Goal: Task Accomplishment & Management: Manage account settings

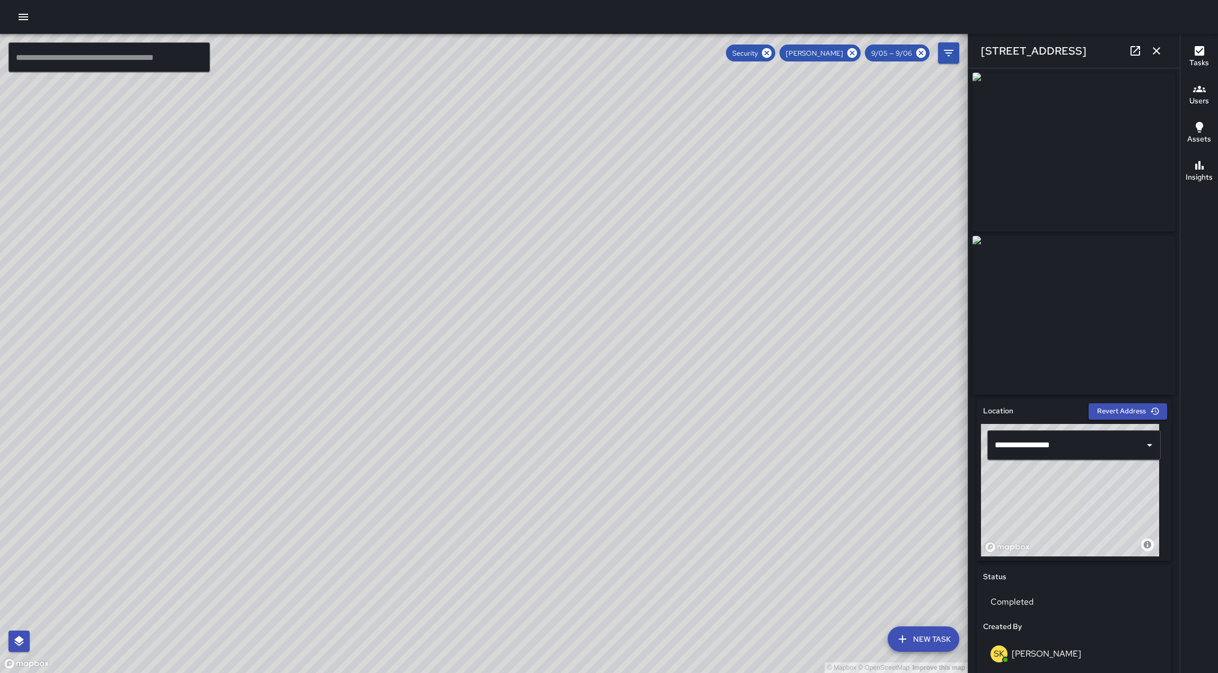
scroll to position [7215, 0]
click at [1154, 47] on icon "button" at bounding box center [1156, 51] width 13 height 13
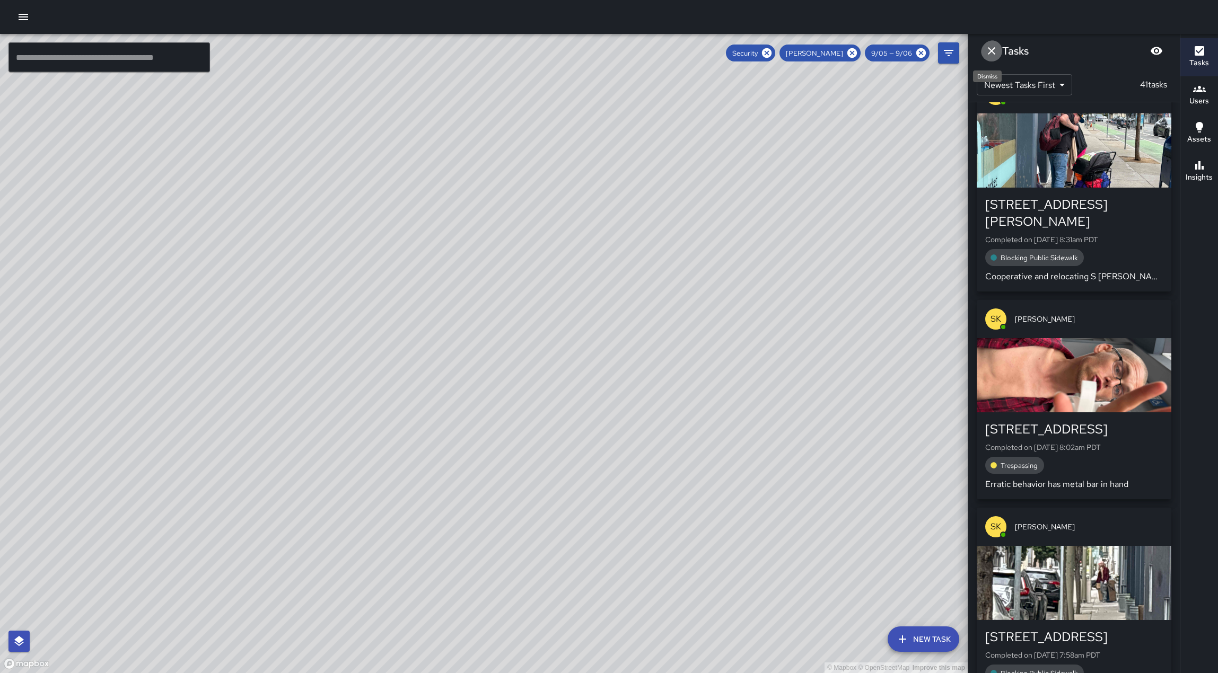
click at [991, 49] on icon "Dismiss" at bounding box center [990, 50] width 7 height 7
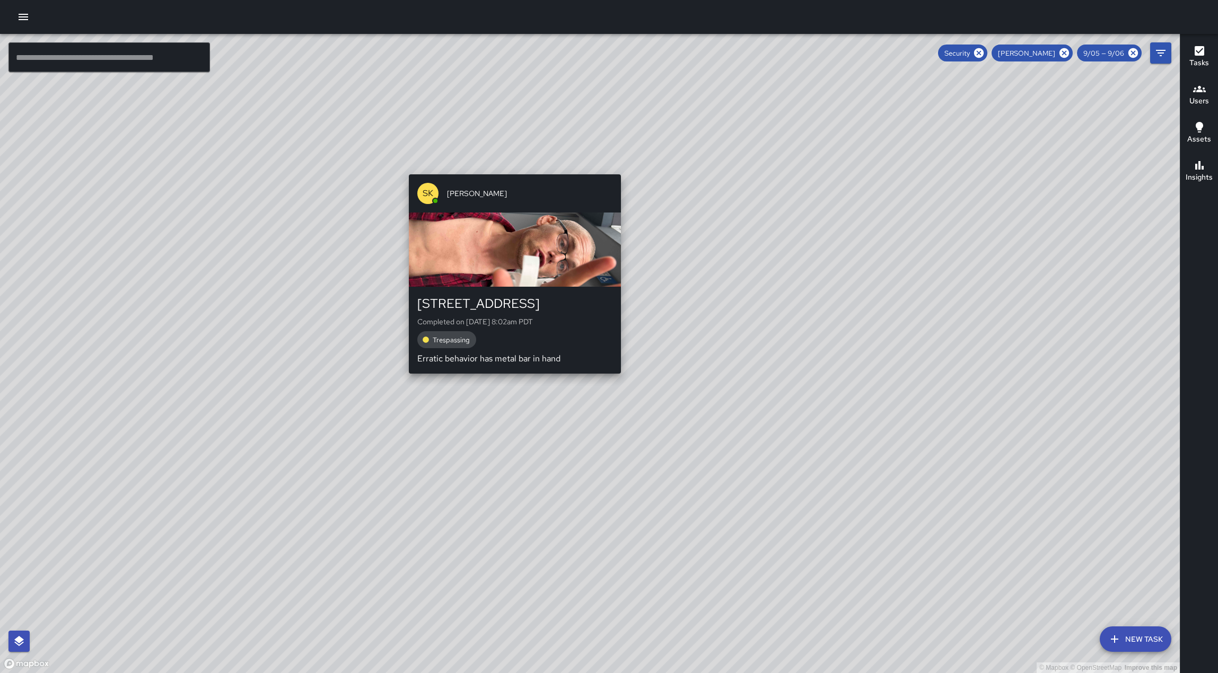
click at [509, 167] on div "© Mapbox © OpenStreetMap Improve this map SK SEAN KELLEY 666 Natoma Street Comp…" at bounding box center [589, 353] width 1179 height 639
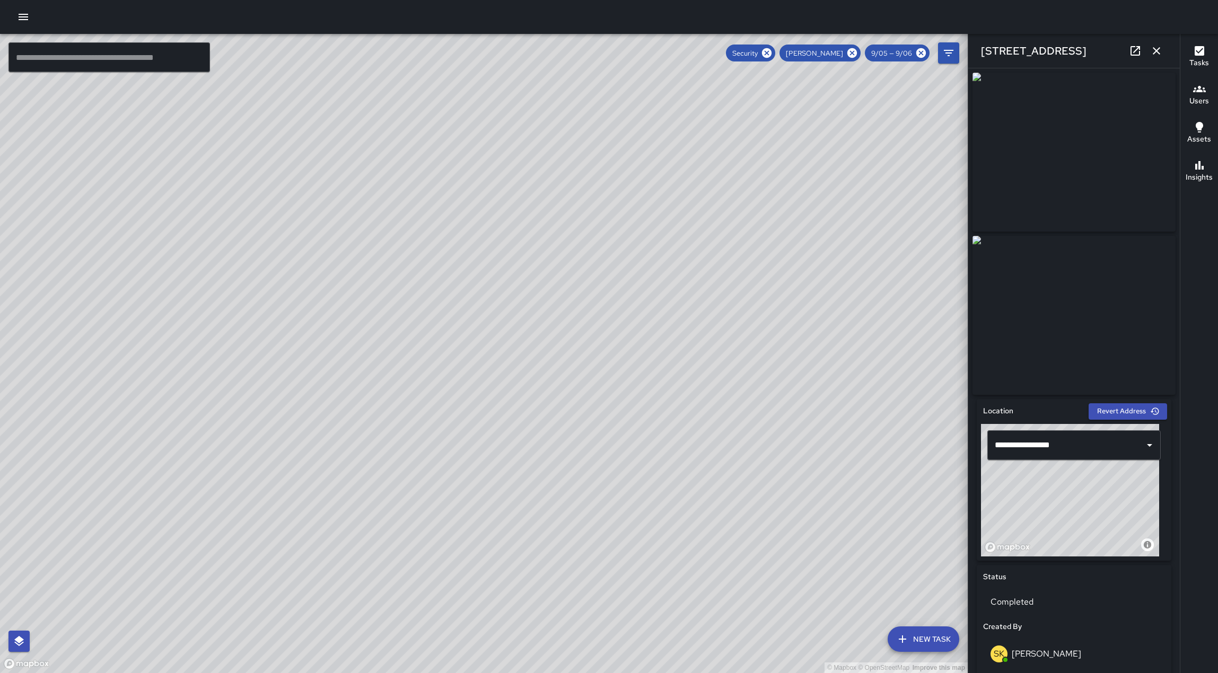
click at [1013, 416] on h6 "Location" at bounding box center [998, 411] width 30 height 12
click at [1011, 417] on h6 "Location" at bounding box center [998, 411] width 30 height 12
click at [1143, 452] on icon "Open" at bounding box center [1149, 445] width 13 height 13
click at [1001, 455] on input "**********" at bounding box center [1059, 445] width 134 height 20
click at [1062, 496] on p "San Francisco, CA, USA" at bounding box center [1079, 496] width 129 height 11
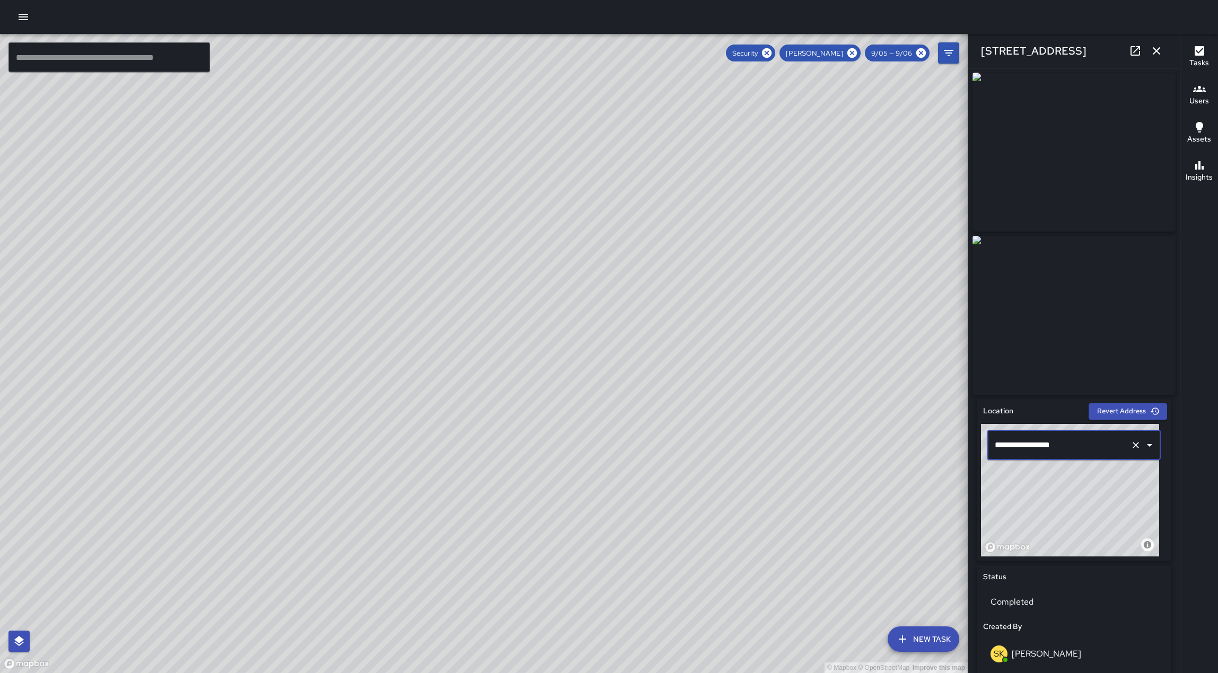
click at [1004, 455] on input "**********" at bounding box center [1059, 445] width 134 height 20
click at [1078, 488] on span "675 Natoma Street" at bounding box center [1079, 485] width 129 height 13
click at [1004, 454] on input "**********" at bounding box center [1059, 445] width 134 height 20
click at [1082, 490] on span "676 Natoma Street" at bounding box center [1079, 485] width 129 height 13
click at [1011, 455] on input "**********" at bounding box center [1059, 445] width 134 height 20
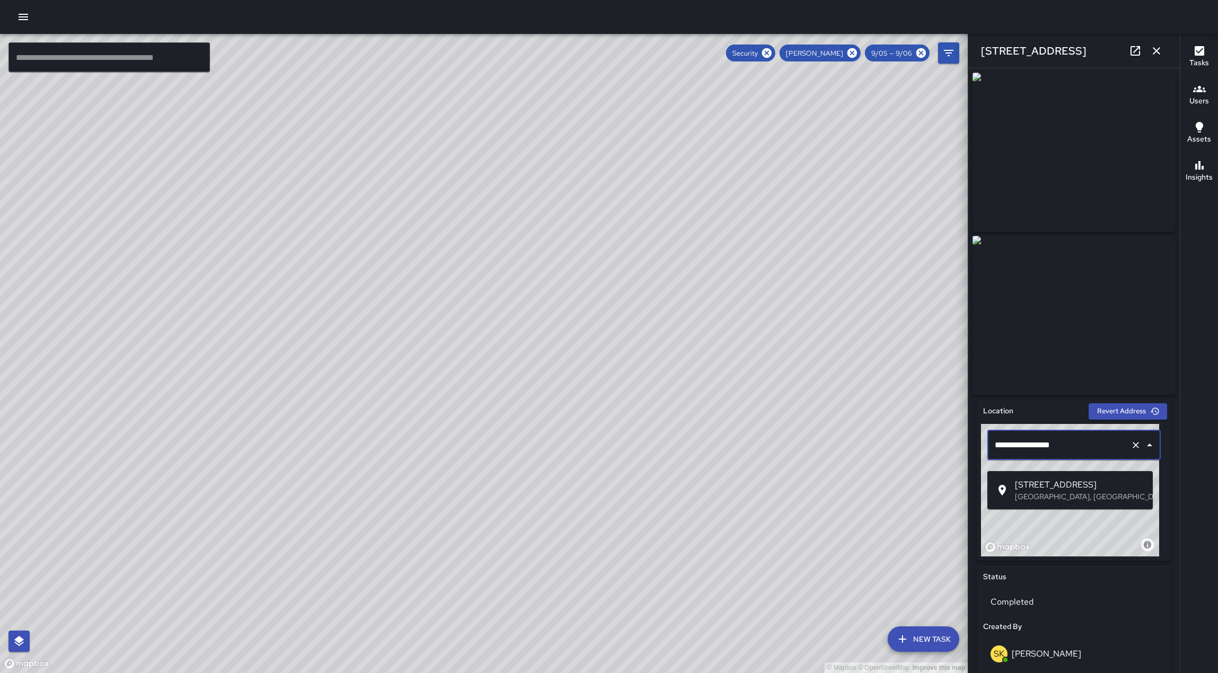
click at [1046, 480] on span "670 Natoma Street" at bounding box center [1079, 485] width 129 height 13
click at [1081, 499] on p "San Francisco, CA, USA" at bounding box center [1079, 496] width 129 height 11
type input "**********"
click at [1121, 413] on button "Revert Address" at bounding box center [1127, 411] width 78 height 16
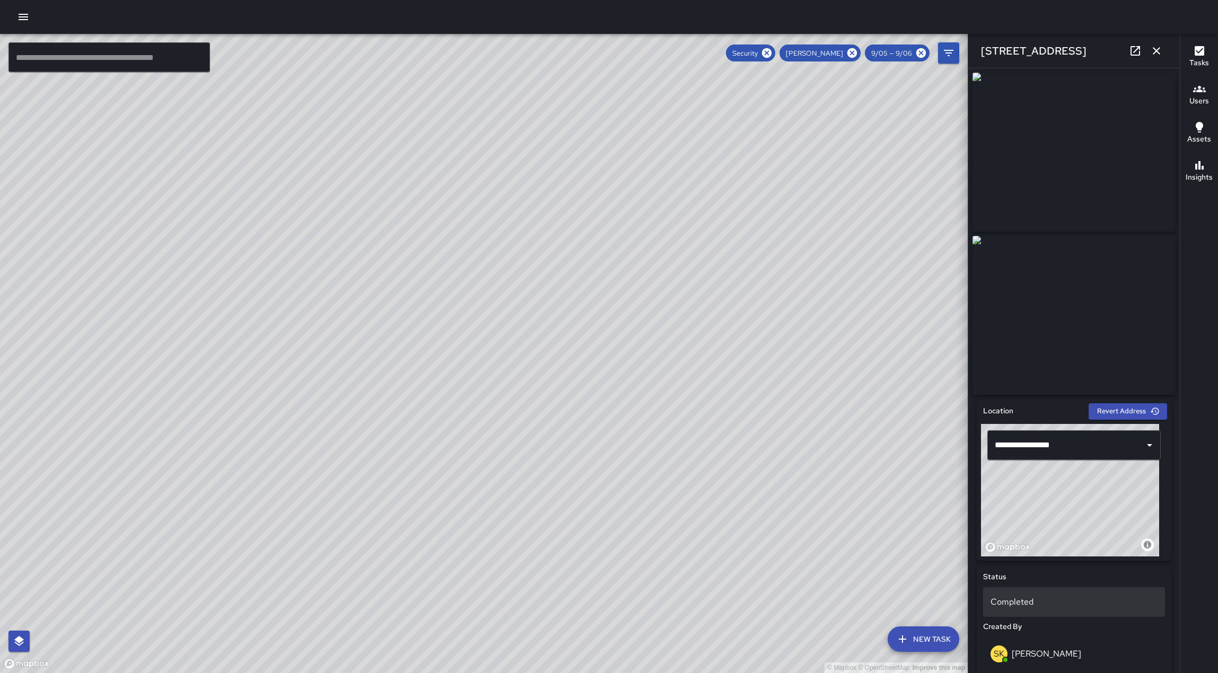
click at [1063, 604] on div "Completed" at bounding box center [1074, 602] width 182 height 30
click at [1082, 586] on div at bounding box center [609, 336] width 1218 height 673
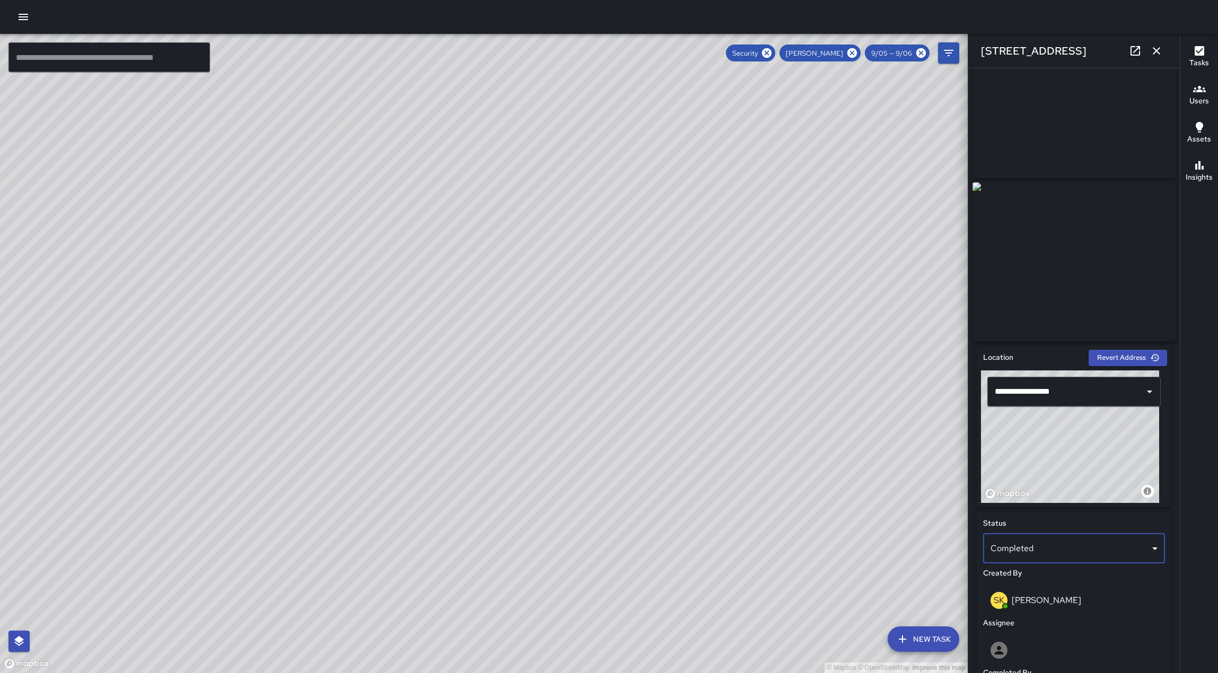
scroll to position [0, 0]
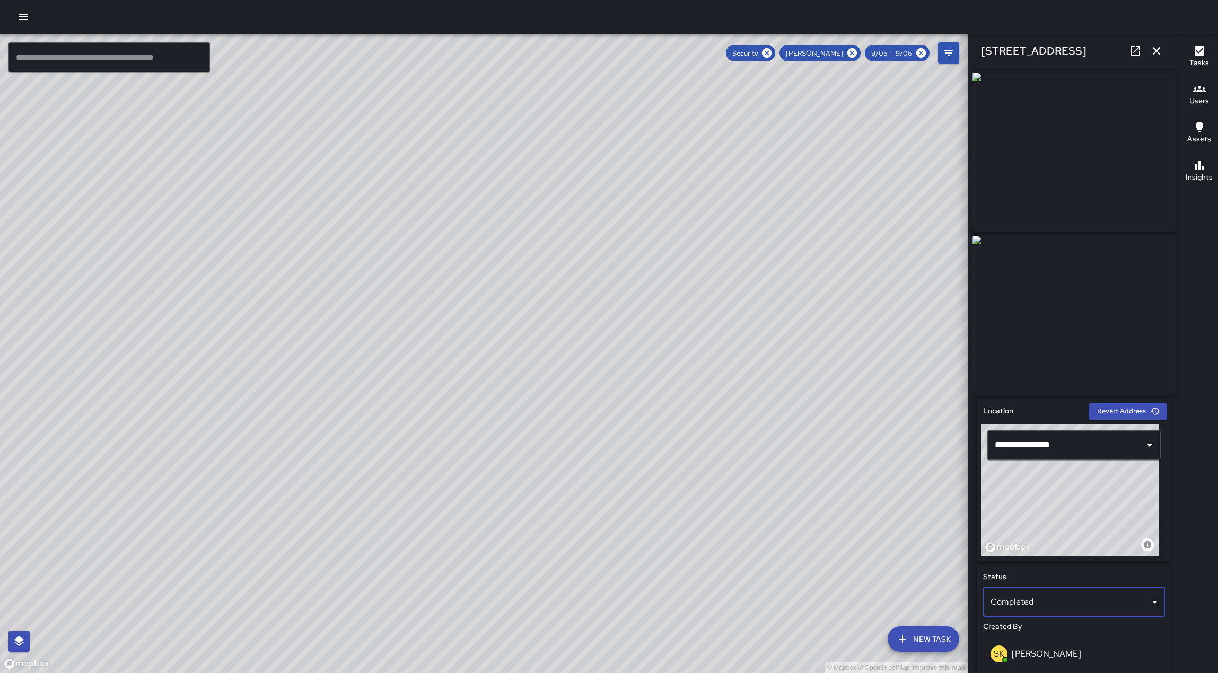
click at [1128, 50] on icon at bounding box center [1134, 51] width 13 height 13
click at [949, 56] on icon "Filters" at bounding box center [948, 53] width 10 height 6
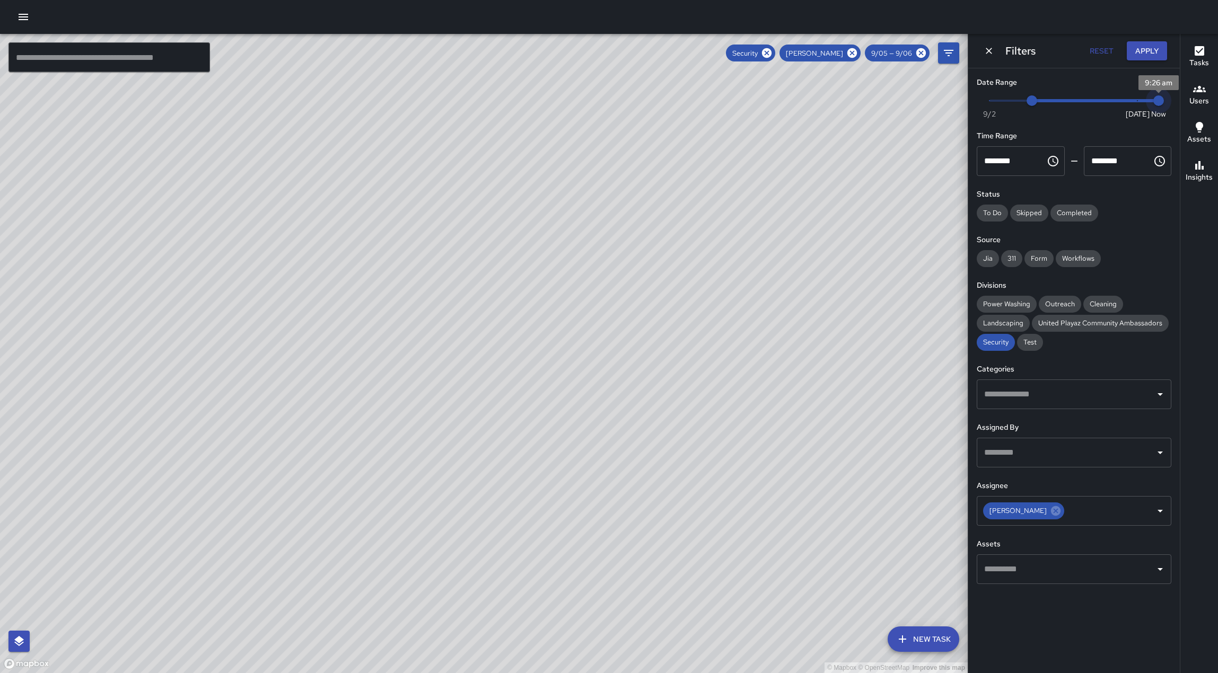
drag, startPoint x: 1053, startPoint y: 103, endPoint x: 1177, endPoint y: 106, distance: 124.1
click at [1177, 106] on div "Date Range Now Today 9/2 9/5 9:26 am Time Range ******** ​ ******** ​ Status To…" at bounding box center [1073, 330] width 211 height 524
click at [1137, 108] on span "Now Today 9/2 9/5 9:26 am" at bounding box center [1073, 101] width 169 height 16
click at [1138, 106] on span "Now Today 9/2 9/5 9/10" at bounding box center [1073, 101] width 169 height 16
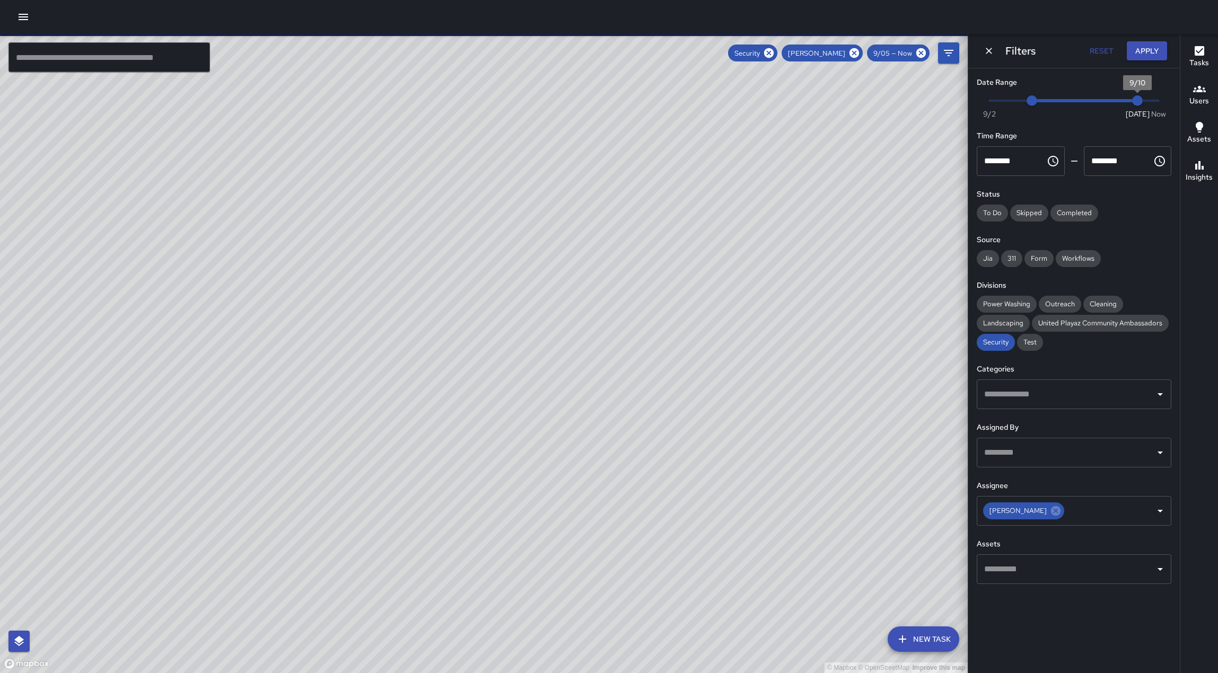
scroll to position [12186, 0]
drag, startPoint x: 1032, startPoint y: 103, endPoint x: 1168, endPoint y: 102, distance: 135.7
click at [1122, 105] on span "Now Today 9/2 9/5 9/10" at bounding box center [1073, 101] width 169 height 16
click at [1175, 101] on div "Date Range Now Today 9/2 9/5 9/10 Time Range ******** ​ ******** ​ Status To Do…" at bounding box center [1073, 330] width 211 height 524
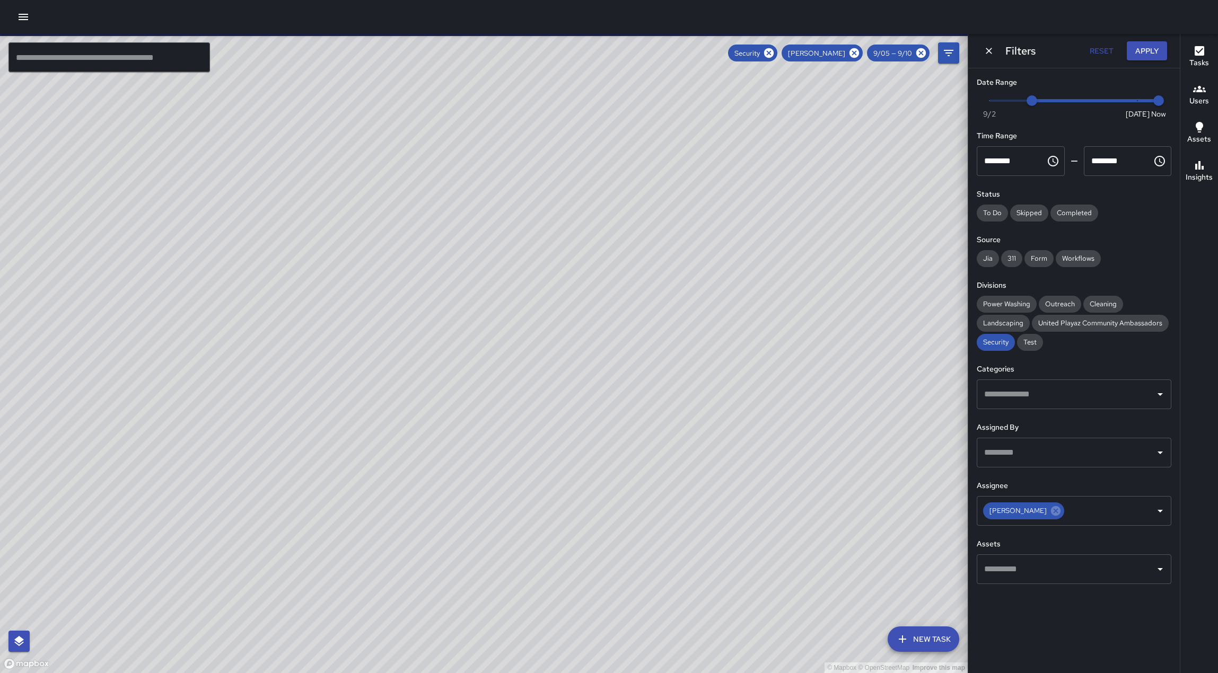
type input "*"
click at [1158, 103] on span "9:26 am" at bounding box center [1158, 100] width 11 height 11
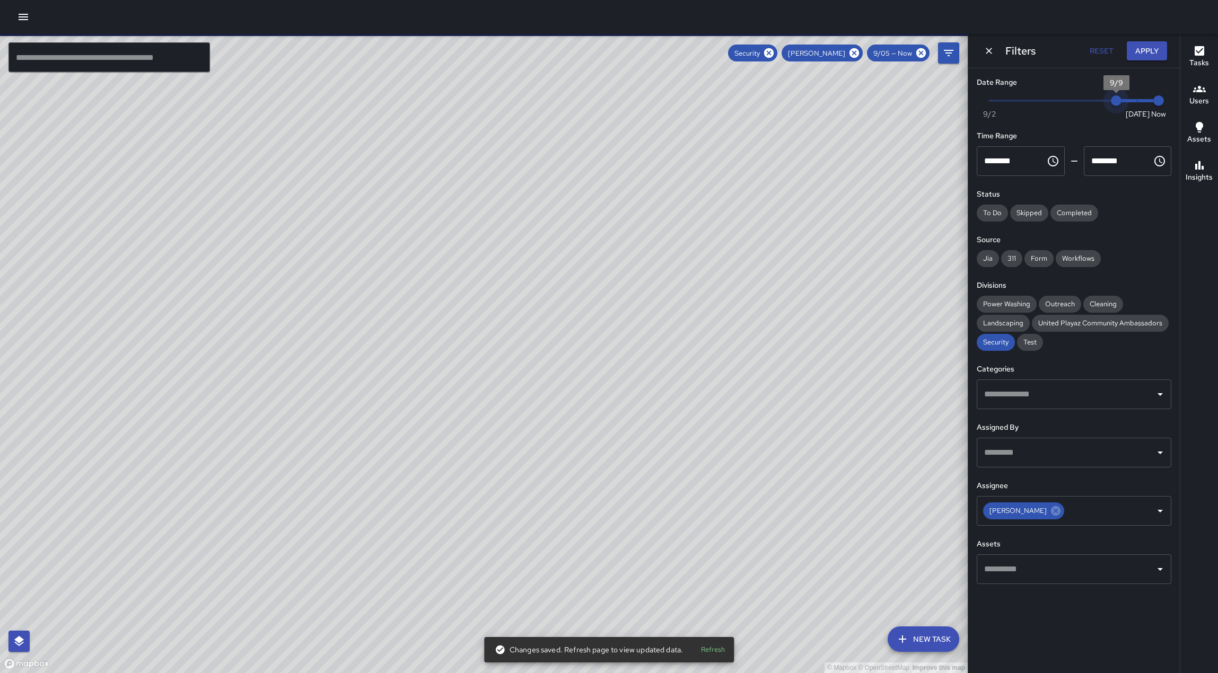
type input "*"
drag, startPoint x: 1065, startPoint y: 107, endPoint x: 1135, endPoint y: 104, distance: 70.0
click at [1135, 104] on span "9/10" at bounding box center [1137, 100] width 11 height 11
click at [1144, 52] on button "Apply" at bounding box center [1146, 51] width 40 height 20
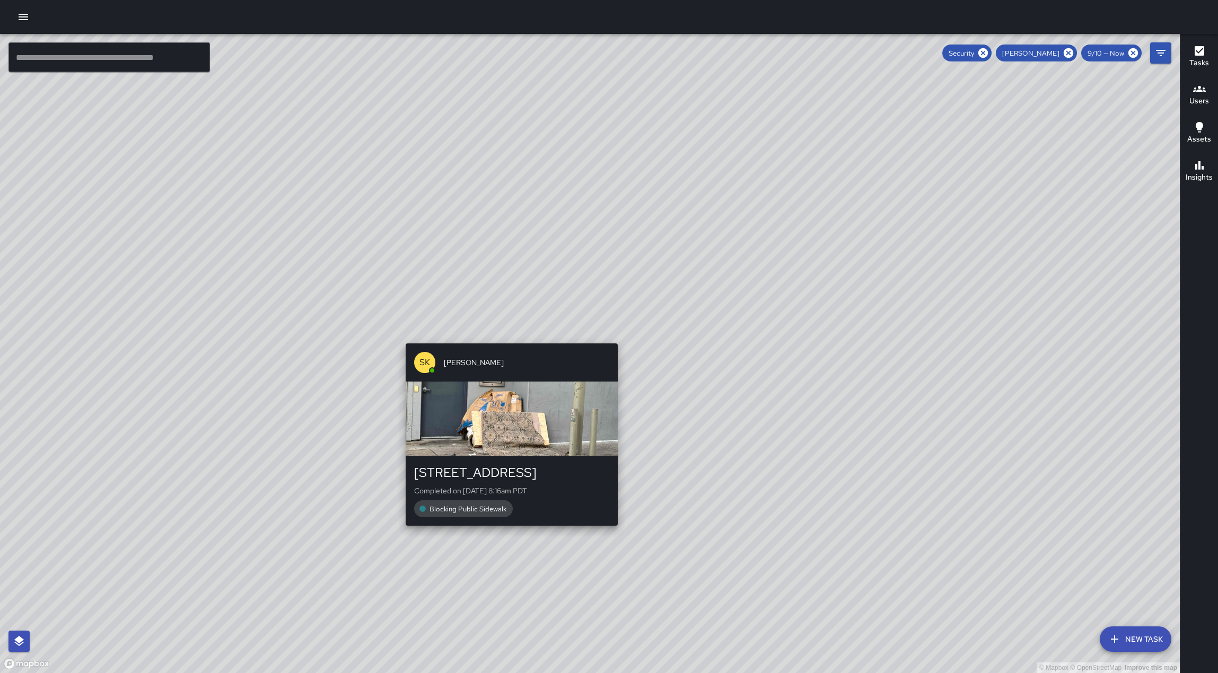
click at [614, 337] on div "© Mapbox © OpenStreetMap Improve this map SK SEAN KELLEY 665 Natoma Street Comp…" at bounding box center [589, 353] width 1179 height 639
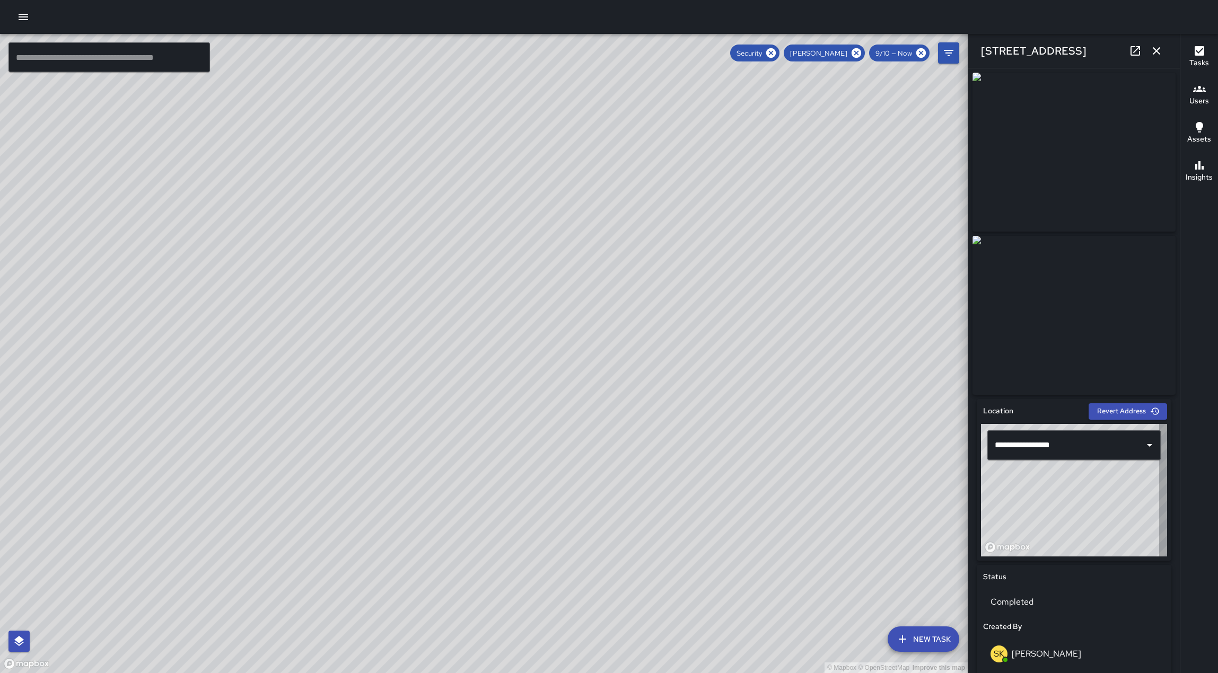
type input "**********"
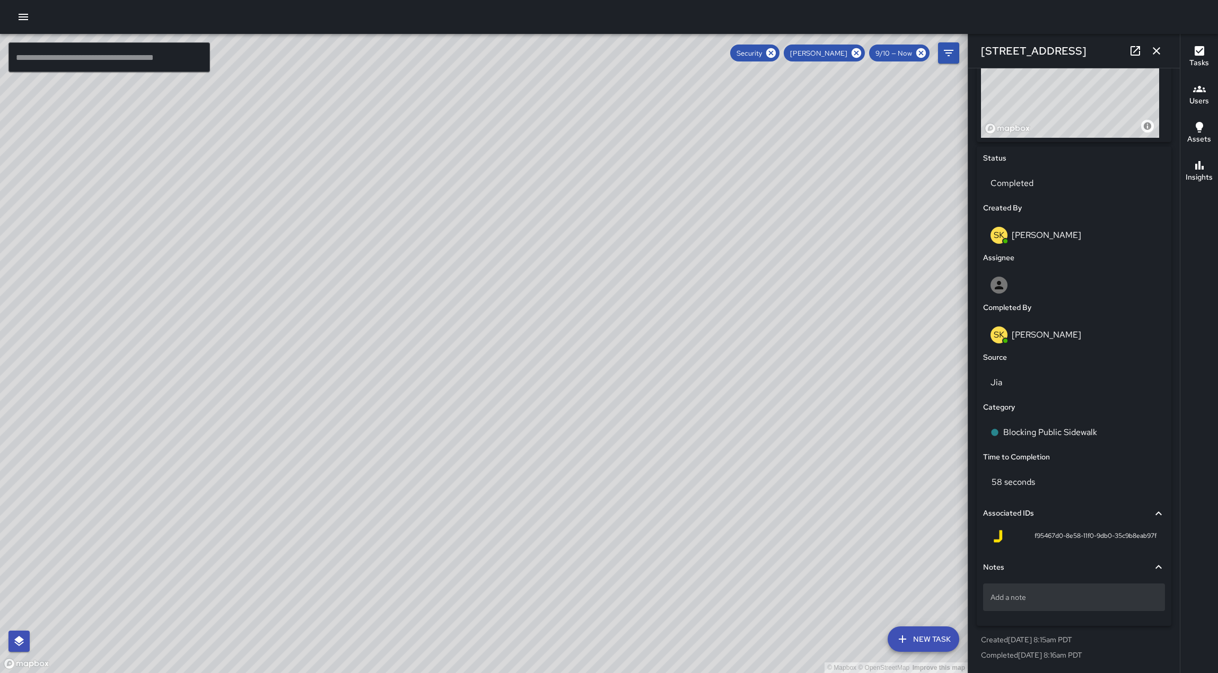
click at [1114, 592] on p "Add a note" at bounding box center [1073, 597] width 167 height 11
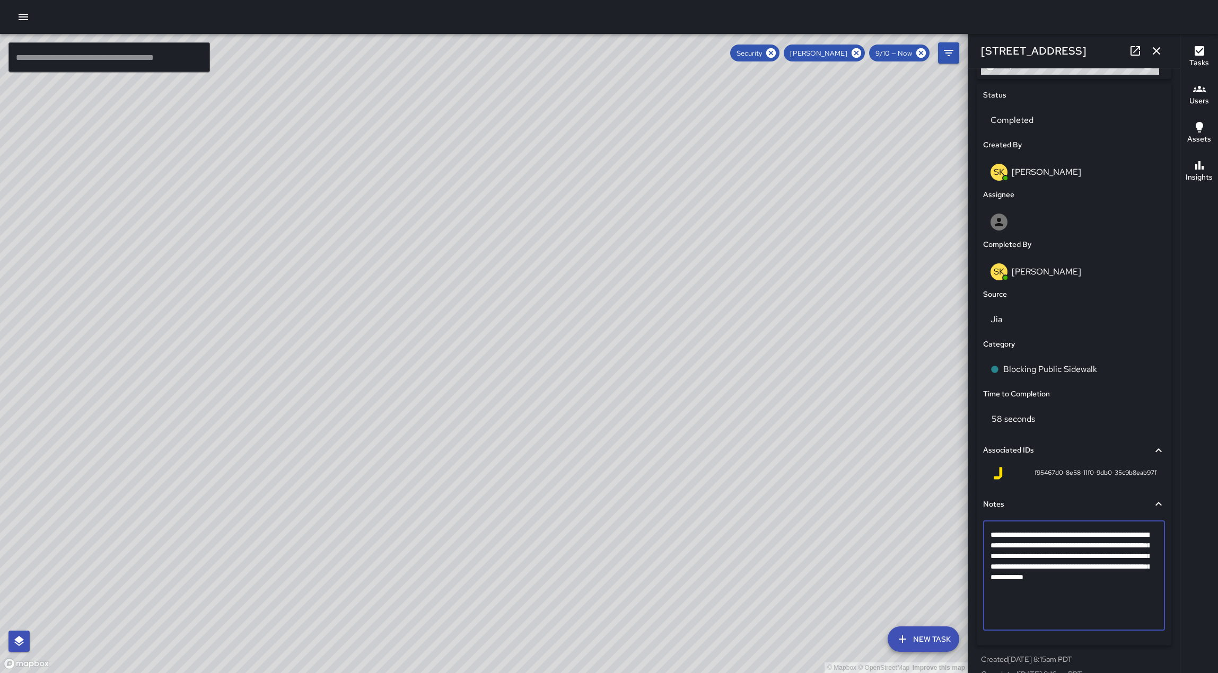
scroll to position [496, 0]
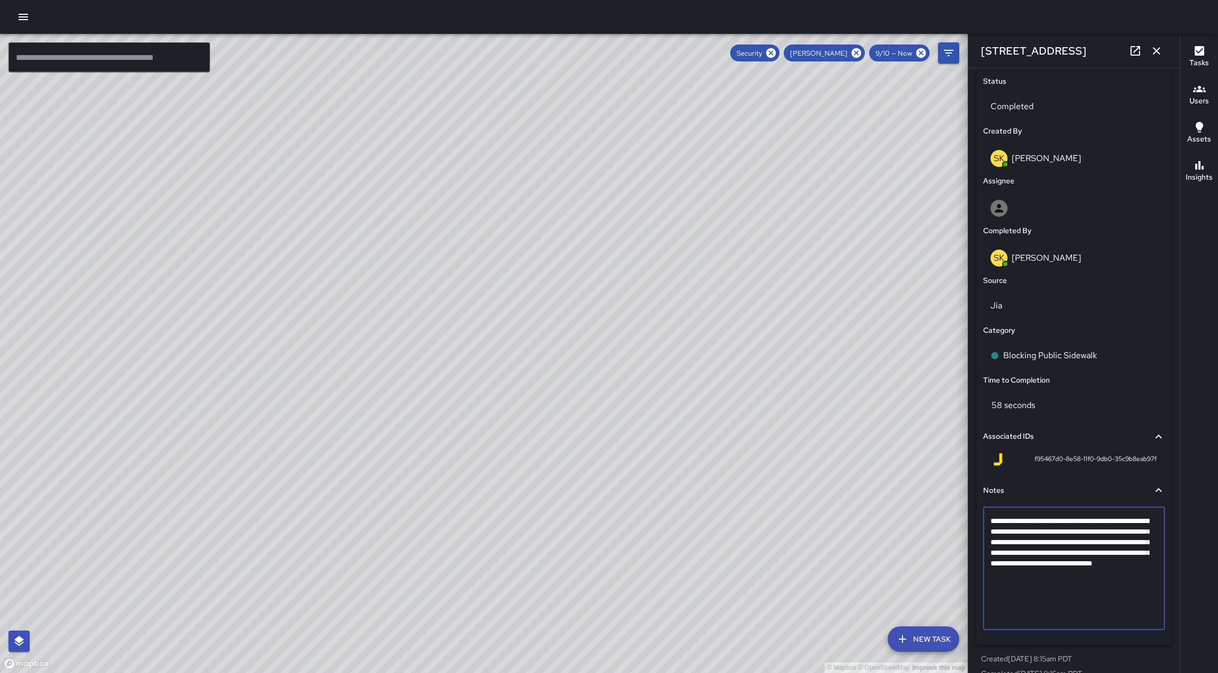
type textarea "**********"
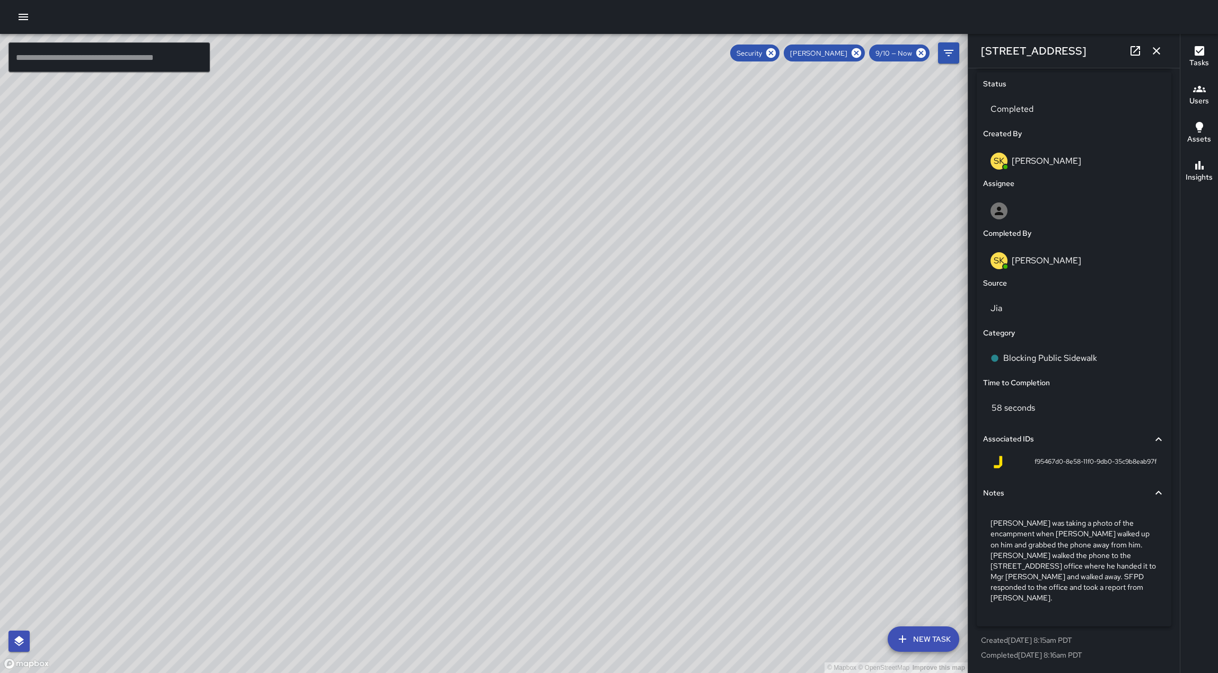
click at [1152, 277] on div "SK SEAN KELLEY" at bounding box center [1074, 261] width 182 height 34
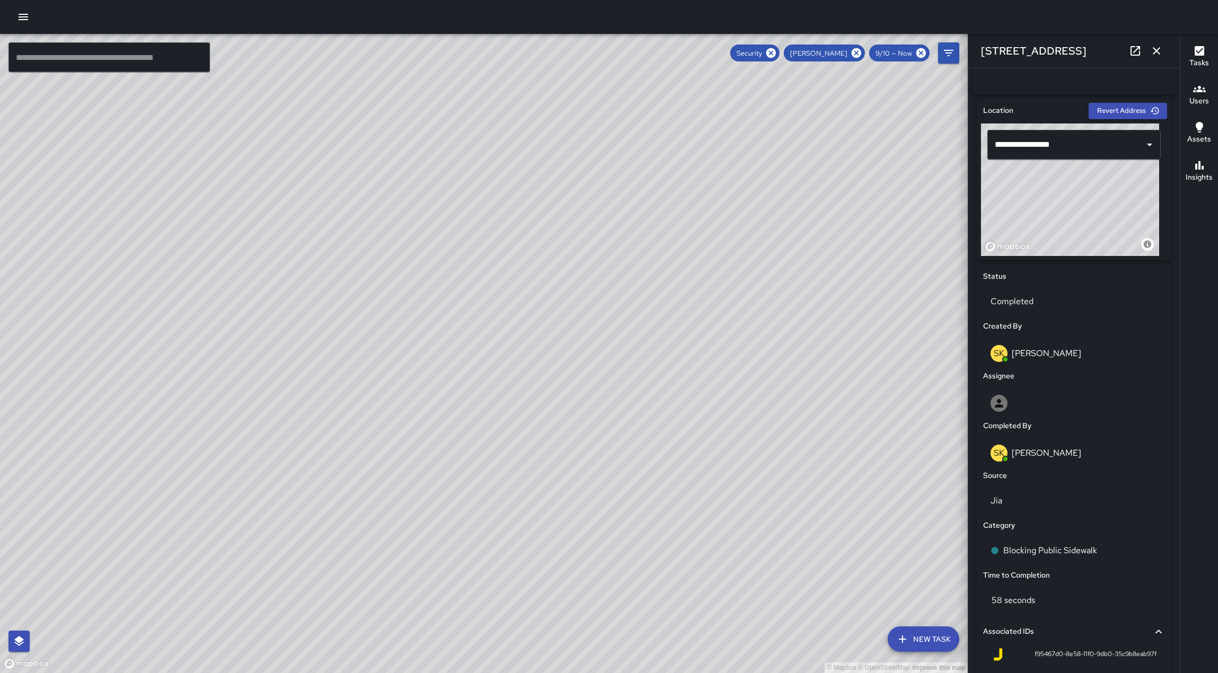
scroll to position [231, 0]
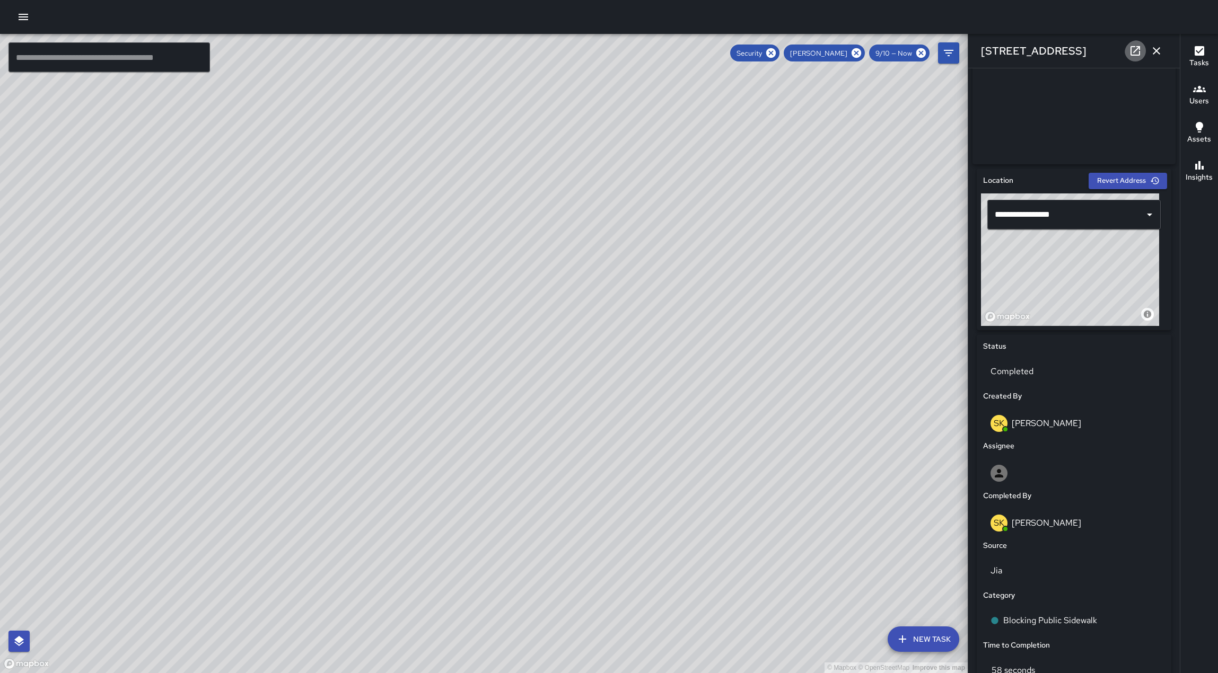
click at [1131, 52] on icon at bounding box center [1134, 51] width 13 height 13
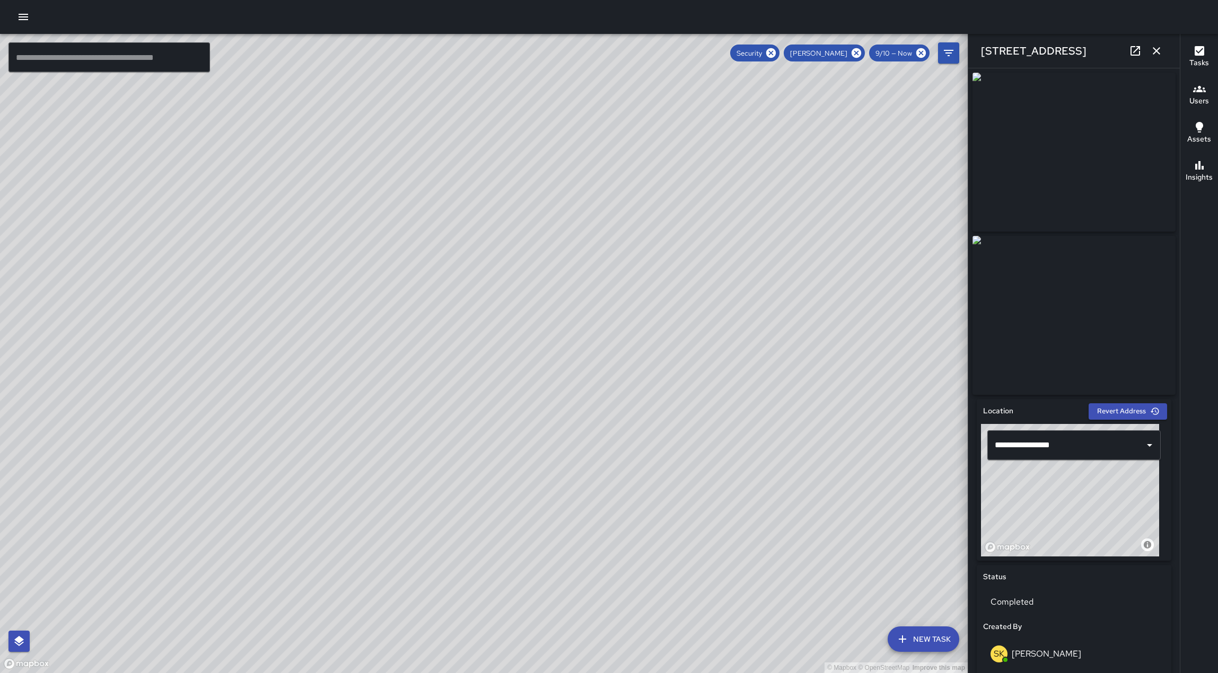
scroll to position [1398, 0]
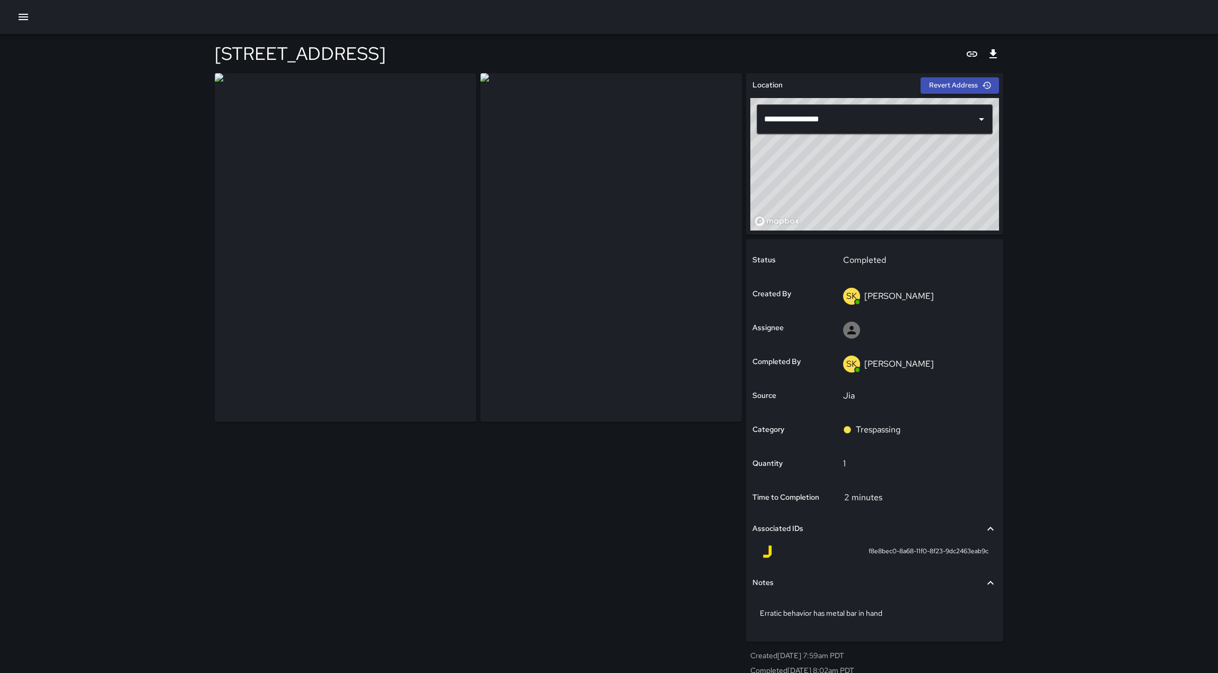
type input "**********"
click at [985, 60] on icon "Export" at bounding box center [988, 54] width 13 height 13
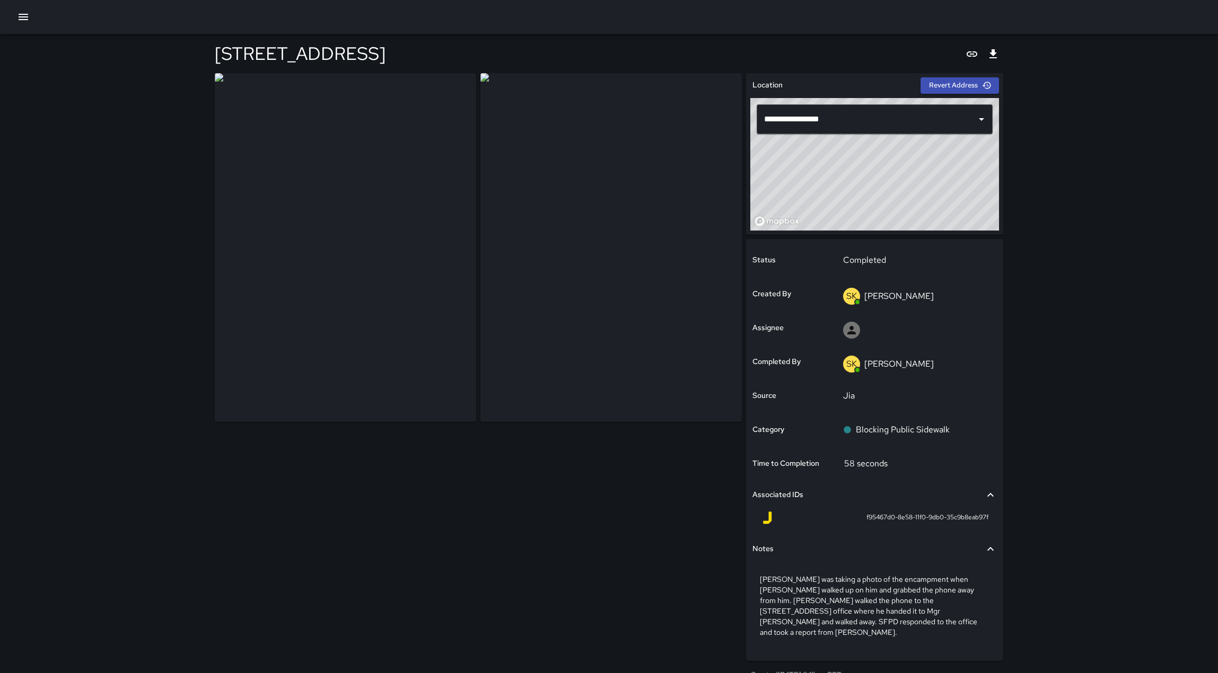
type input "**********"
click at [985, 60] on icon "Export" at bounding box center [988, 54] width 13 height 13
click at [27, 19] on icon "button" at bounding box center [23, 17] width 13 height 13
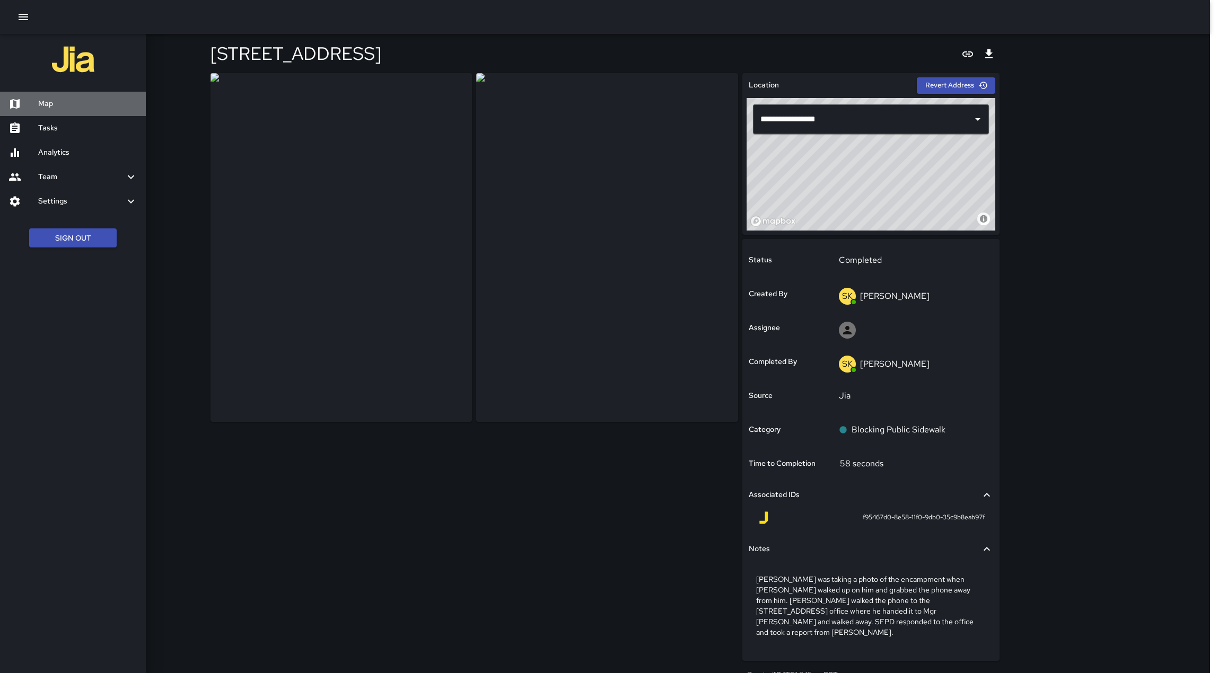
click at [27, 104] on div at bounding box center [23, 104] width 30 height 13
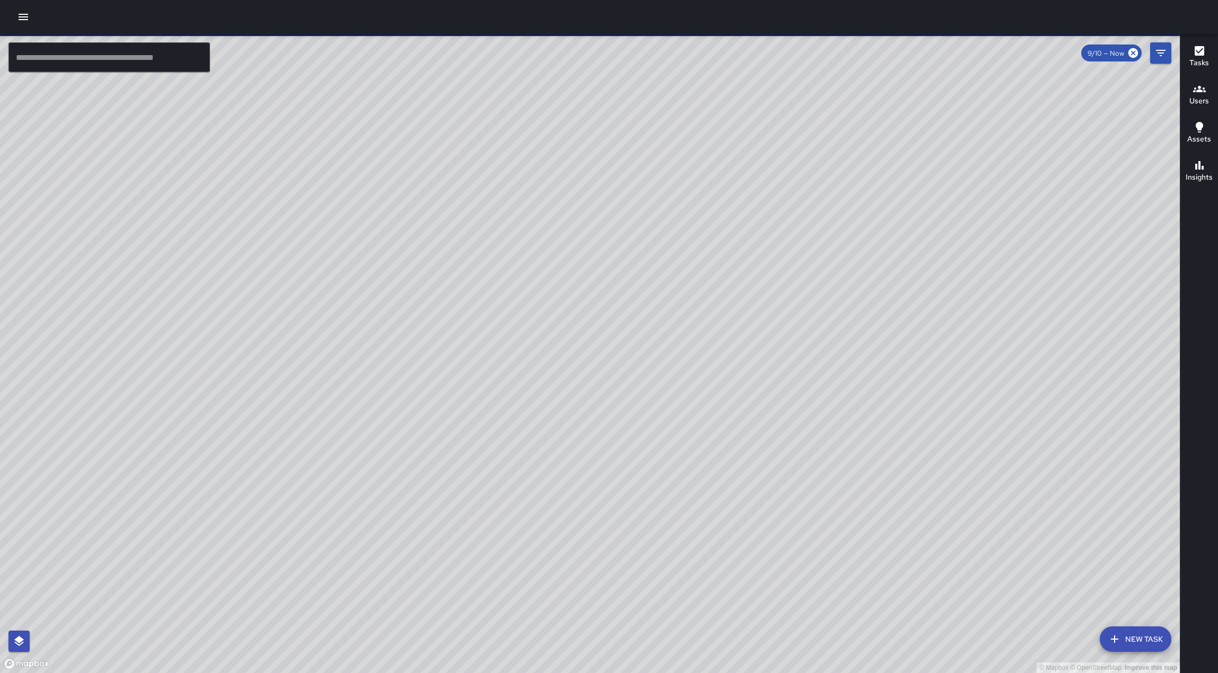
click at [21, 23] on icon "button" at bounding box center [23, 17] width 13 height 13
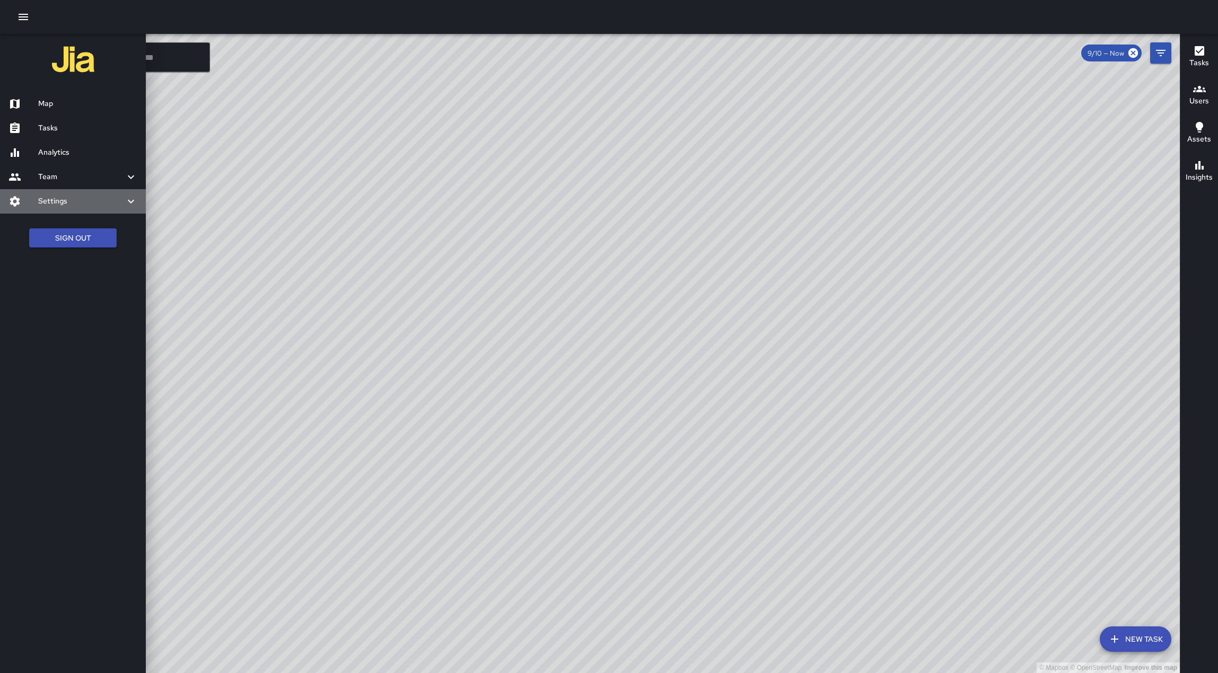
click at [128, 208] on icon at bounding box center [131, 201] width 13 height 13
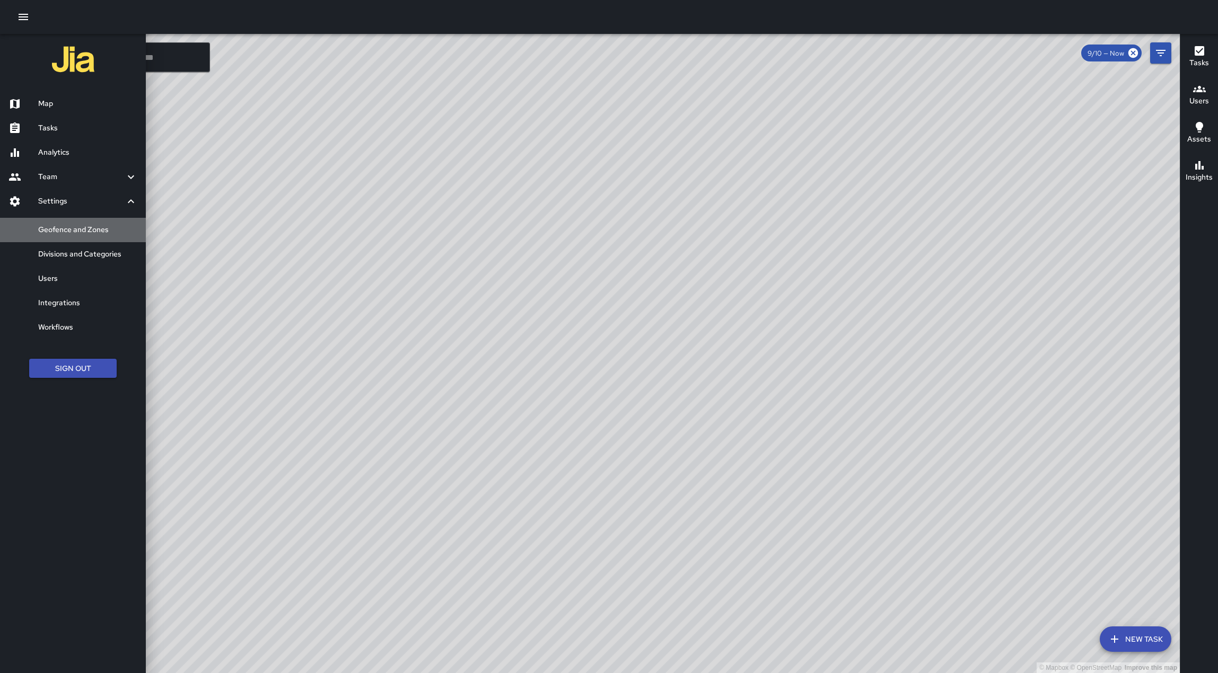
click at [76, 236] on h6 "Geofence and Zones" at bounding box center [87, 230] width 99 height 12
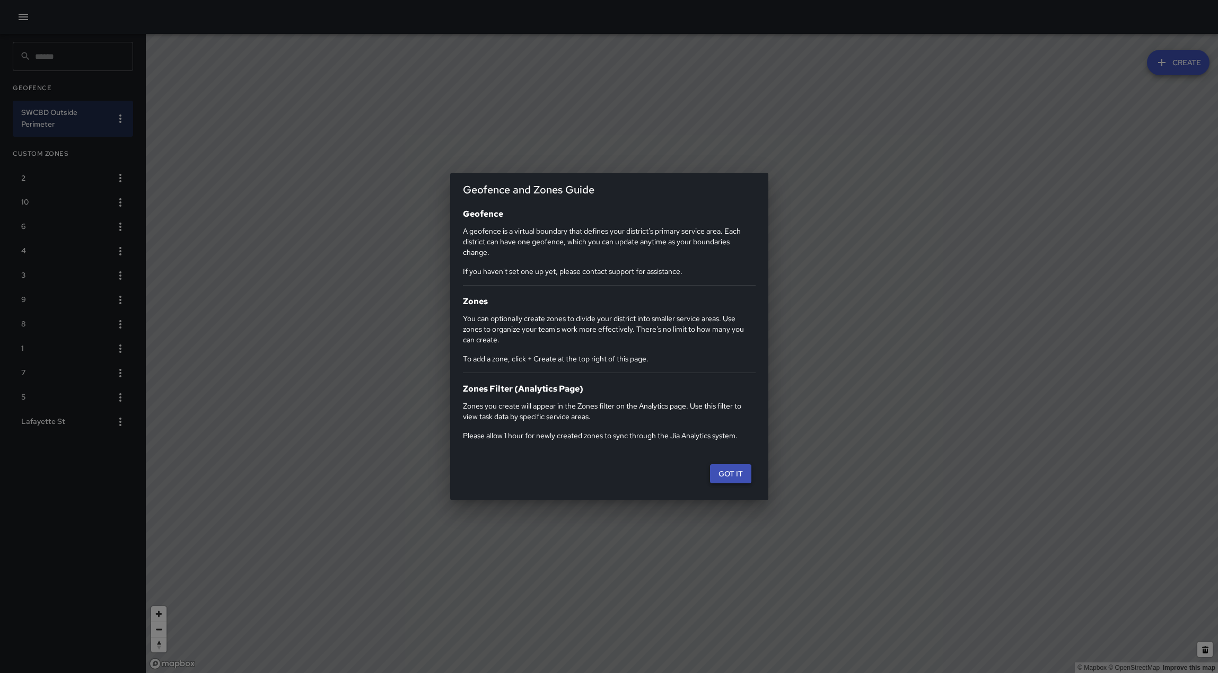
click at [717, 484] on button "Got it" at bounding box center [730, 474] width 41 height 20
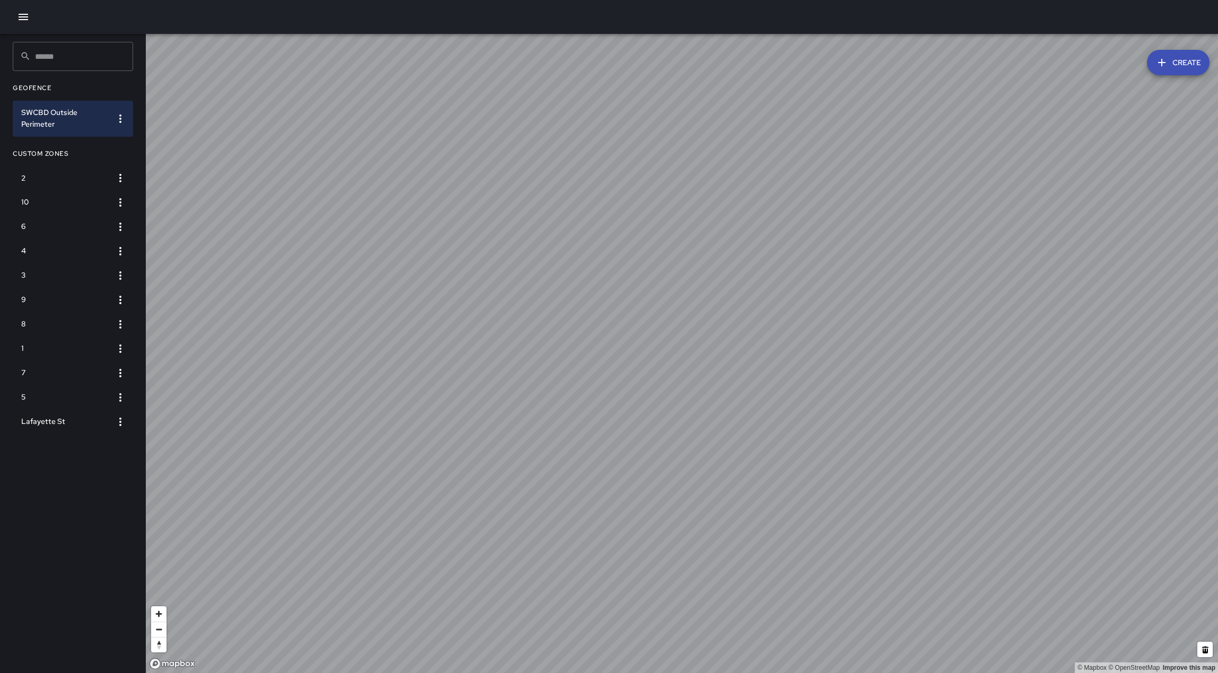
click at [18, 17] on icon "button" at bounding box center [23, 17] width 13 height 13
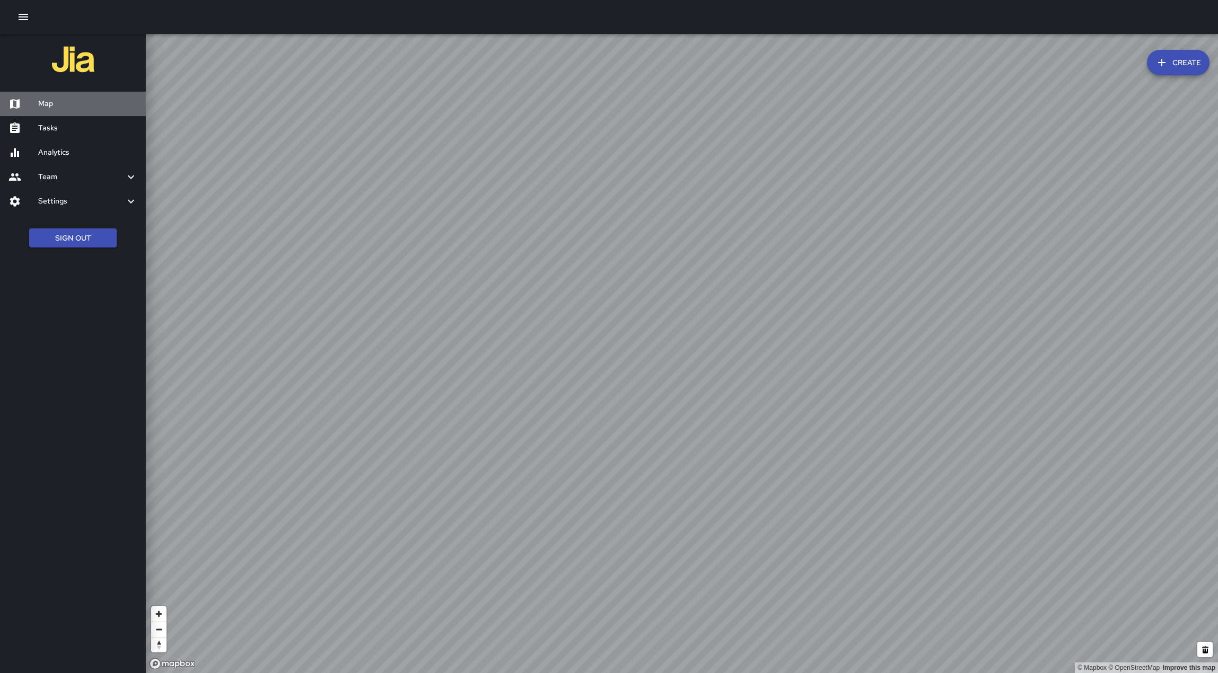
click at [49, 103] on h6 "Map" at bounding box center [87, 104] width 99 height 12
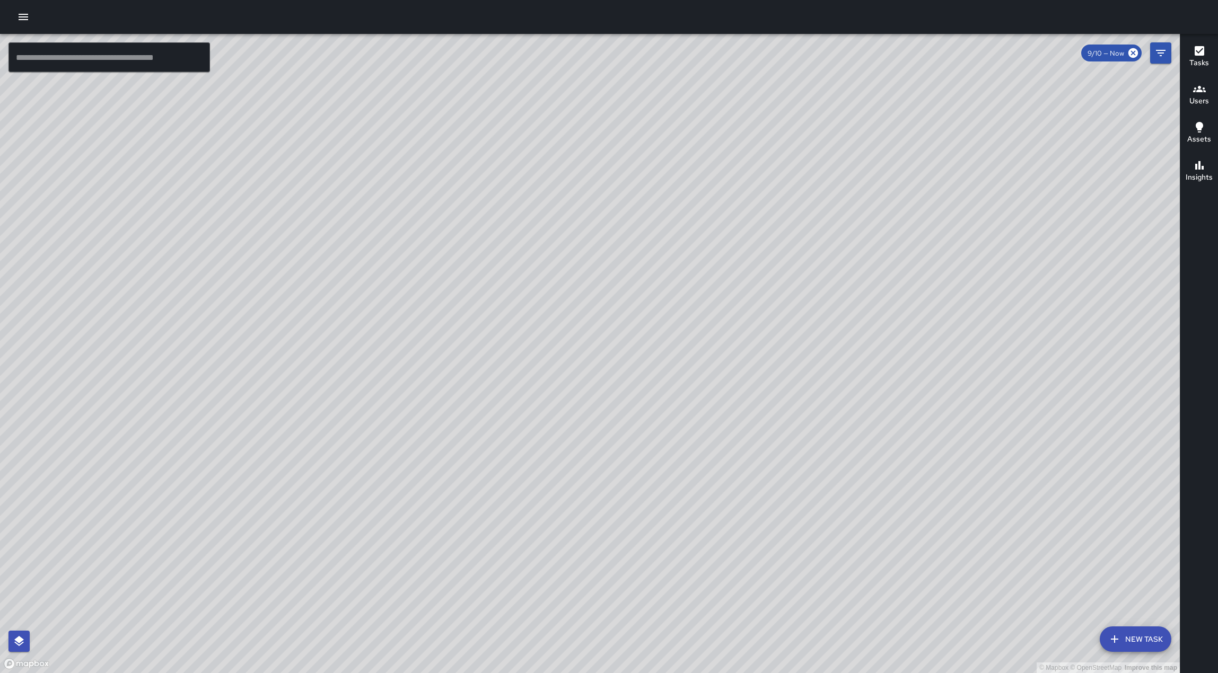
drag, startPoint x: 396, startPoint y: 100, endPoint x: 478, endPoint y: 157, distance: 99.7
click at [478, 157] on div "© Mapbox © OpenStreetMap Improve this map" at bounding box center [589, 353] width 1179 height 639
click at [1159, 51] on icon "Filters" at bounding box center [1160, 53] width 13 height 13
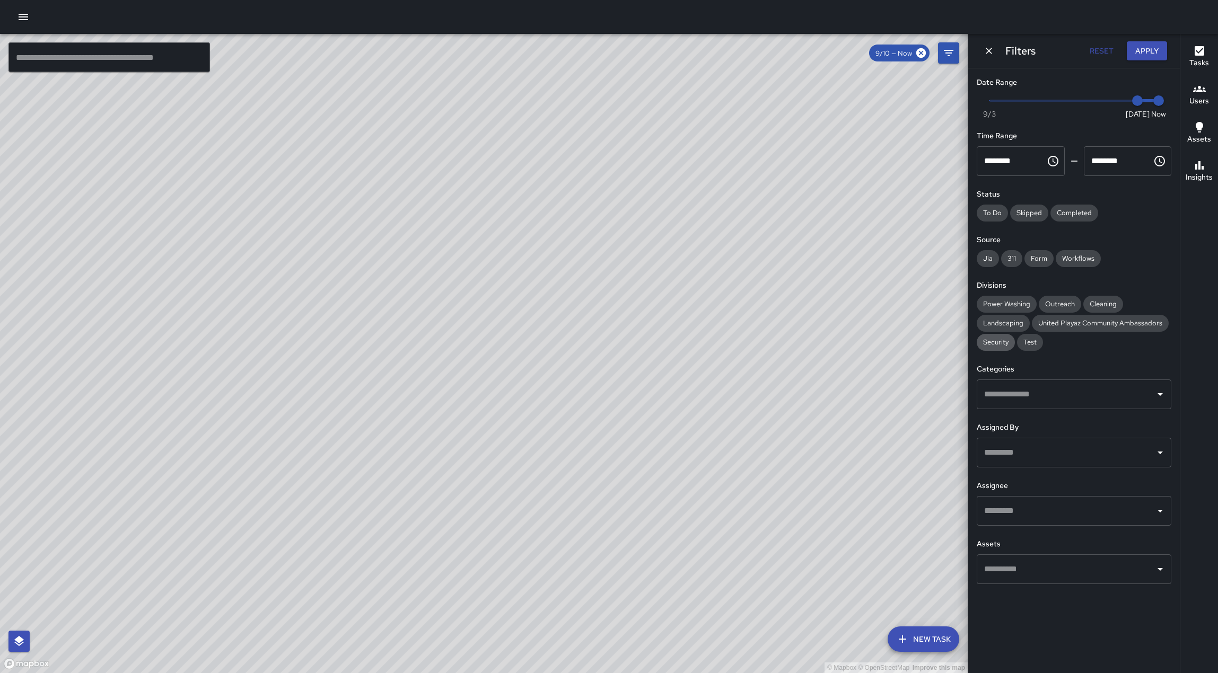
click at [1005, 347] on span "Security" at bounding box center [995, 342] width 38 height 9
click at [1155, 51] on button "Apply" at bounding box center [1146, 51] width 40 height 20
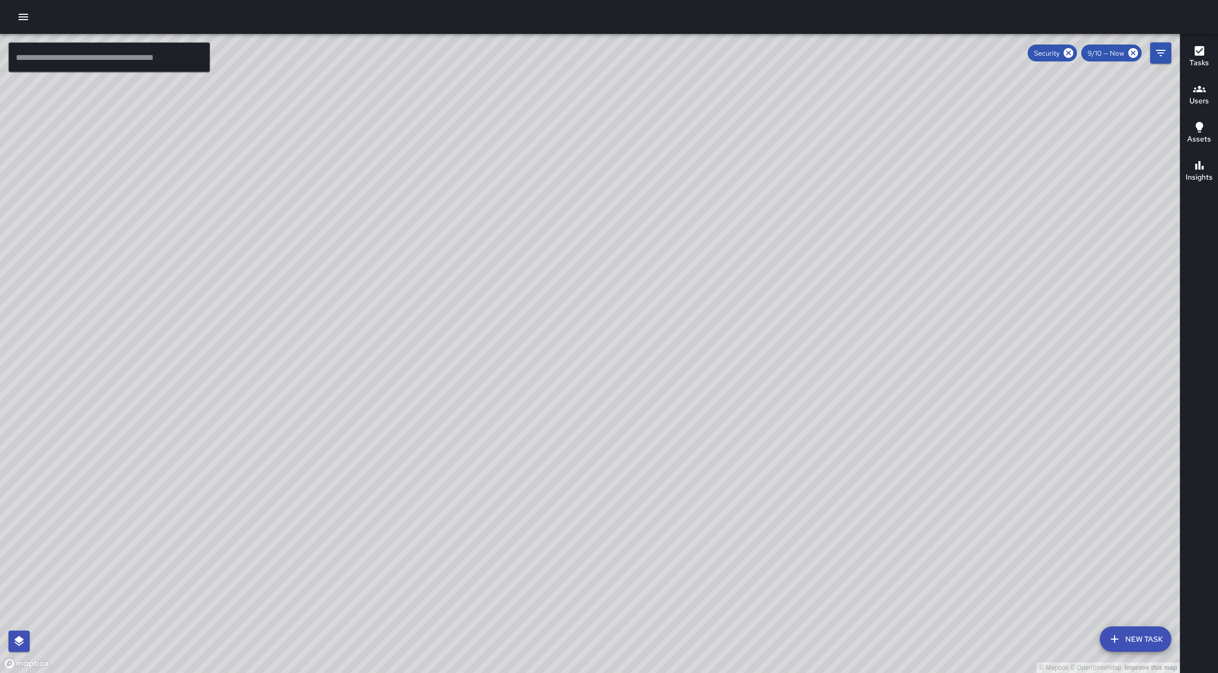
click at [1198, 96] on h6 "Users" at bounding box center [1199, 101] width 20 height 12
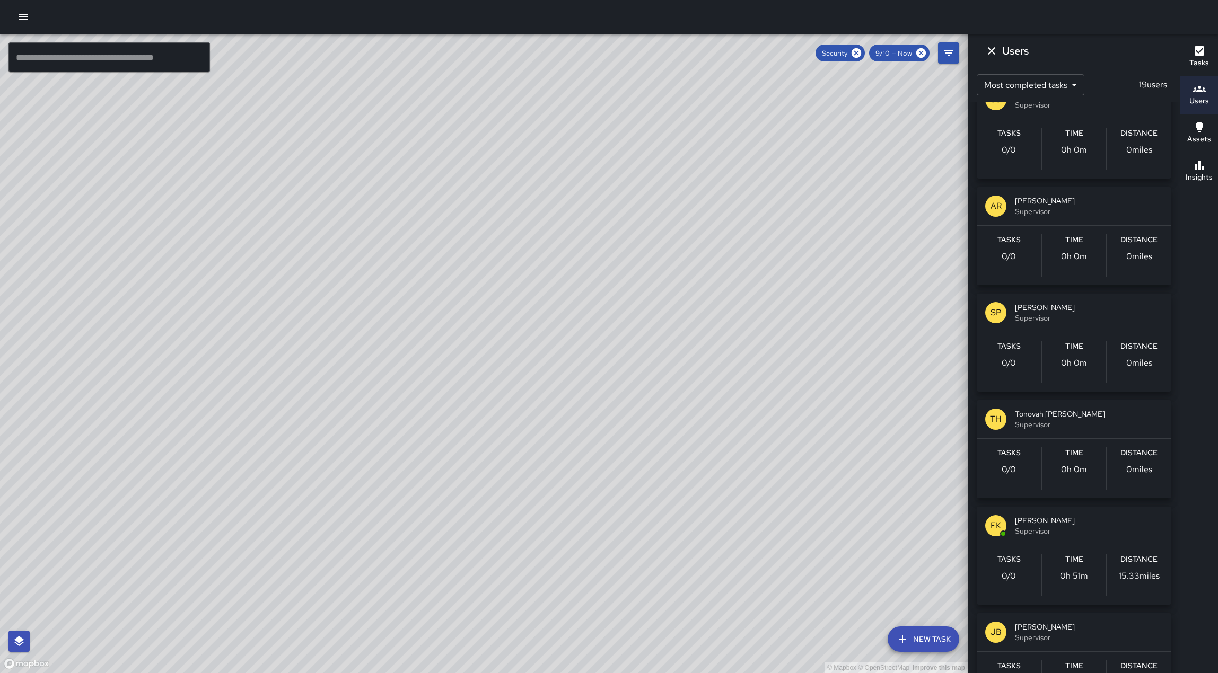
scroll to position [689, 0]
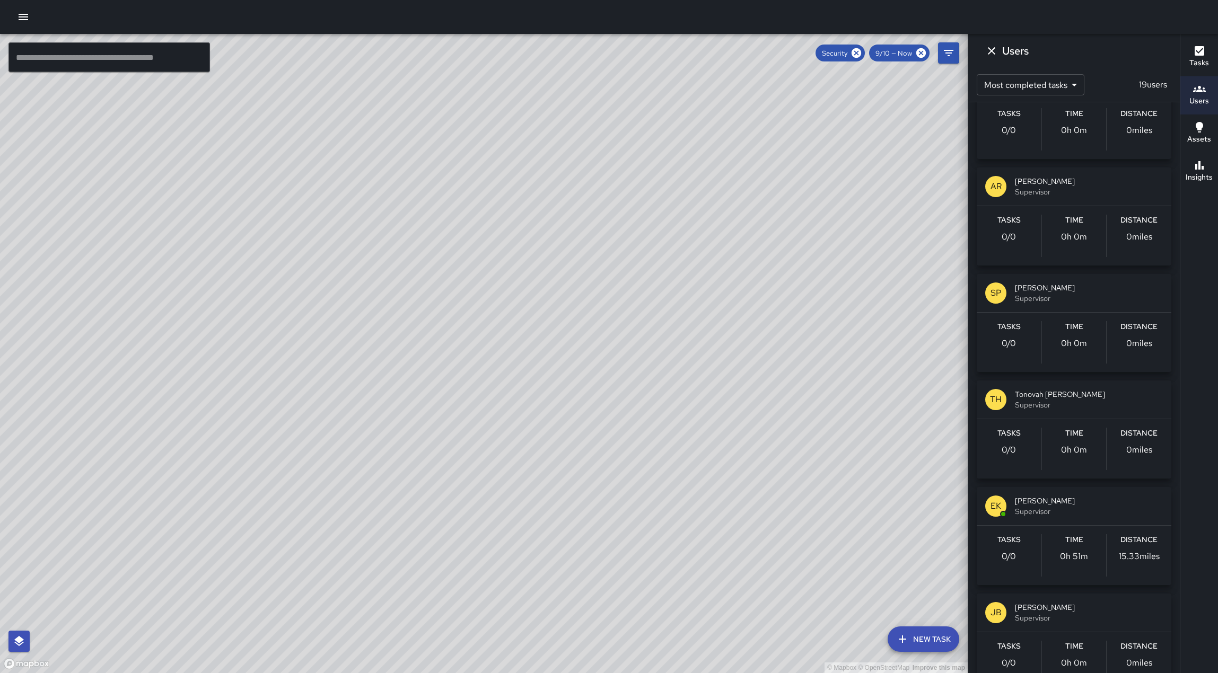
click at [26, 21] on icon "button" at bounding box center [23, 17] width 13 height 13
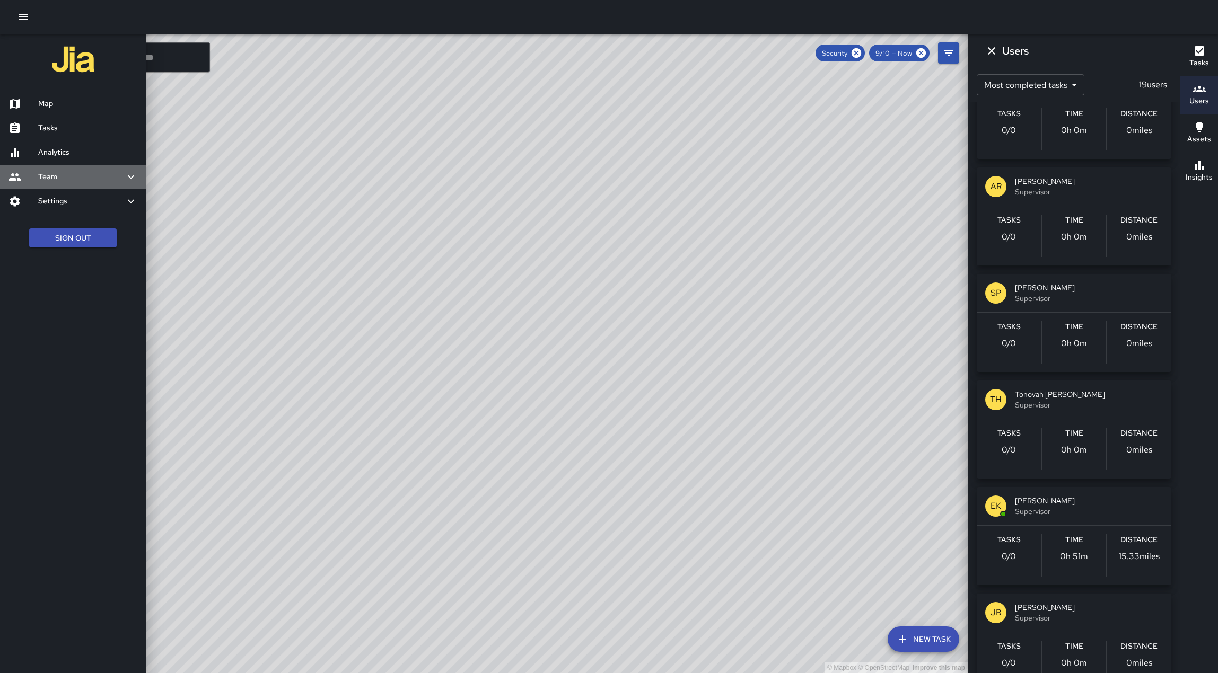
click at [125, 183] on icon at bounding box center [131, 177] width 13 height 13
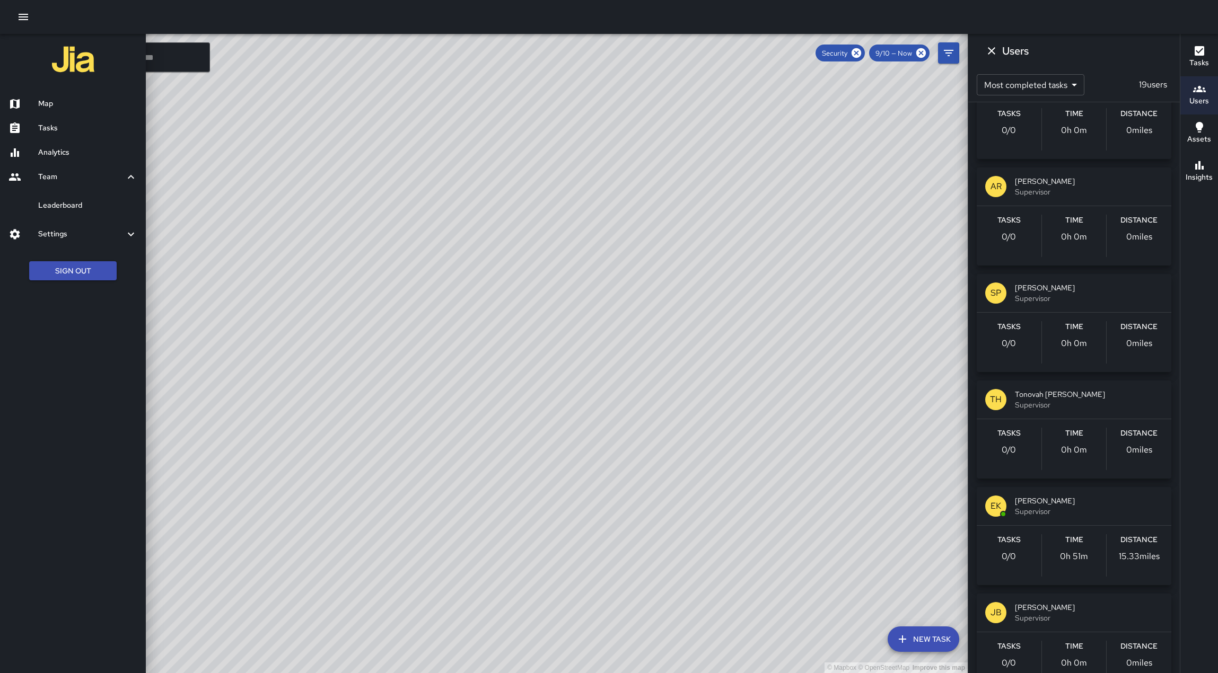
click at [103, 246] on div "Settings" at bounding box center [73, 234] width 146 height 24
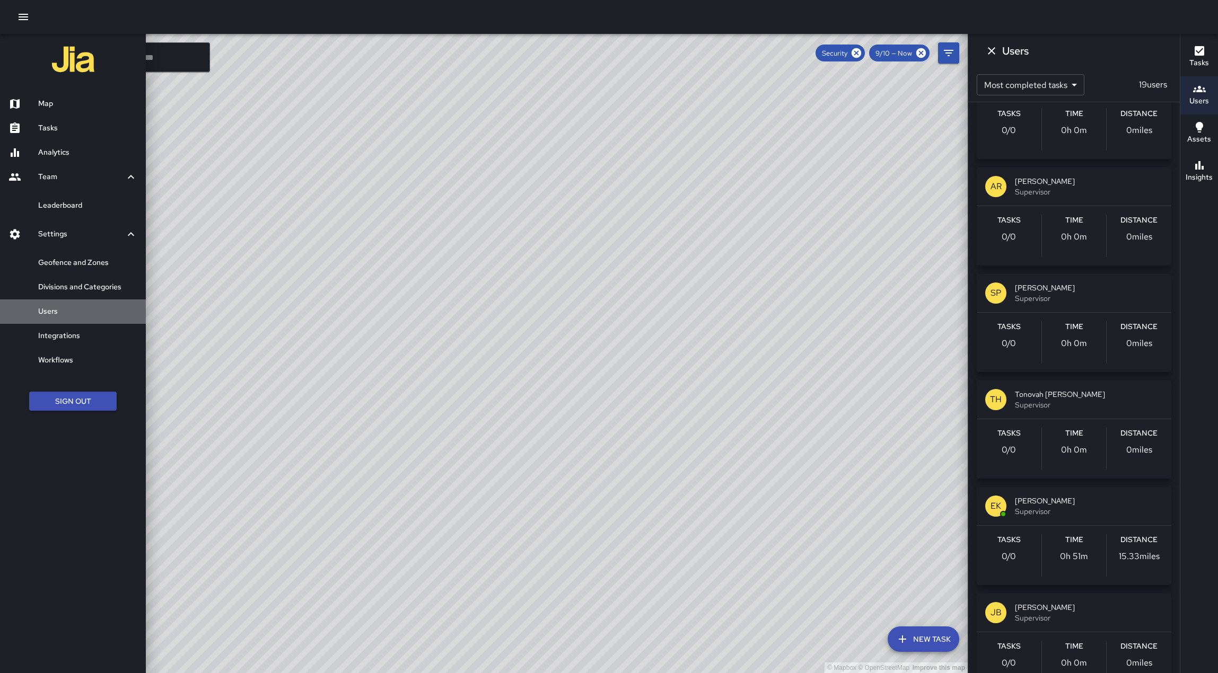
click at [45, 324] on div "Users" at bounding box center [73, 311] width 146 height 24
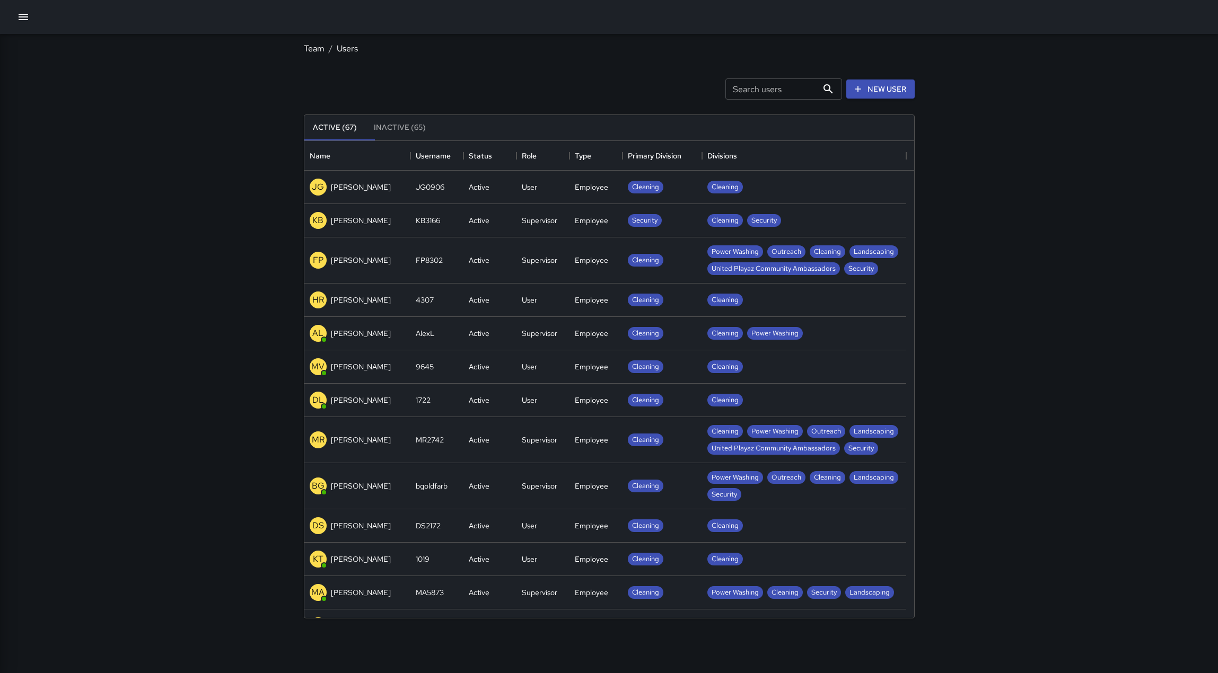
scroll to position [469, 602]
click at [685, 161] on icon "Sort" at bounding box center [689, 156] width 10 height 10
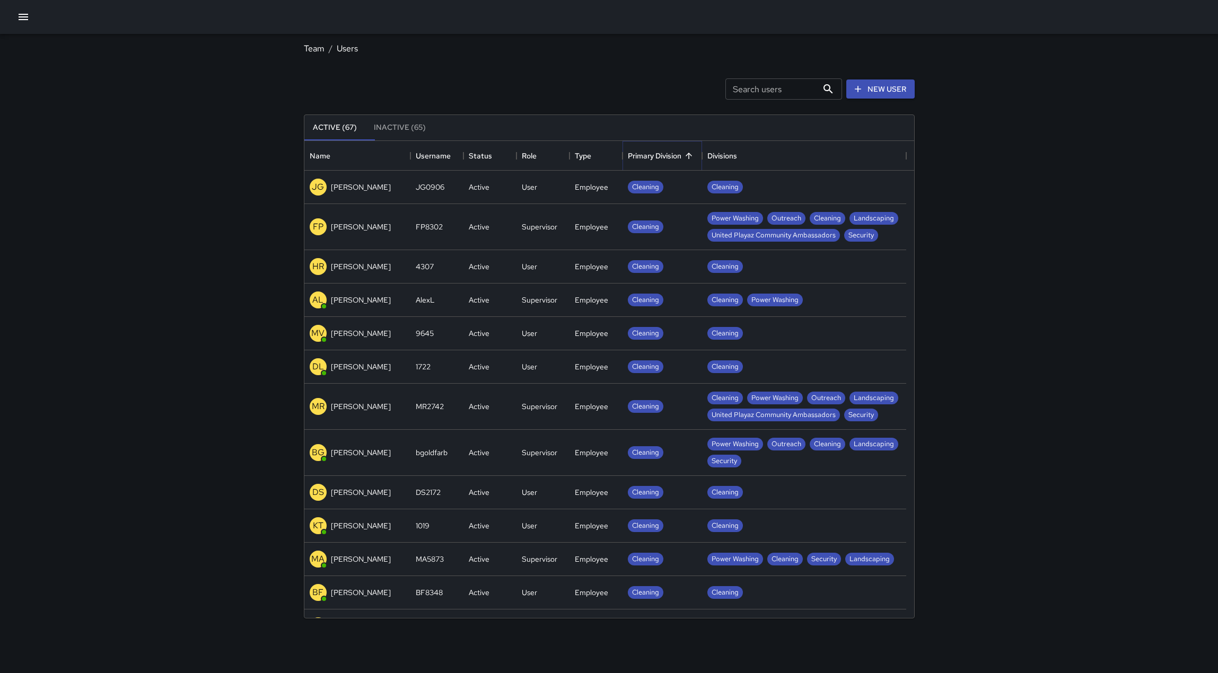
click at [685, 161] on icon "Sort" at bounding box center [689, 156] width 10 height 10
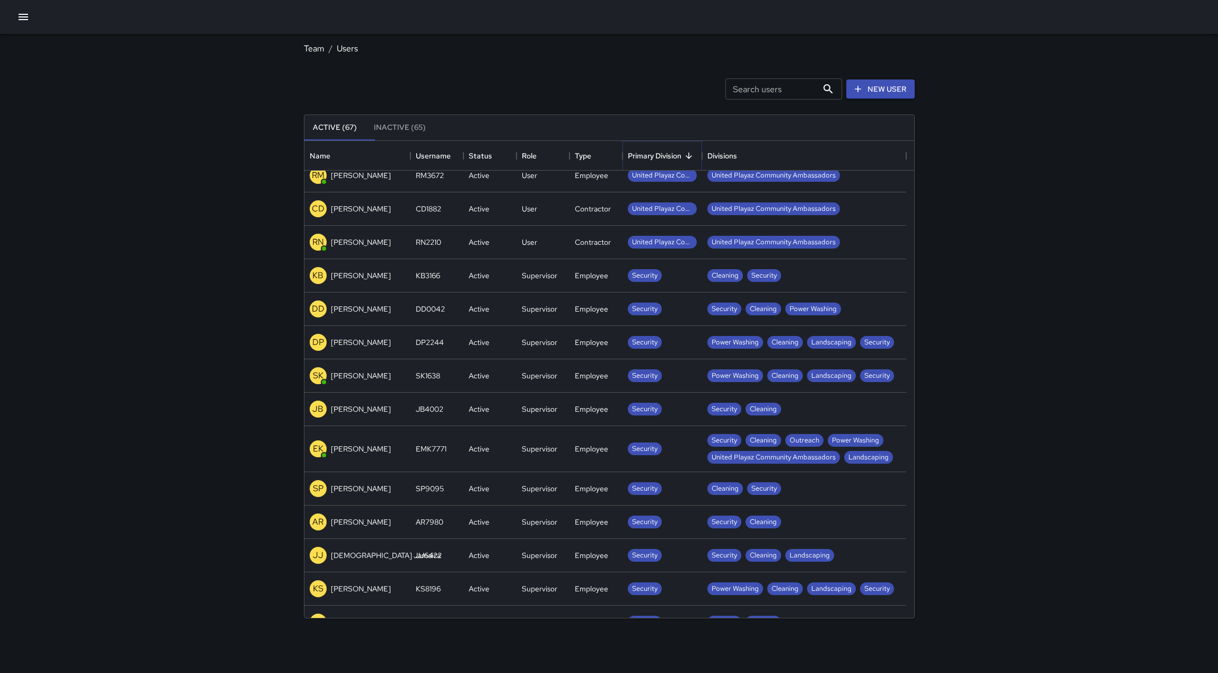
scroll to position [265, 0]
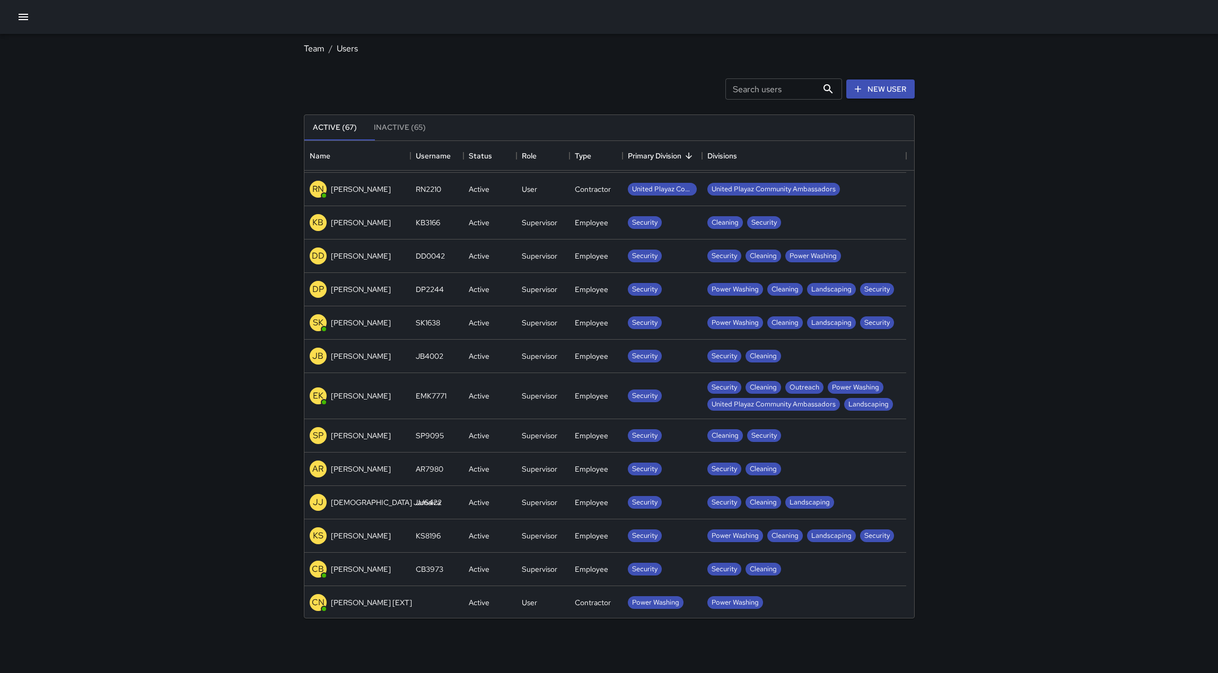
click at [319, 296] on p "DP" at bounding box center [318, 289] width 12 height 13
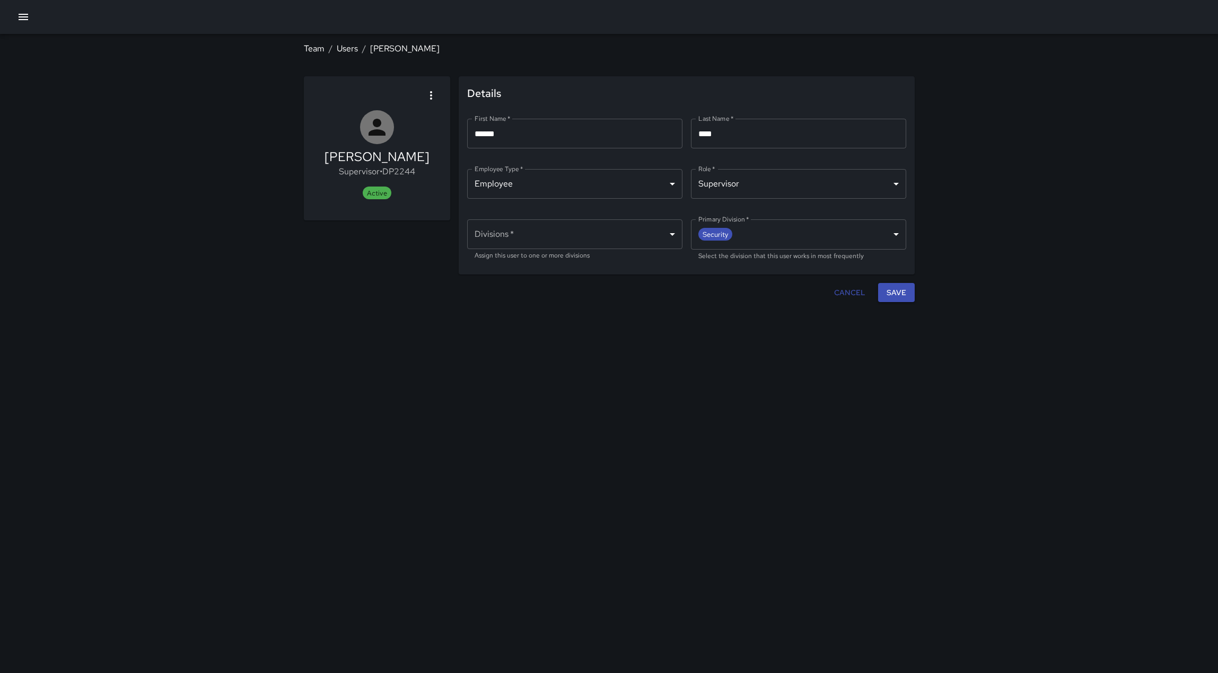
type input "**********"
click at [434, 100] on icon "button" at bounding box center [431, 95] width 13 height 13
click at [401, 130] on span "Deactivate user" at bounding box center [389, 130] width 60 height 13
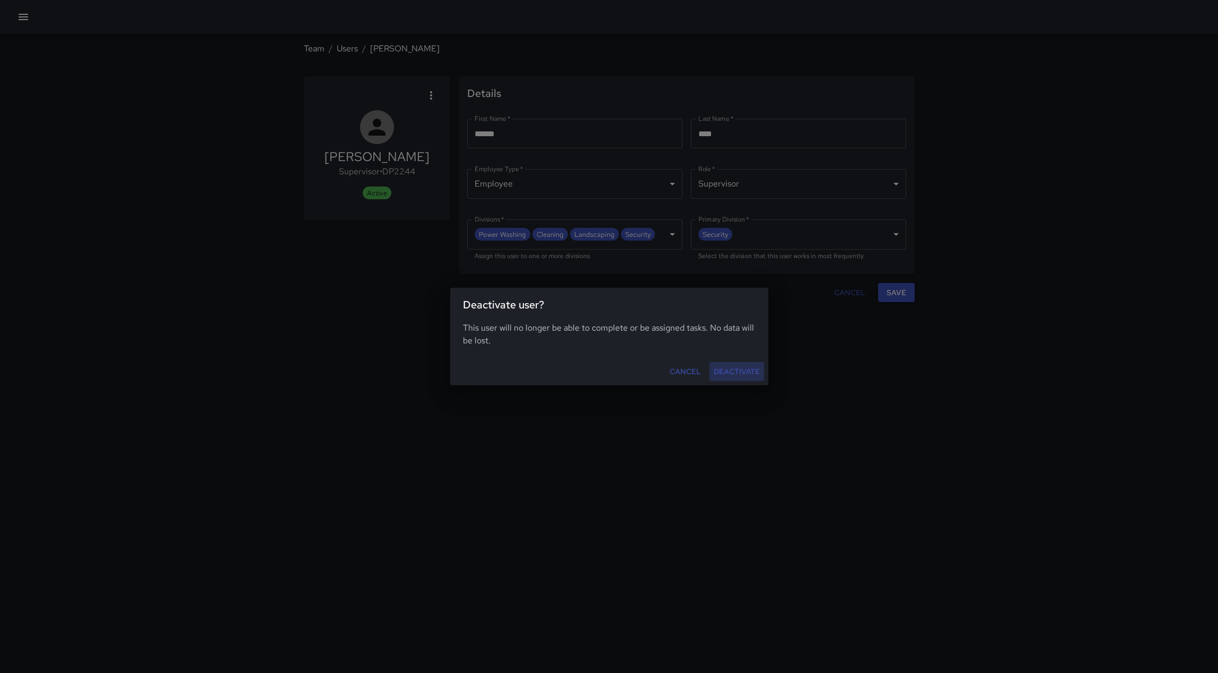
click at [729, 378] on button "Deactivate" at bounding box center [736, 372] width 55 height 20
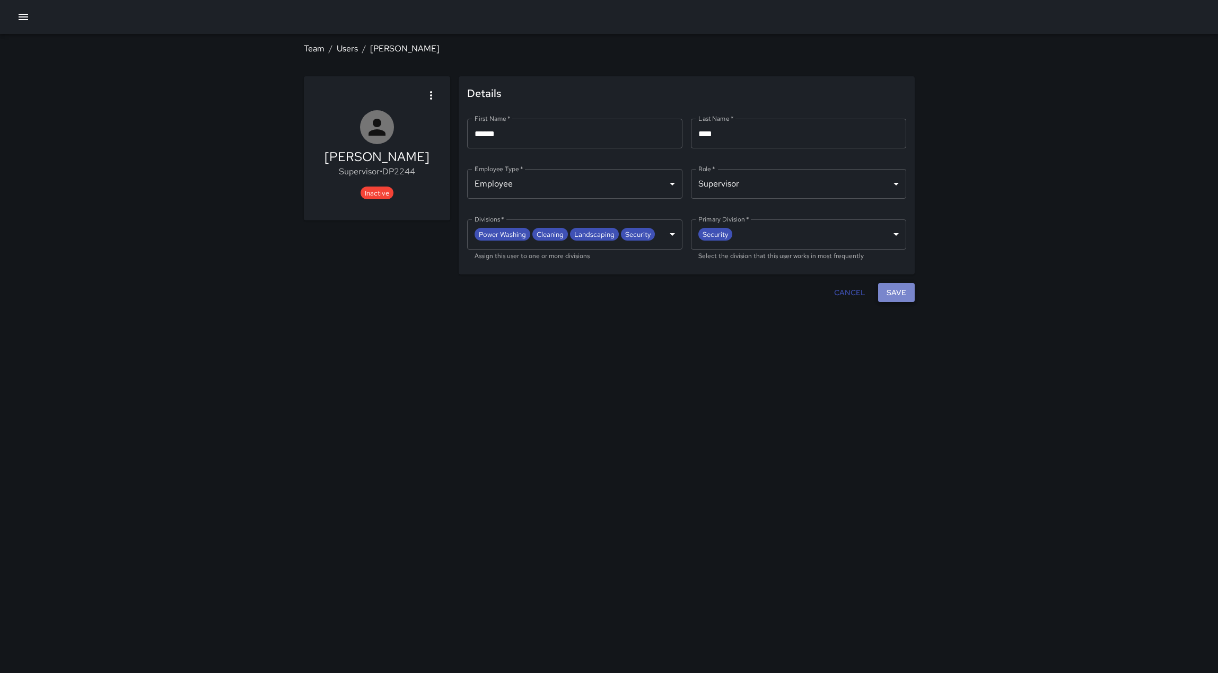
click at [898, 303] on button "Save" at bounding box center [896, 293] width 37 height 20
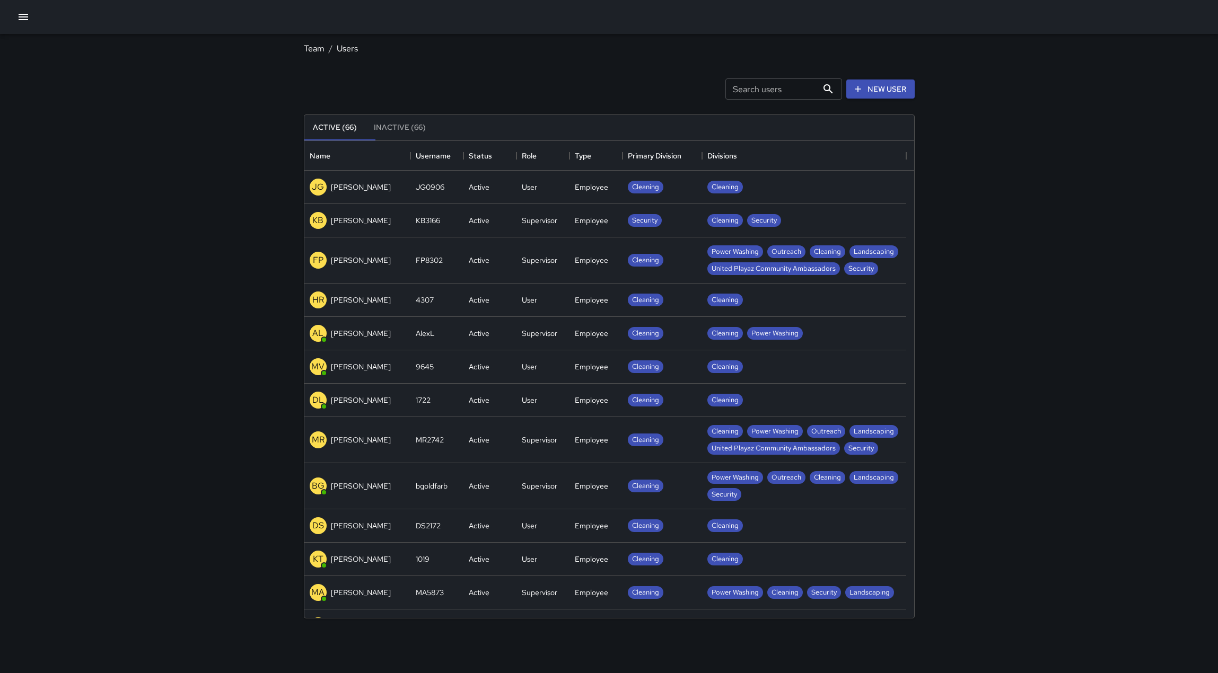
scroll to position [469, 602]
click at [686, 161] on icon "Sort" at bounding box center [689, 156] width 10 height 10
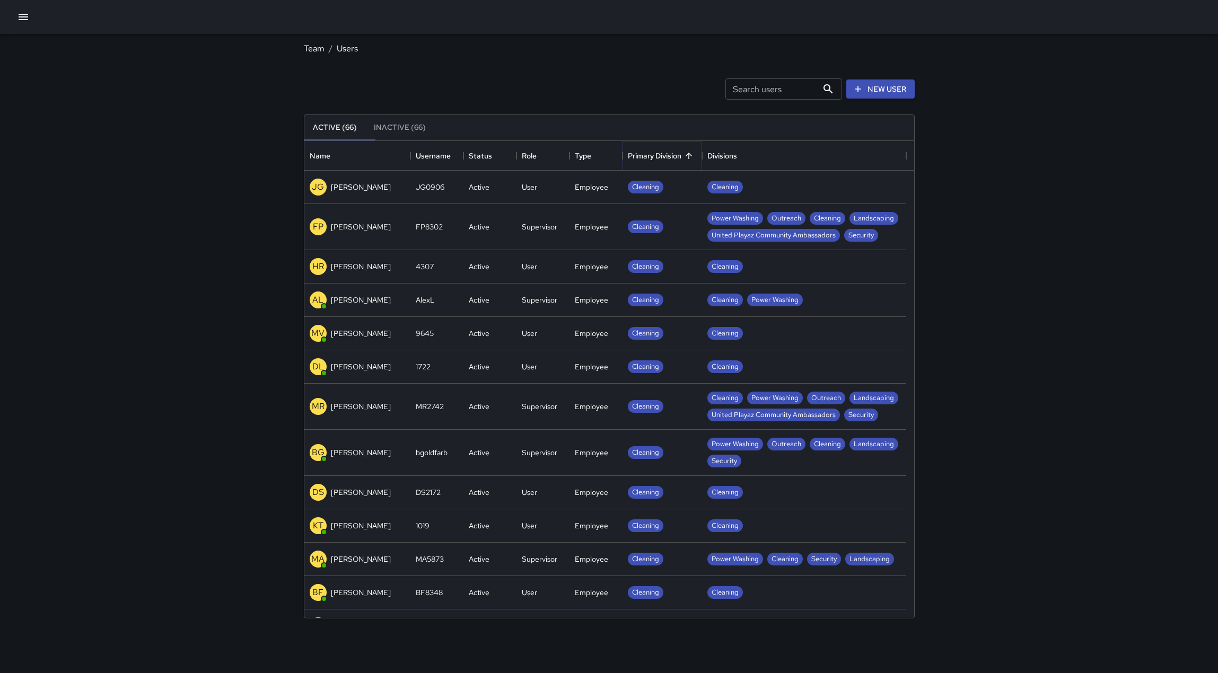
click at [686, 161] on icon "Sort" at bounding box center [689, 156] width 10 height 10
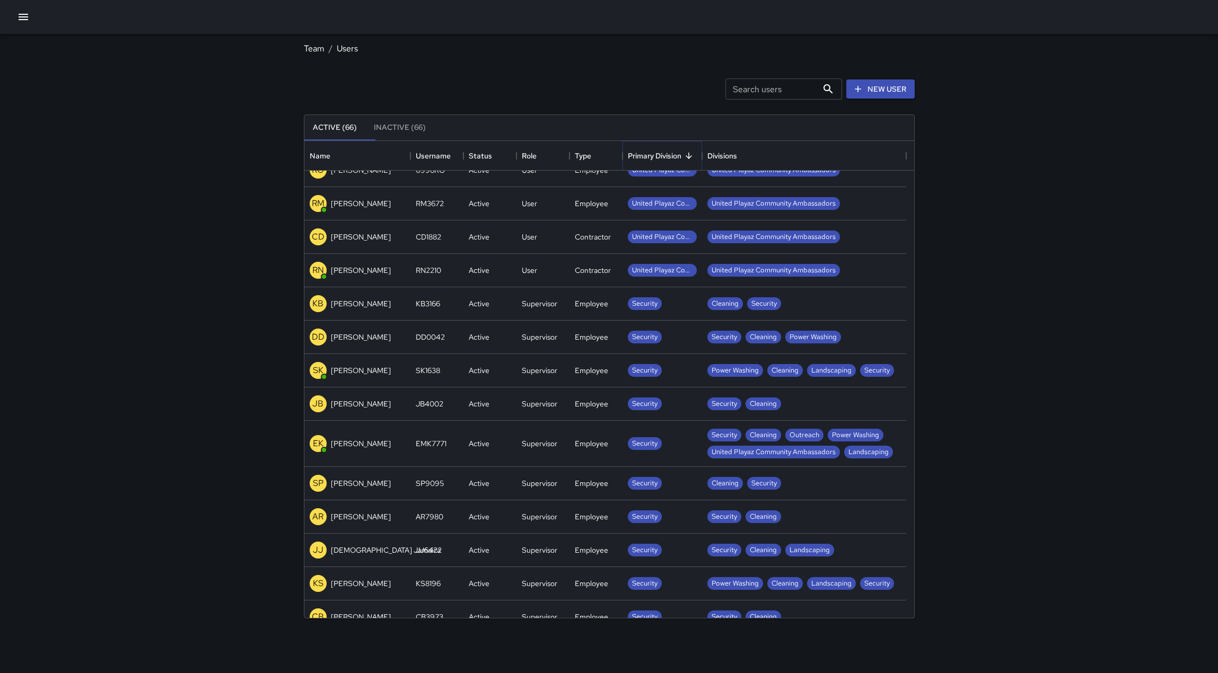
scroll to position [212, 0]
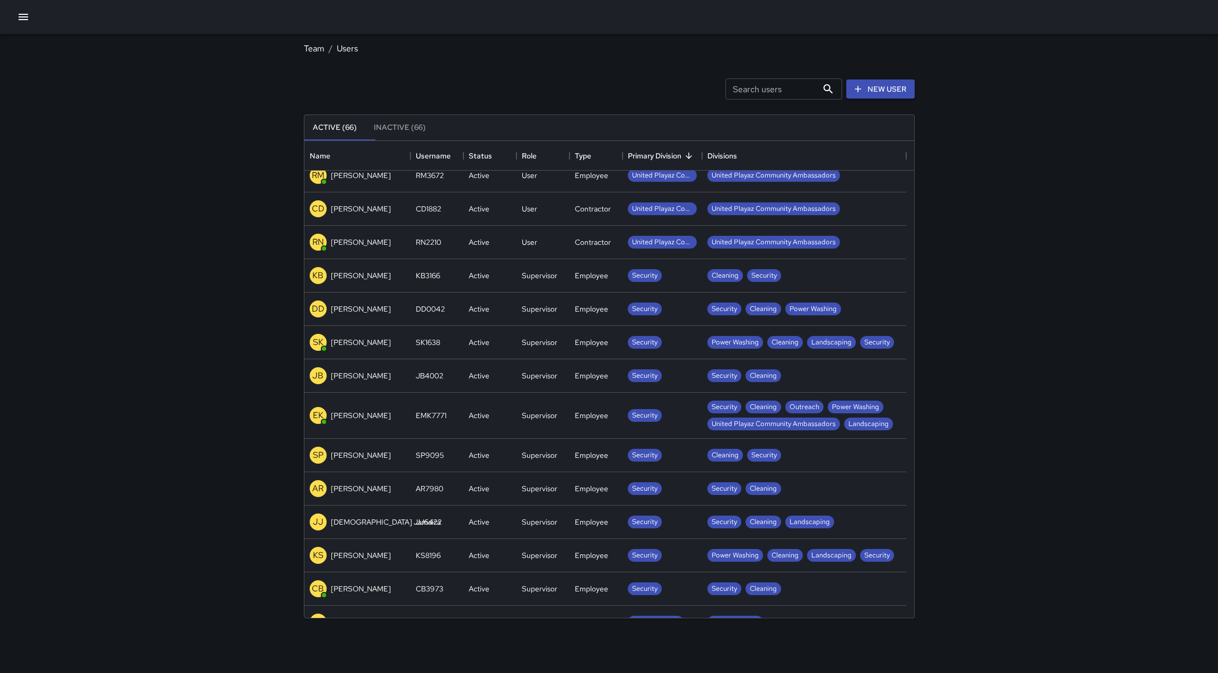
click at [313, 462] on p "SP" at bounding box center [318, 455] width 11 height 13
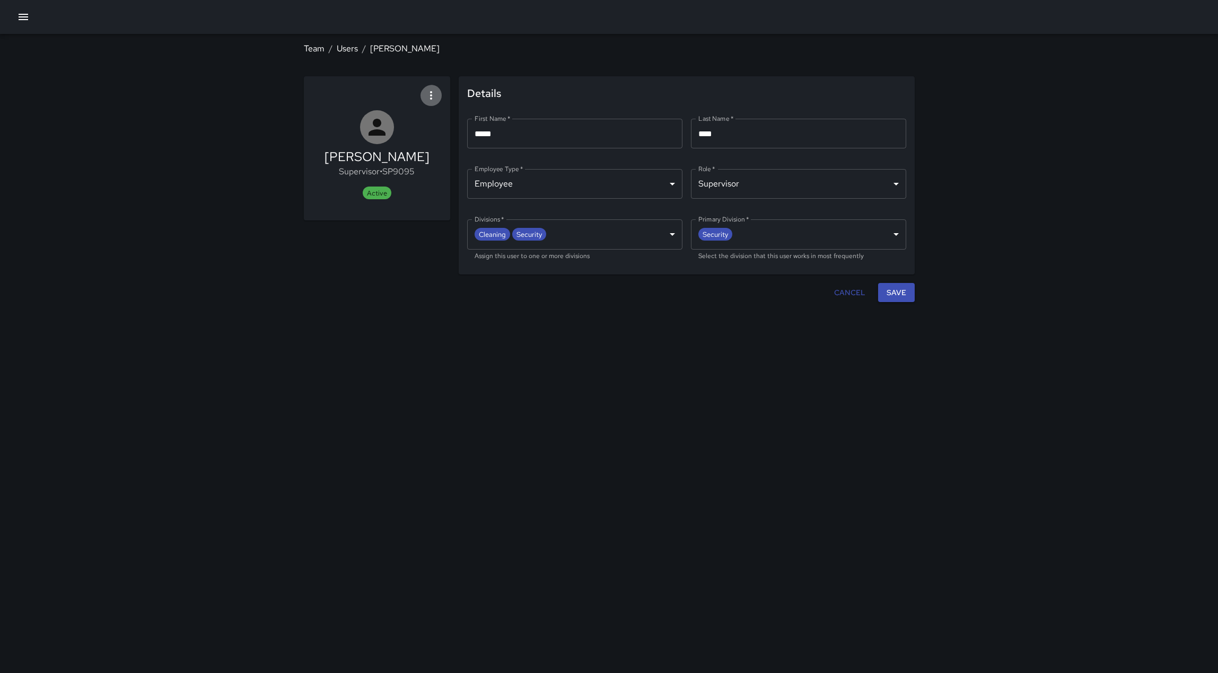
click at [431, 102] on icon "button" at bounding box center [431, 95] width 13 height 13
click at [418, 136] on span "Deactivate user" at bounding box center [389, 130] width 60 height 13
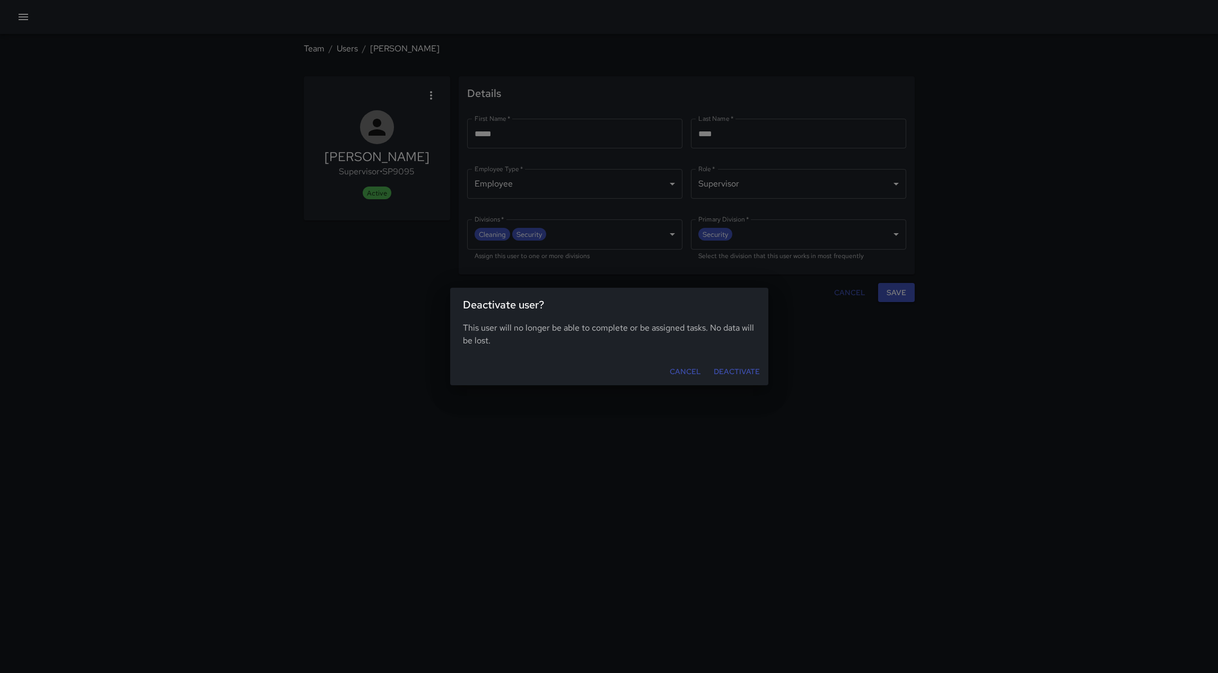
click at [728, 378] on button "Deactivate" at bounding box center [736, 372] width 55 height 20
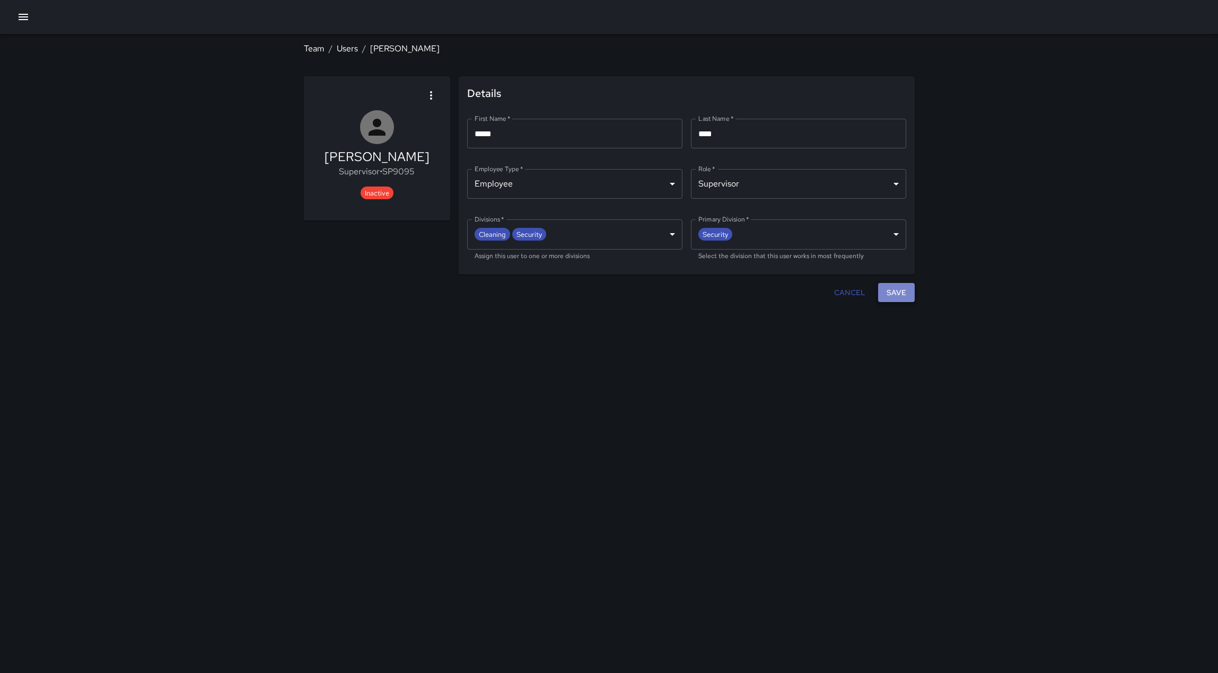
click at [898, 303] on button "Save" at bounding box center [896, 293] width 37 height 20
click at [652, 27] on icon "Close" at bounding box center [646, 26] width 11 height 11
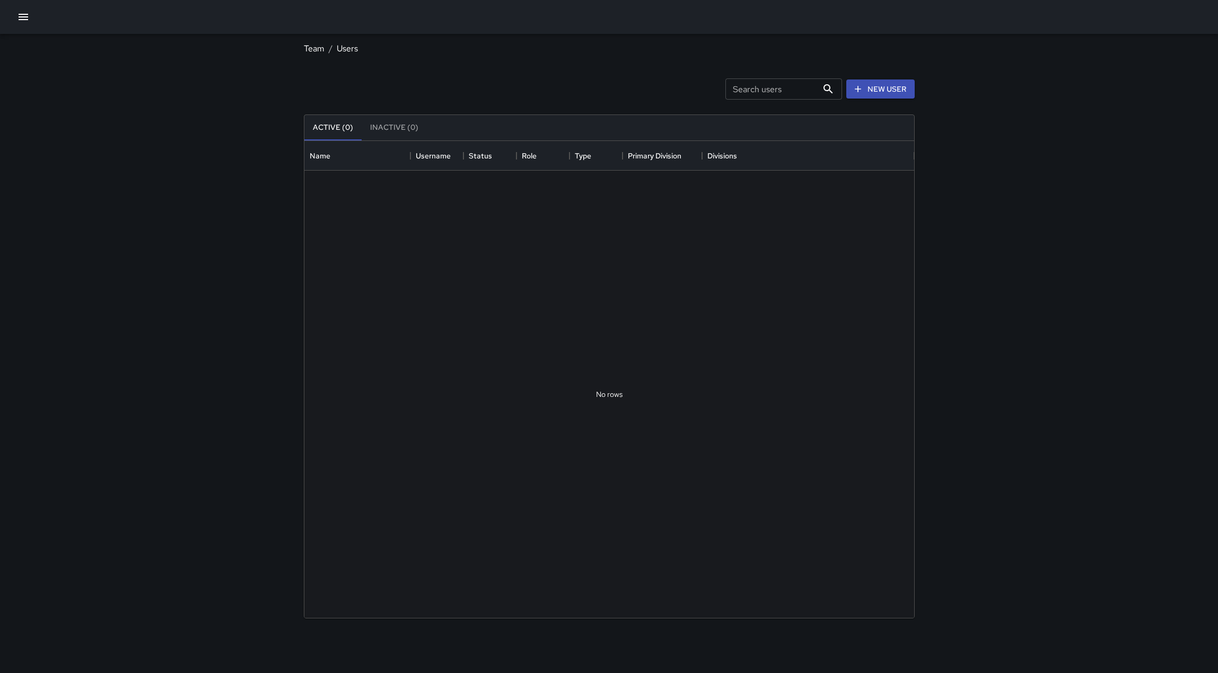
scroll to position [8, 8]
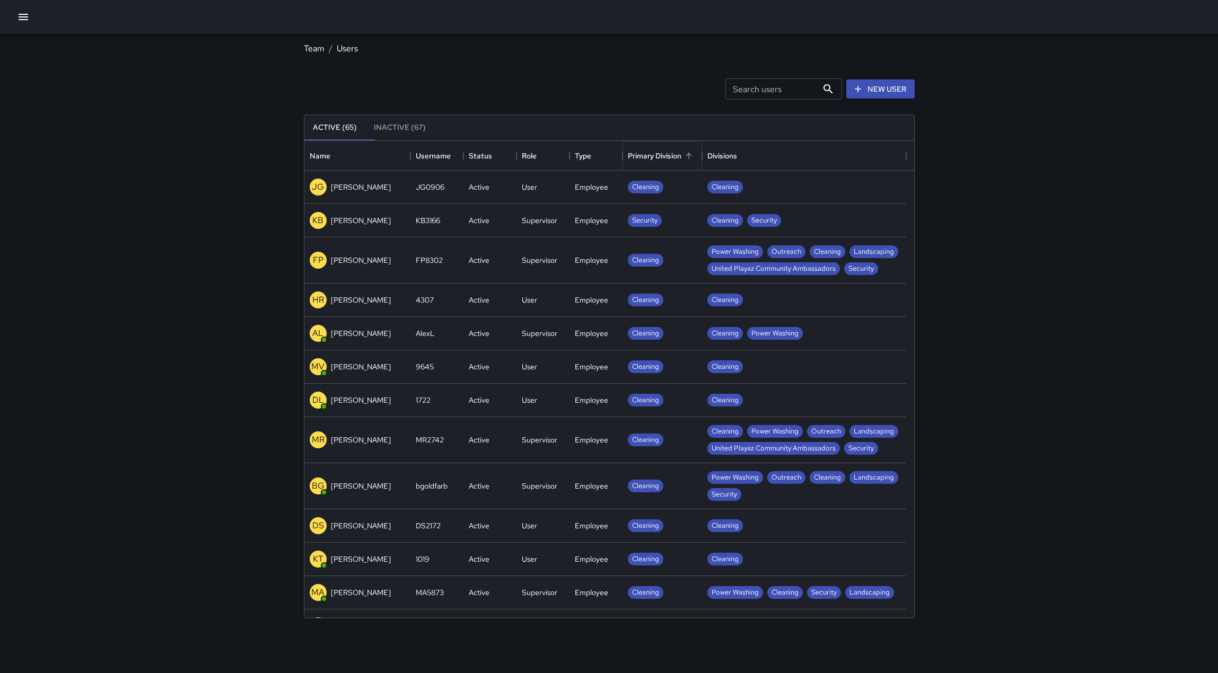
click at [689, 161] on icon "Sort" at bounding box center [689, 156] width 10 height 10
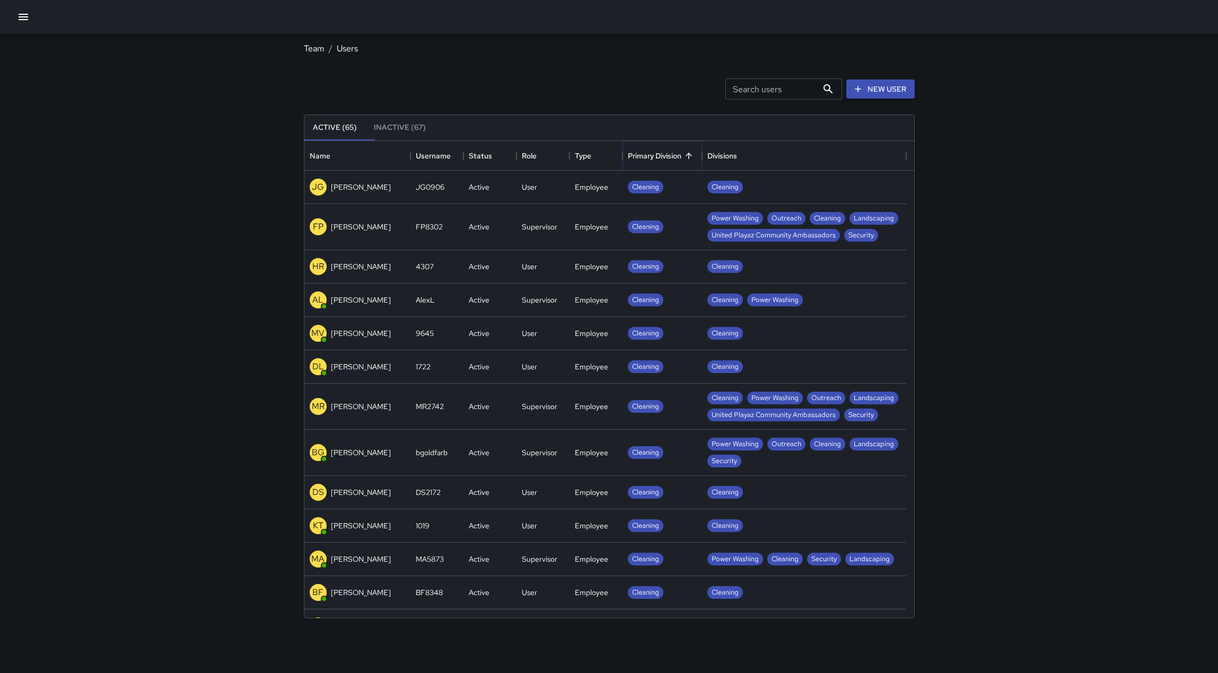
click at [689, 161] on icon "Sort" at bounding box center [689, 156] width 10 height 10
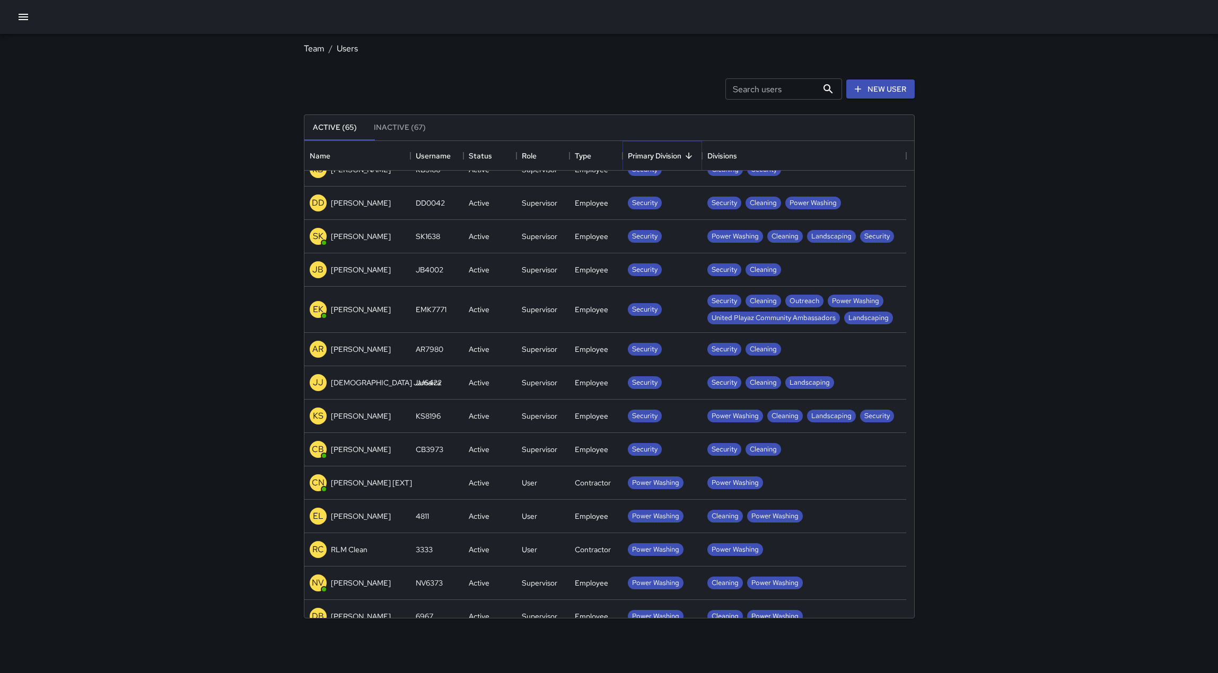
scroll to position [265, 0]
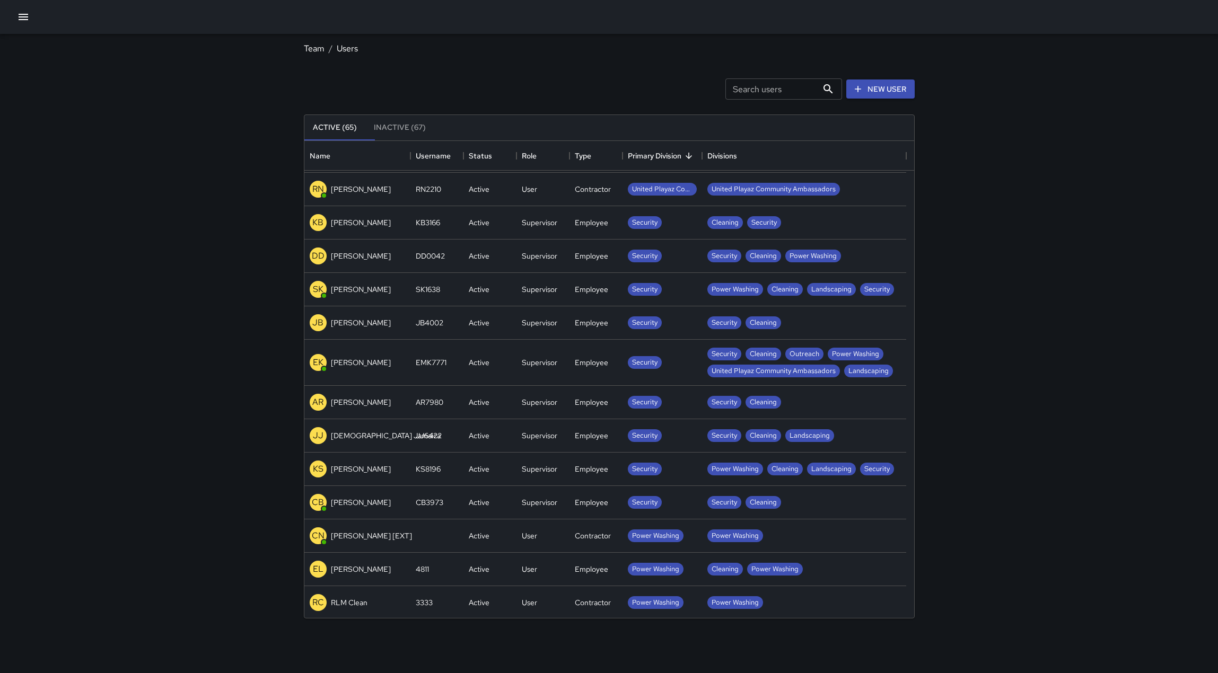
click at [320, 228] on p "KB" at bounding box center [317, 222] width 11 height 13
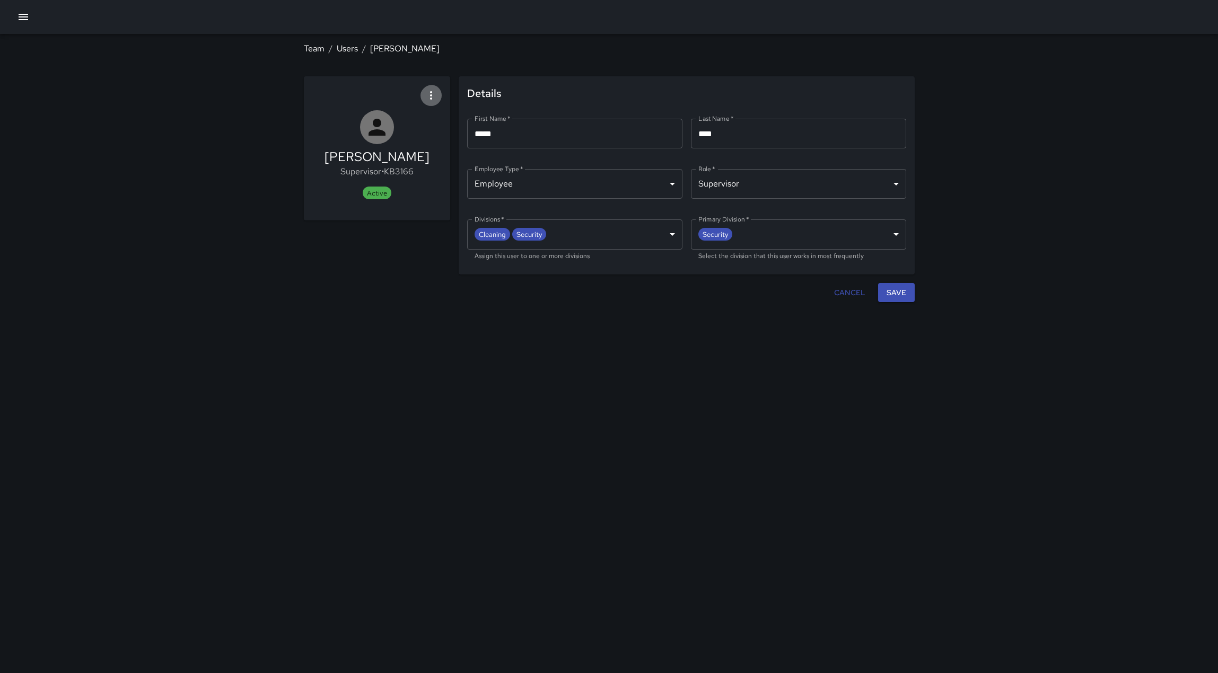
click at [427, 102] on icon "button" at bounding box center [431, 95] width 13 height 13
click at [417, 134] on span "Deactivate user" at bounding box center [389, 130] width 60 height 13
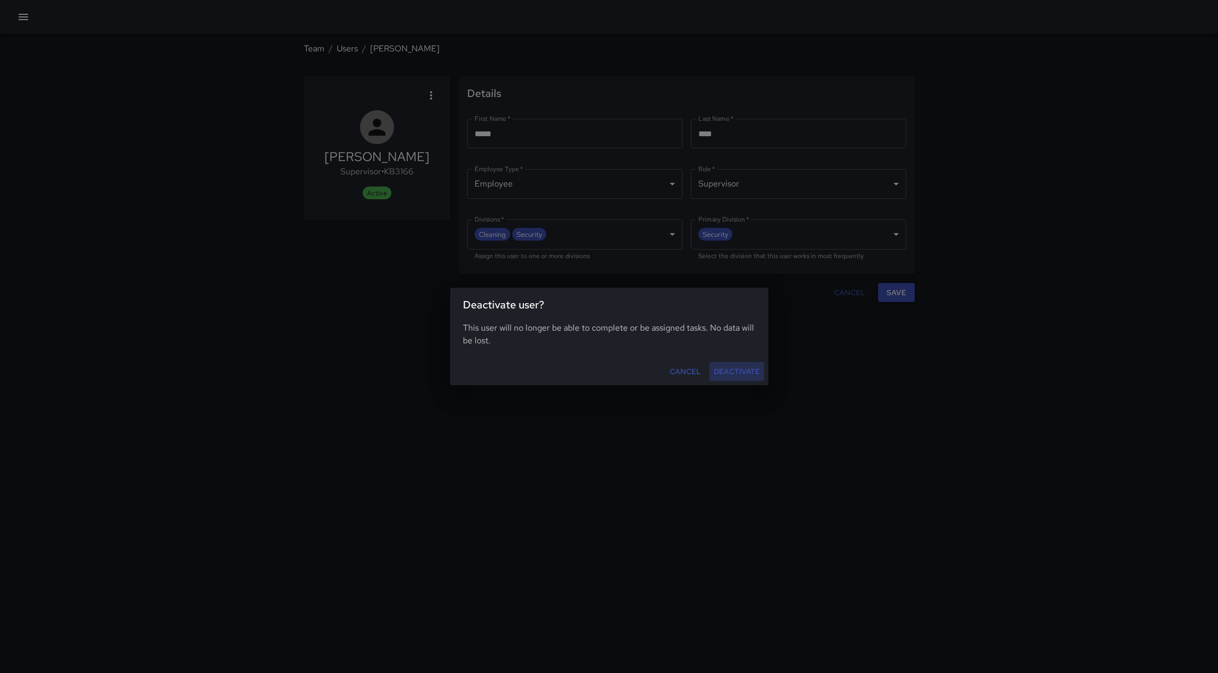
click at [740, 381] on button "Deactivate" at bounding box center [736, 372] width 55 height 20
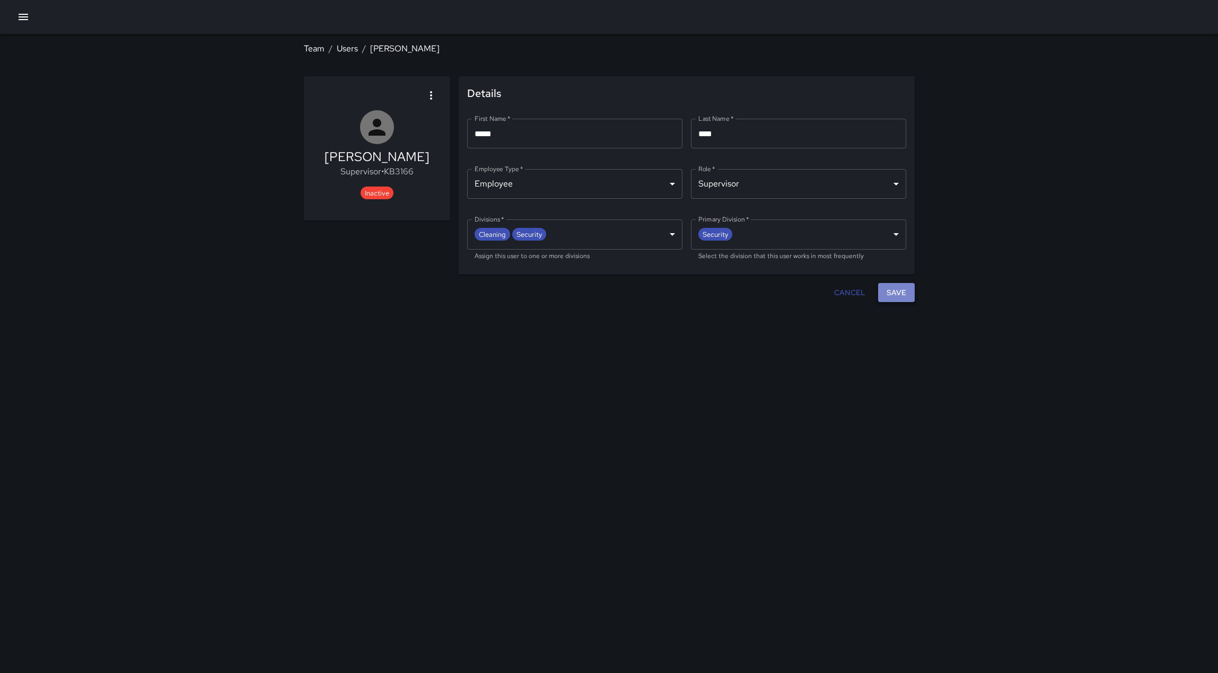
click at [887, 303] on button "Save" at bounding box center [896, 293] width 37 height 20
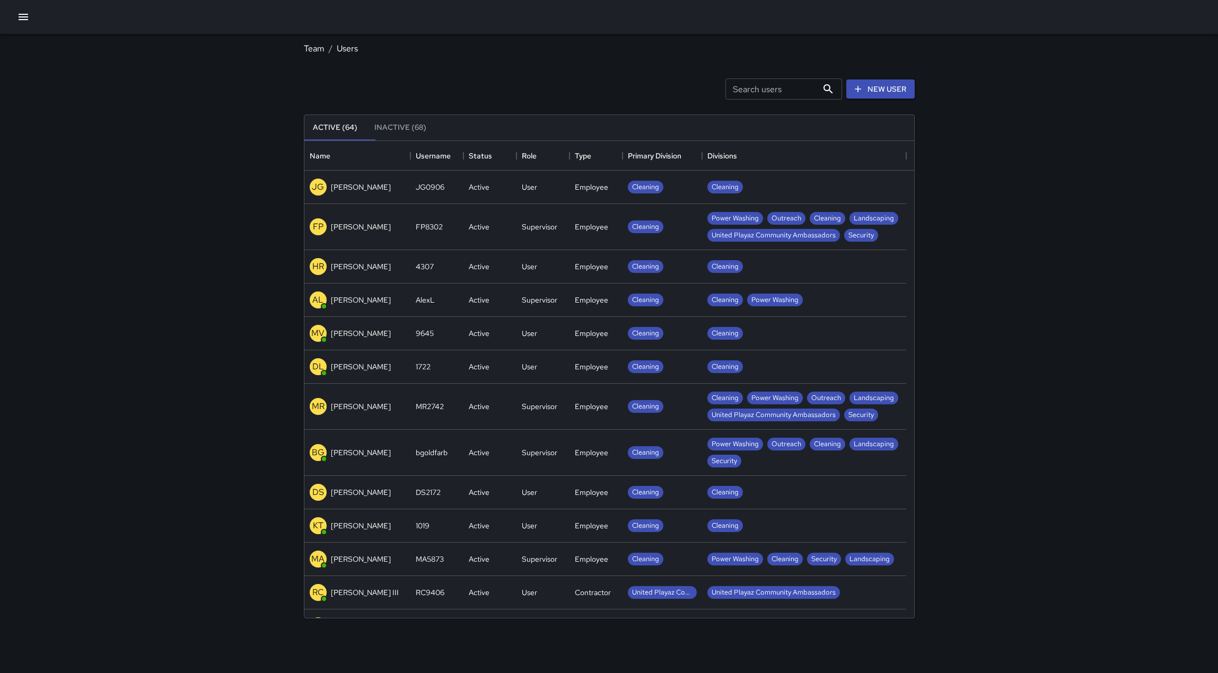
scroll to position [469, 602]
click at [697, 162] on icon "Primary Division" at bounding box center [701, 155] width 13 height 13
click at [695, 162] on icon "Primary Division" at bounding box center [701, 155] width 13 height 13
click at [687, 161] on icon "Sort" at bounding box center [689, 156] width 10 height 10
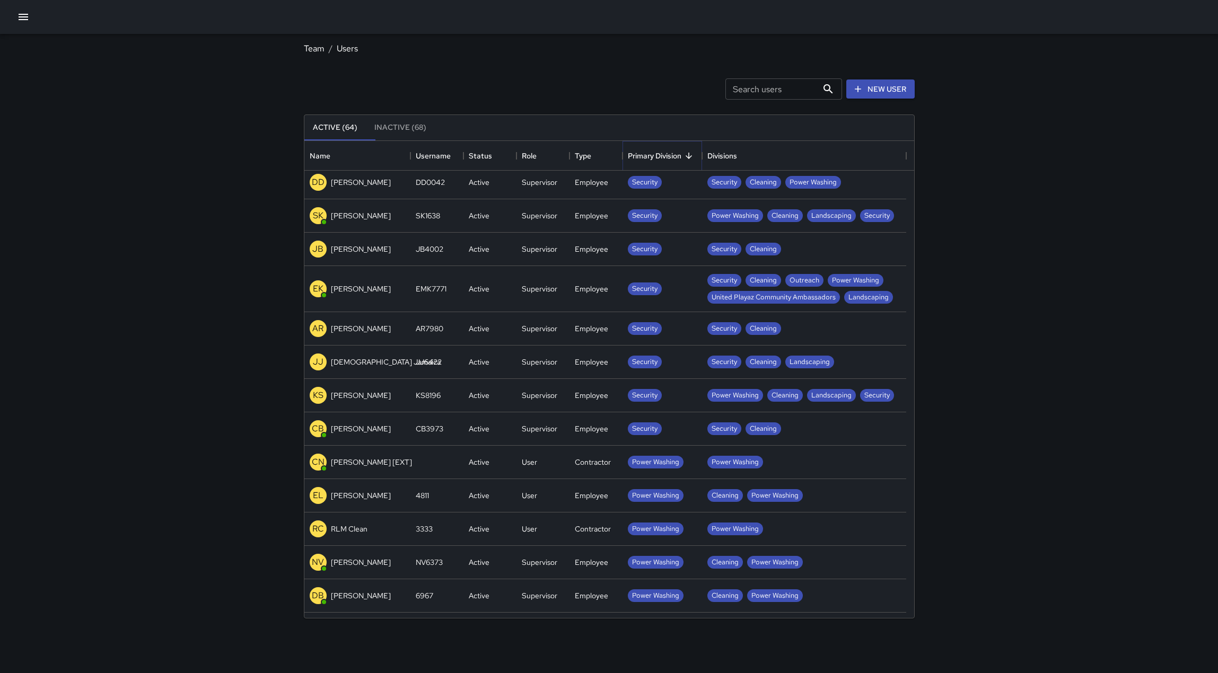
scroll to position [318, 0]
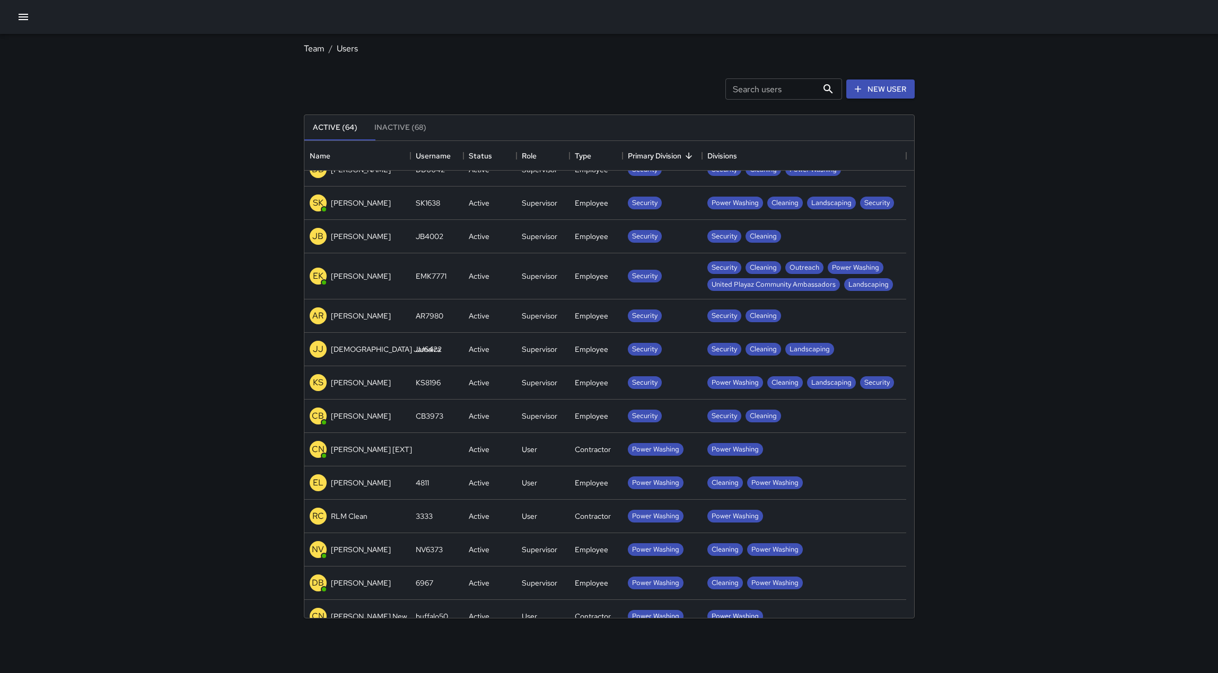
click at [361, 388] on p "Kenneth Smith" at bounding box center [361, 382] width 60 height 11
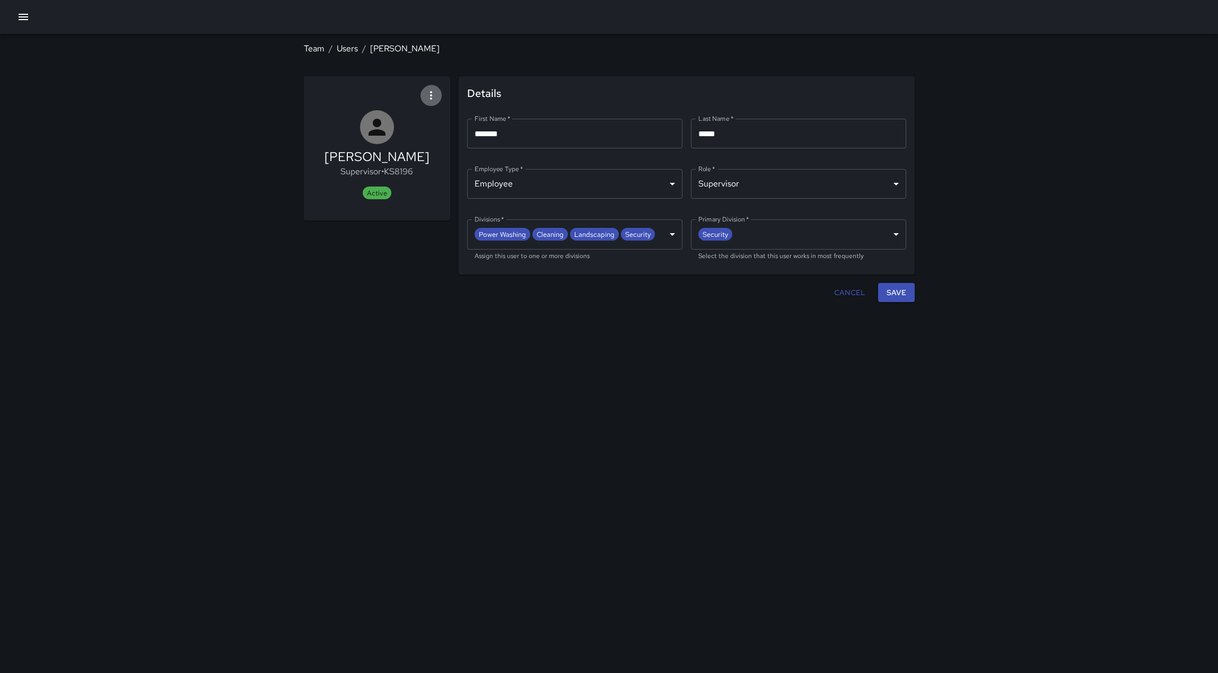
click at [425, 99] on icon "button" at bounding box center [431, 95] width 13 height 13
click at [419, 134] on span "Deactivate user" at bounding box center [389, 130] width 60 height 13
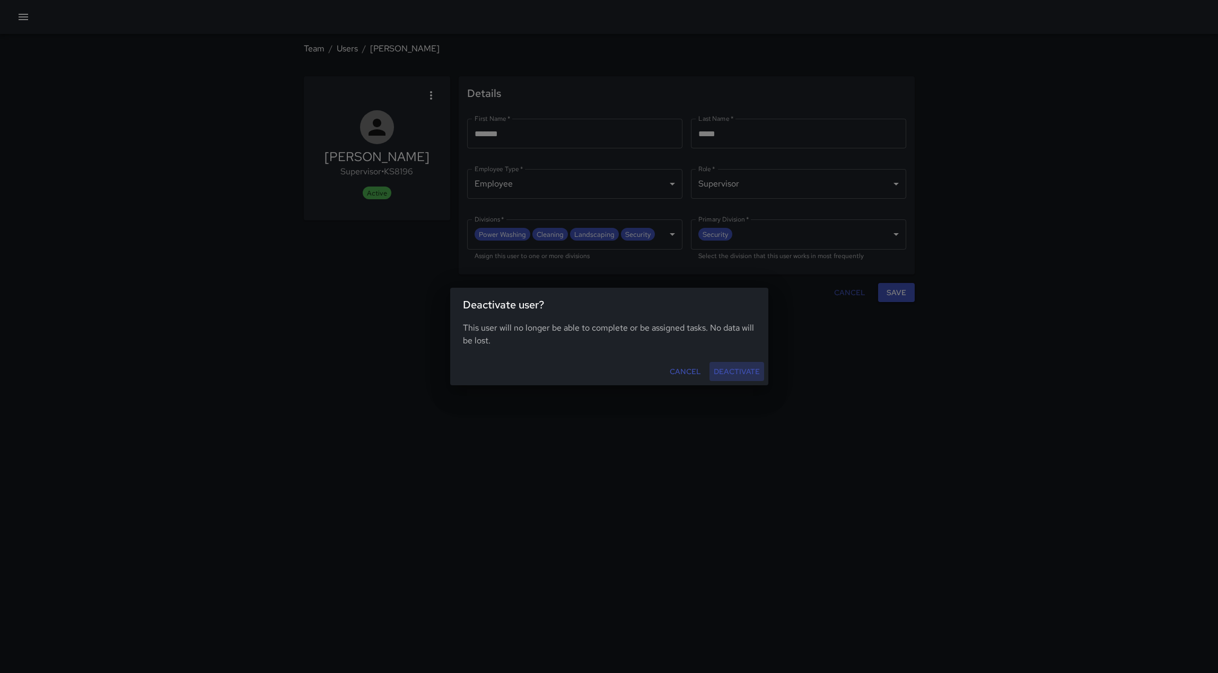
click at [724, 378] on button "Deactivate" at bounding box center [736, 372] width 55 height 20
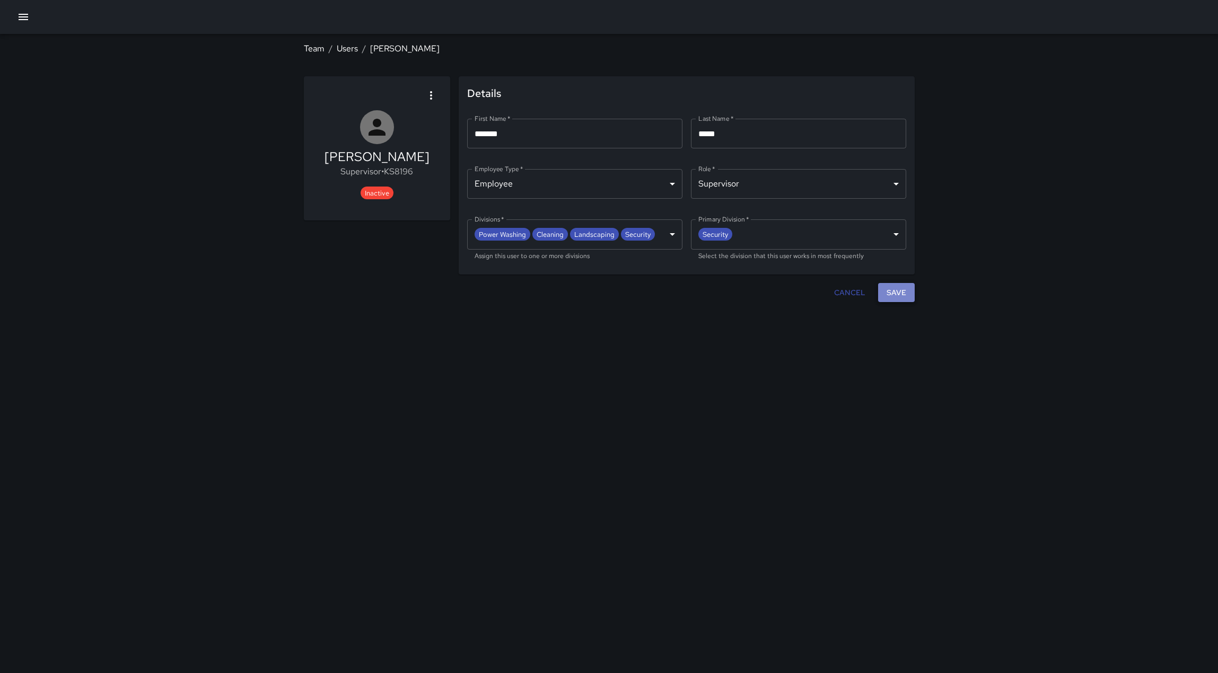
click at [901, 303] on button "Save" at bounding box center [896, 293] width 37 height 20
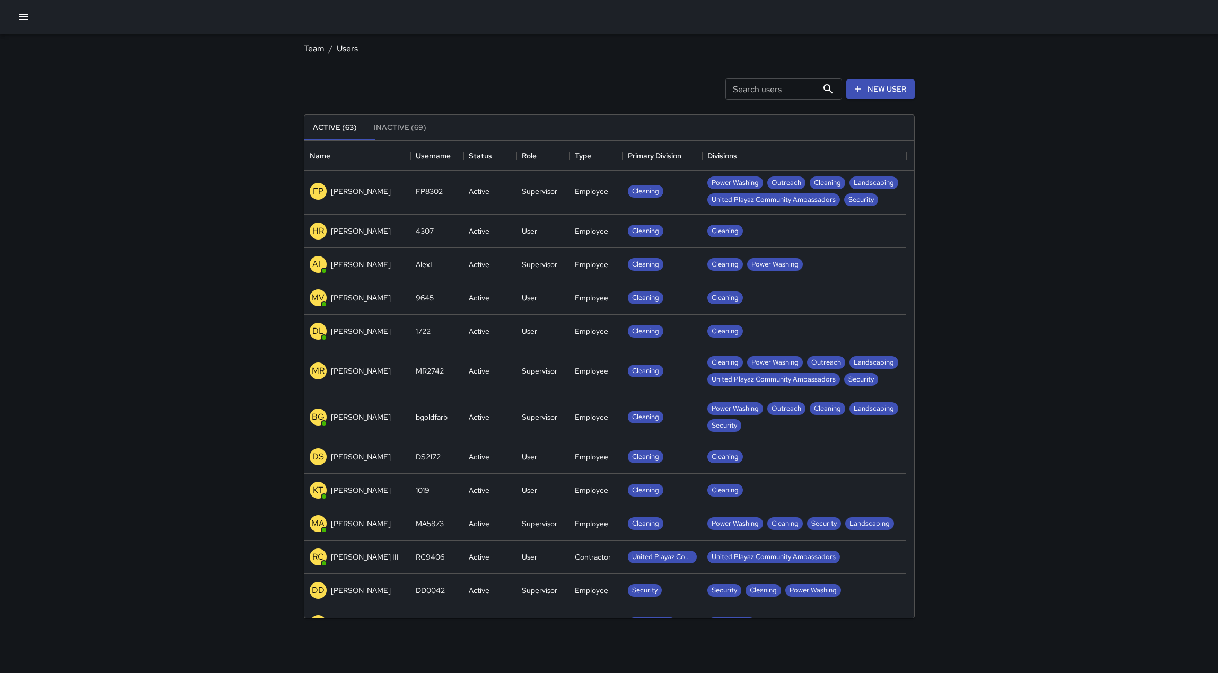
scroll to position [53, 0]
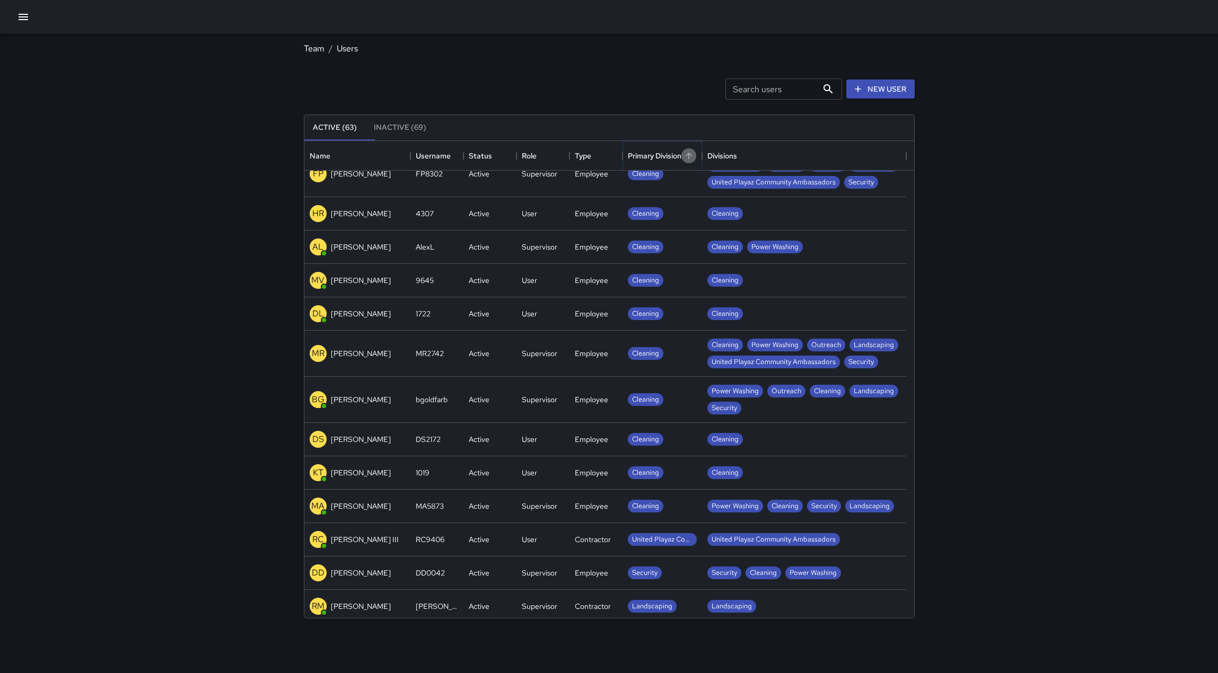
click at [687, 159] on icon "Sort" at bounding box center [688, 156] width 6 height 6
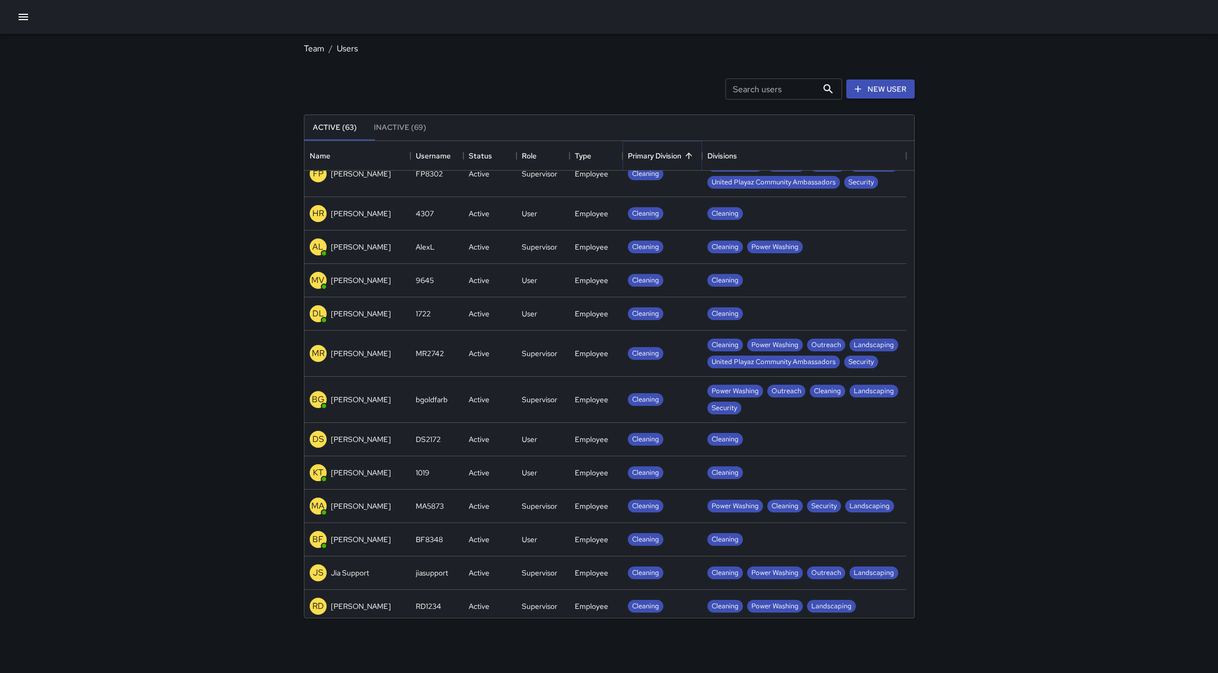
click at [687, 159] on icon "Sort" at bounding box center [688, 156] width 6 height 6
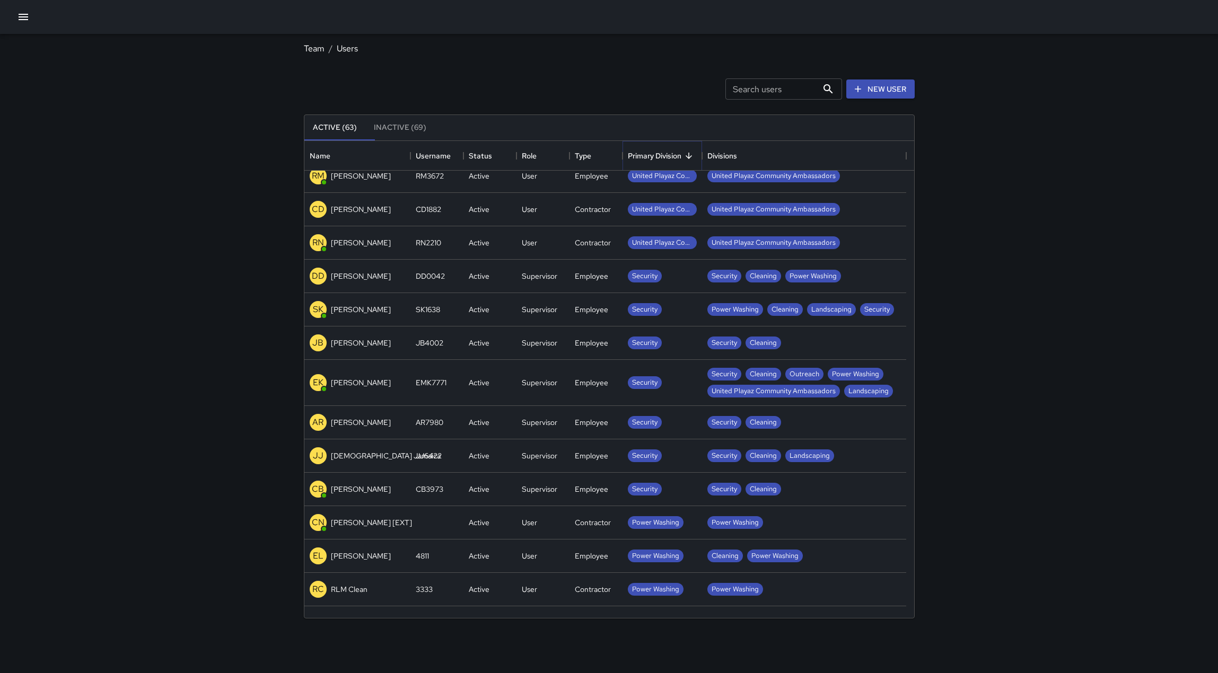
scroll to position [212, 0]
click at [28, 17] on icon "button" at bounding box center [24, 17] width 10 height 6
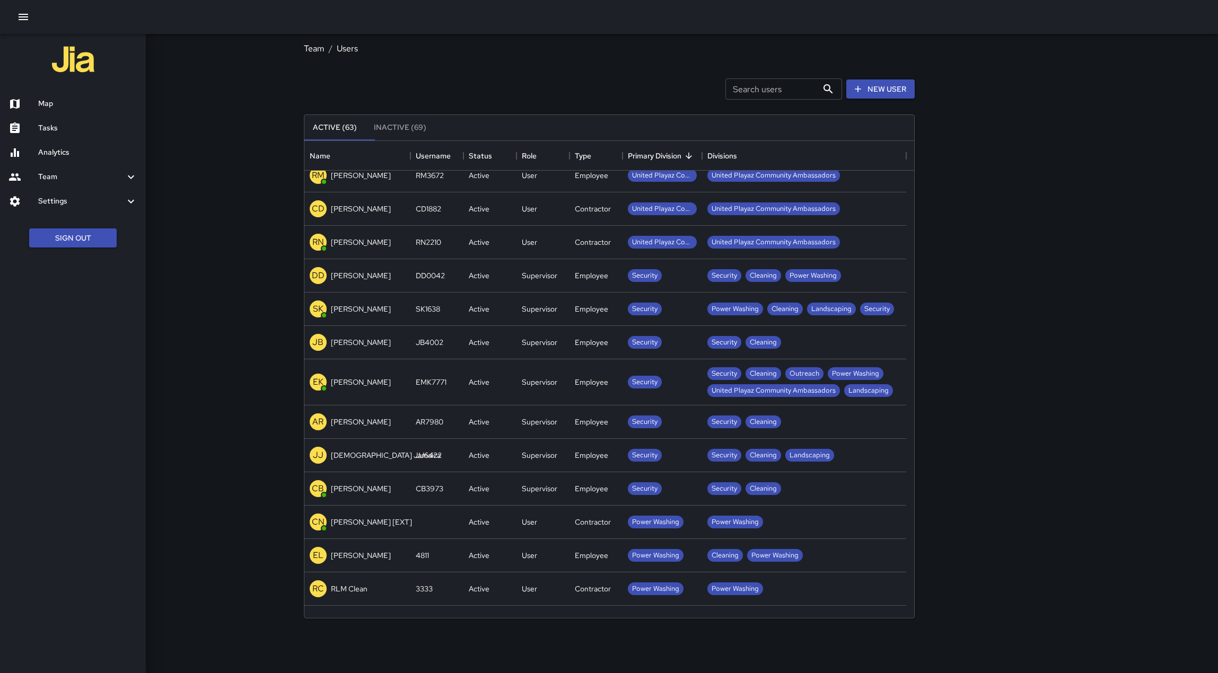
click at [52, 103] on h6 "Map" at bounding box center [87, 104] width 99 height 12
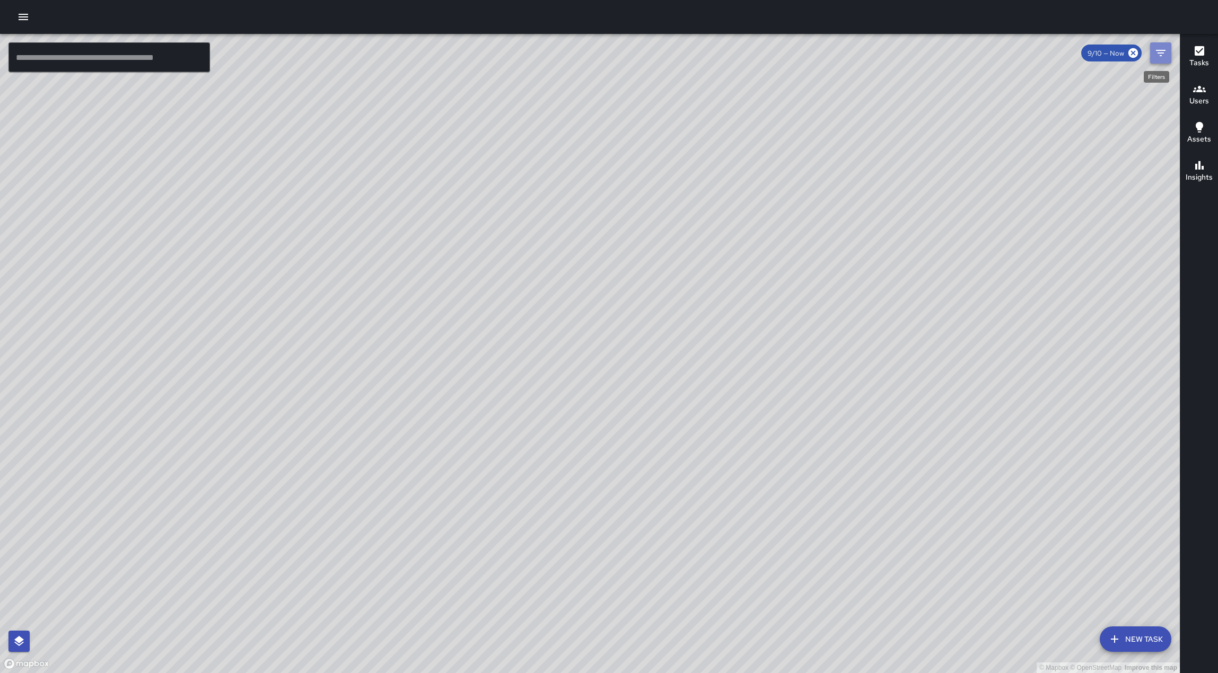
click at [1159, 58] on icon "Filters" at bounding box center [1160, 53] width 13 height 13
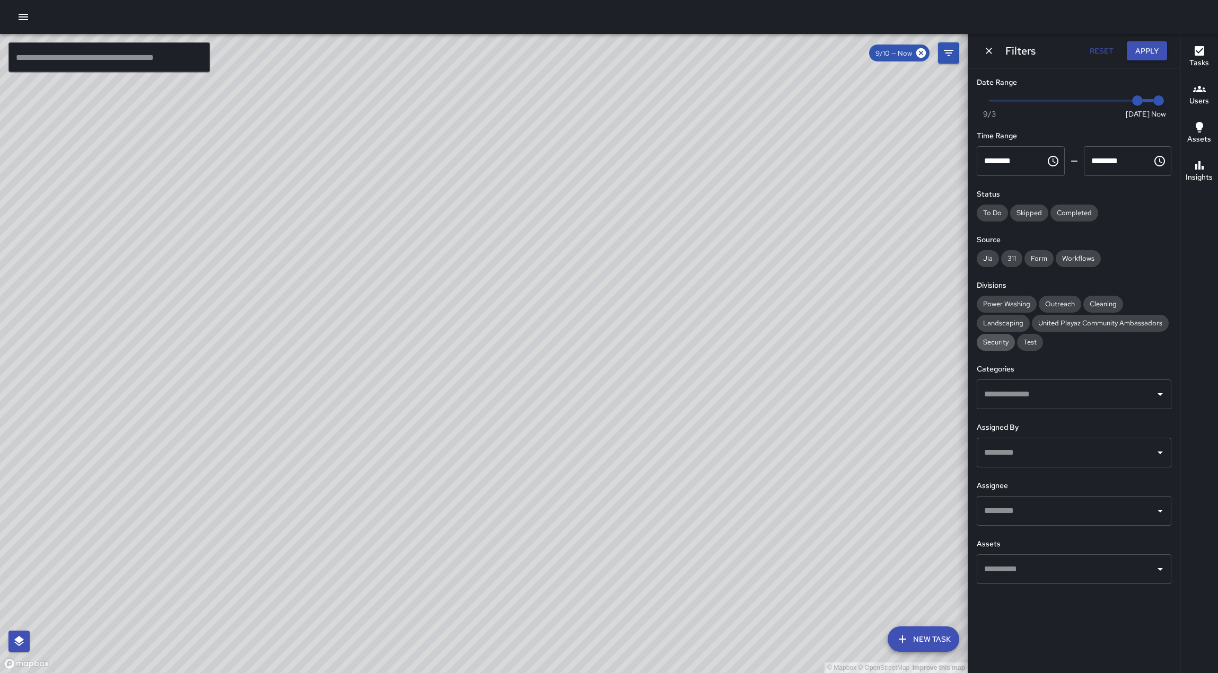
click at [1000, 347] on span "Security" at bounding box center [995, 342] width 38 height 9
click at [1157, 517] on icon "Open" at bounding box center [1159, 511] width 13 height 13
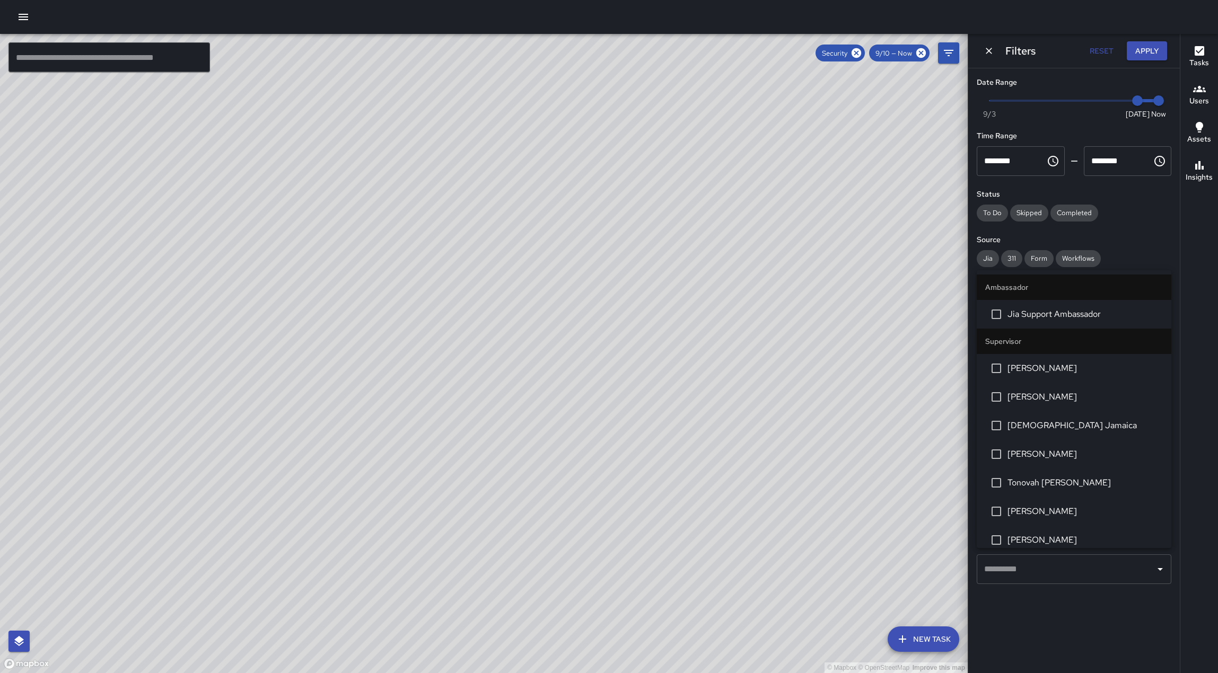
click at [1077, 403] on span "Chris Barnes" at bounding box center [1084, 397] width 155 height 13
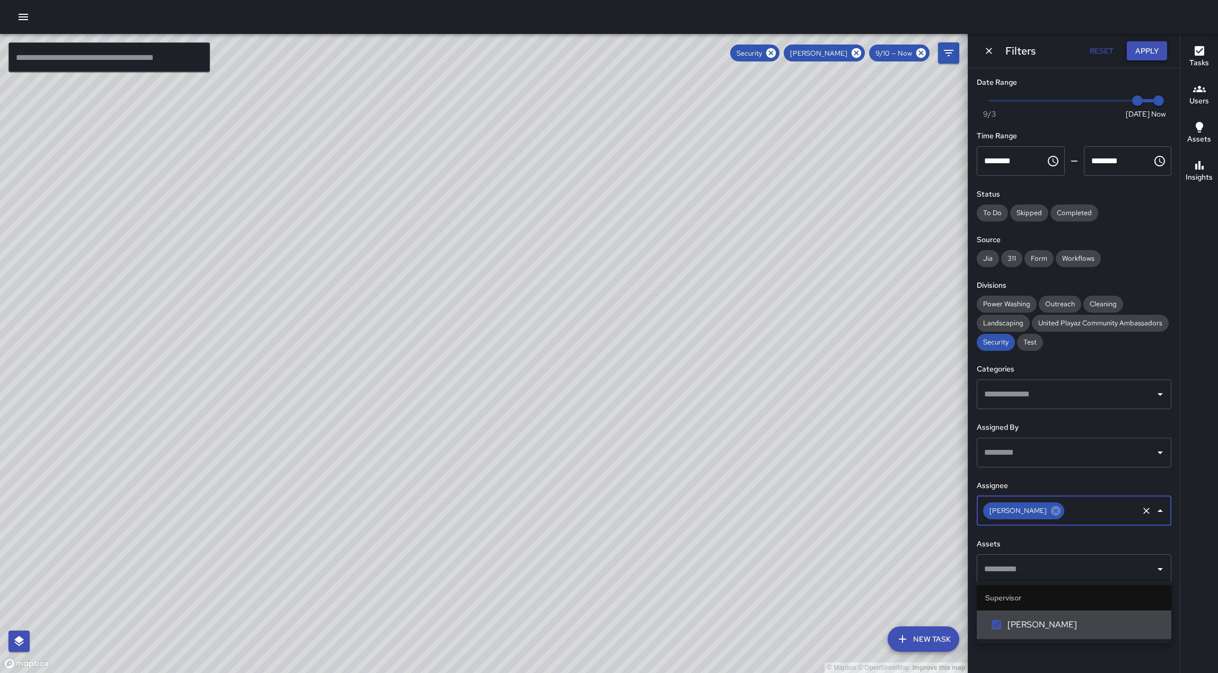
click at [1143, 55] on button "Apply" at bounding box center [1146, 51] width 40 height 20
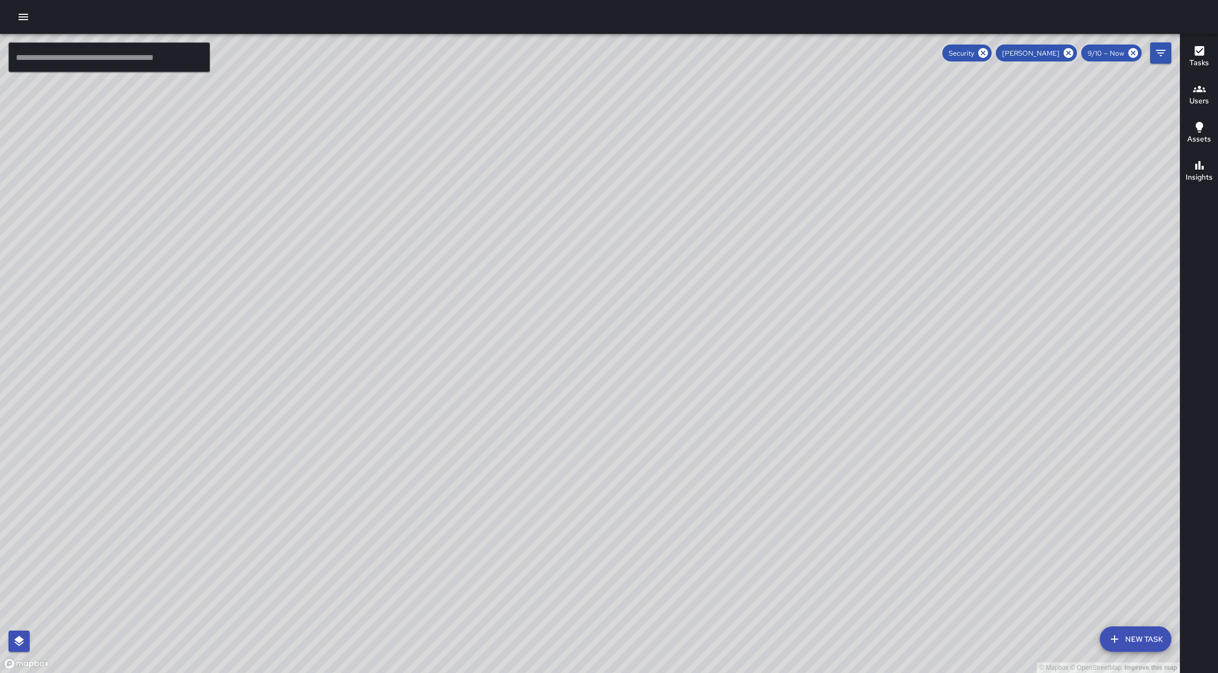
drag, startPoint x: 592, startPoint y: 113, endPoint x: 614, endPoint y: 295, distance: 183.6
click at [614, 295] on div "© Mapbox © OpenStreetMap Improve this map" at bounding box center [589, 353] width 1179 height 639
click at [1194, 94] on icon "button" at bounding box center [1199, 89] width 13 height 13
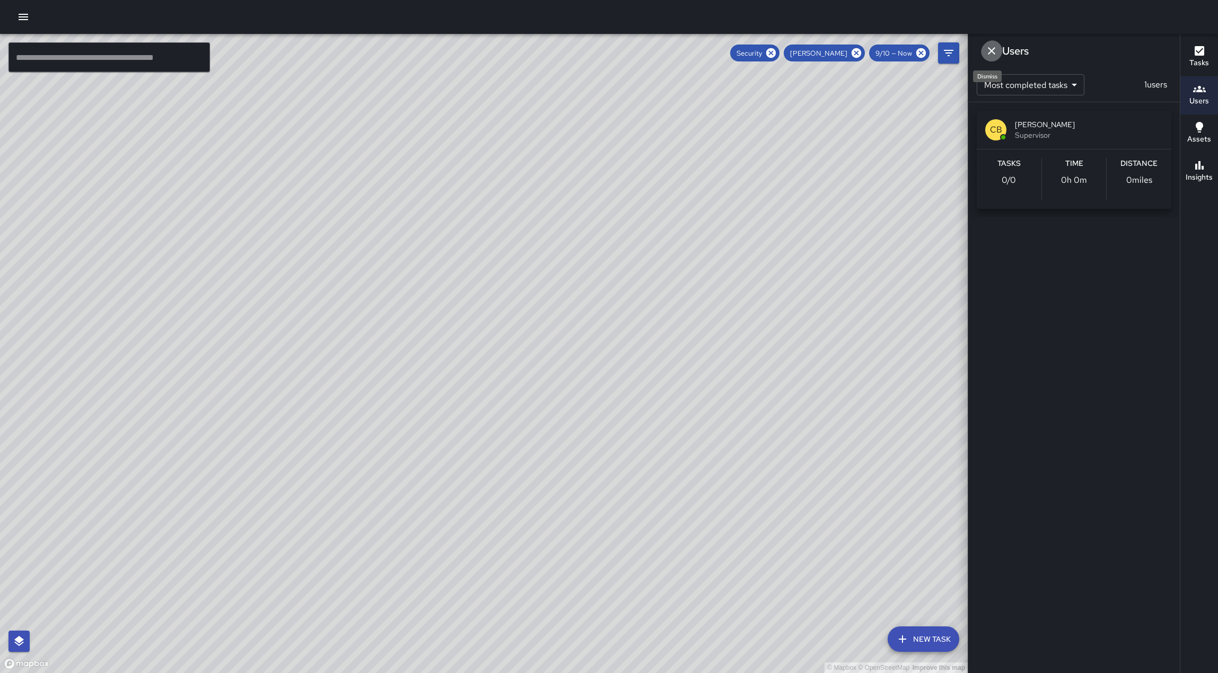
click at [993, 49] on icon "Dismiss" at bounding box center [991, 51] width 13 height 13
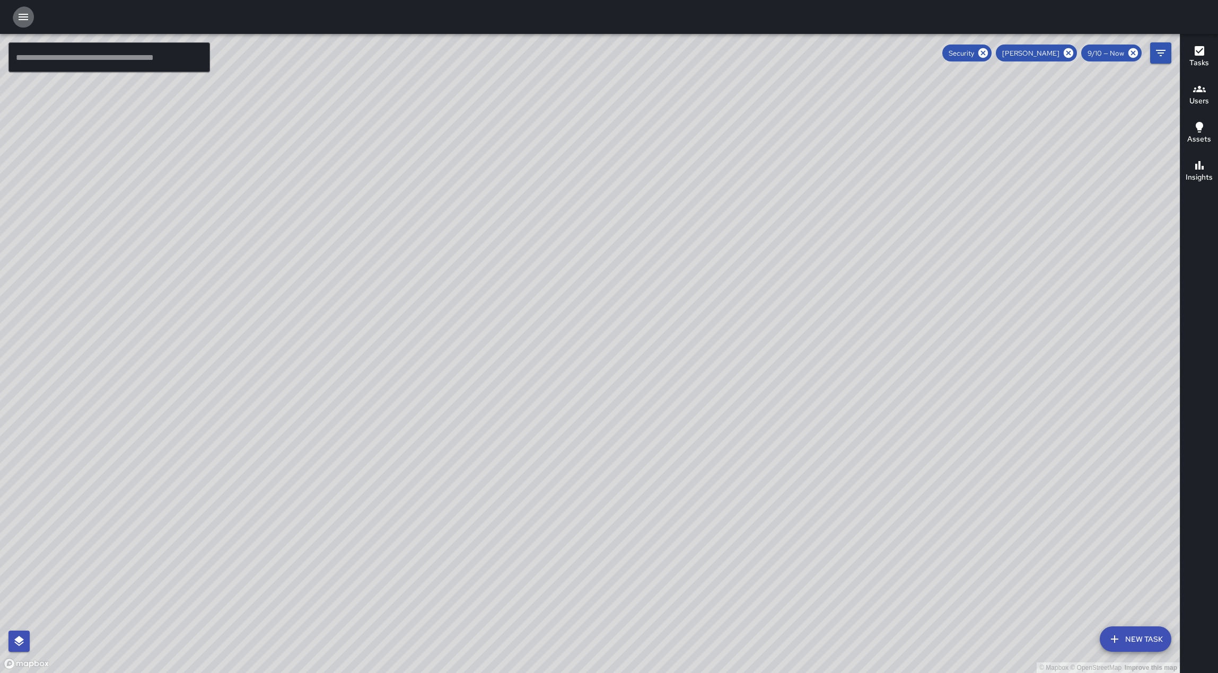
click at [19, 20] on icon "button" at bounding box center [24, 17] width 10 height 6
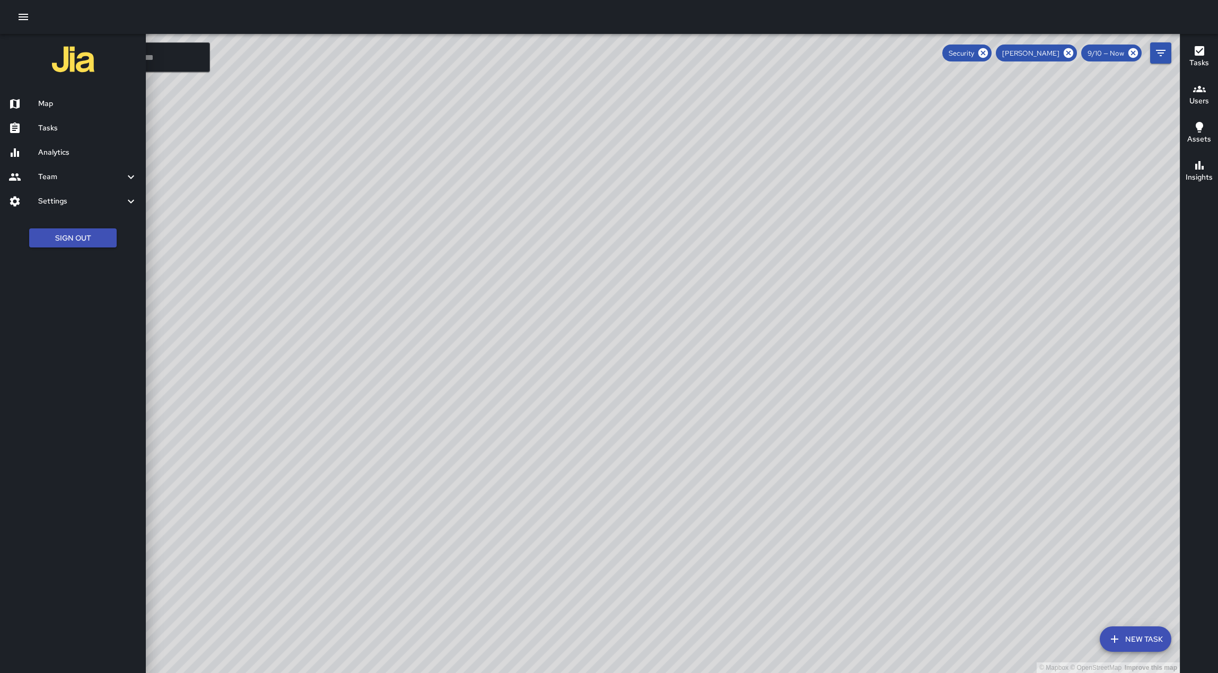
click at [76, 183] on h6 "Team" at bounding box center [81, 177] width 86 height 12
click at [63, 240] on h6 "Settings" at bounding box center [81, 234] width 86 height 12
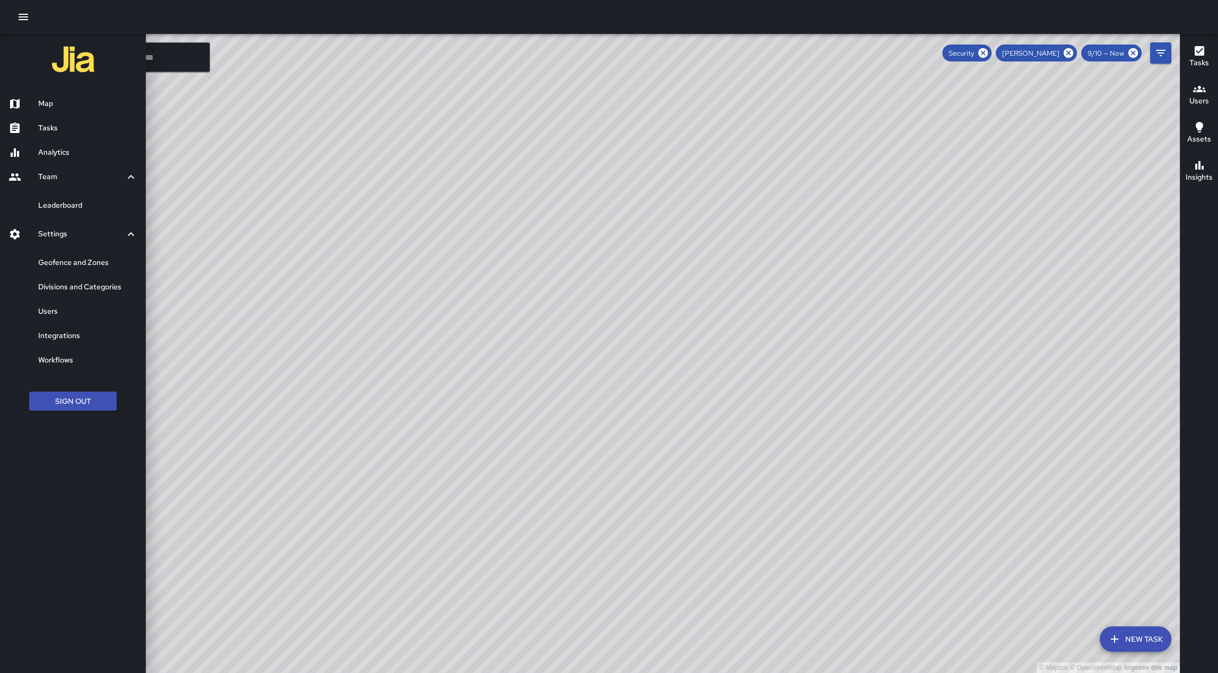
click at [55, 317] on h6 "Users" at bounding box center [87, 312] width 99 height 12
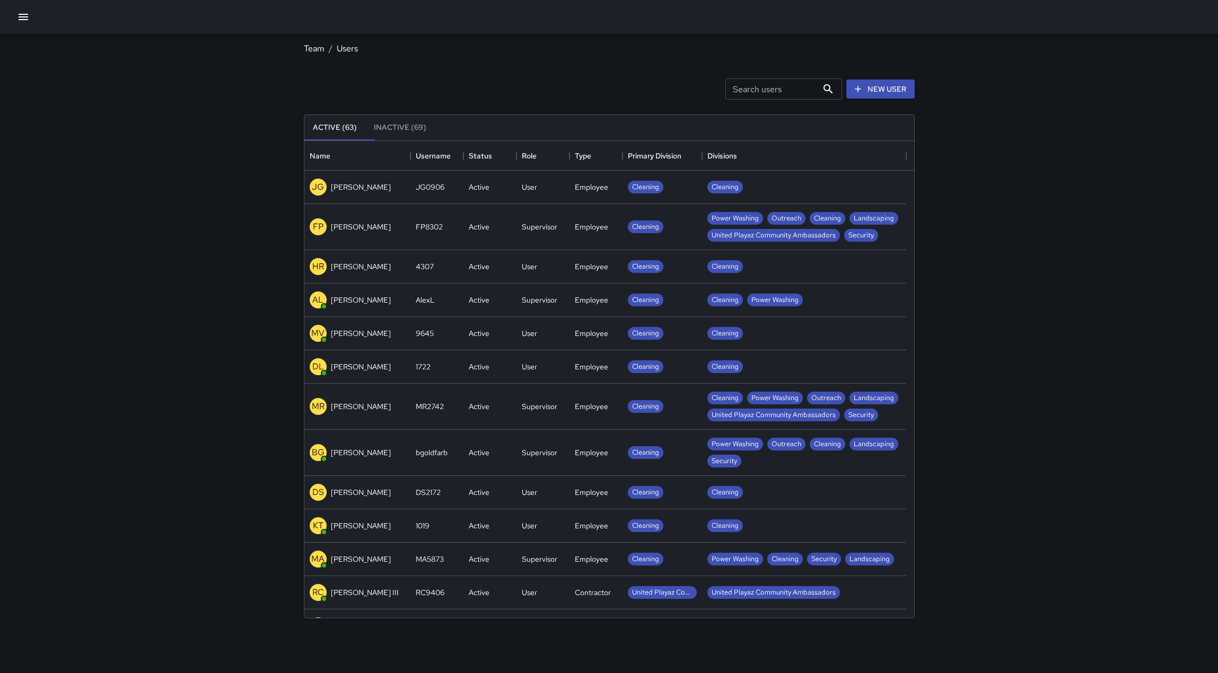
scroll to position [469, 602]
click at [684, 161] on icon "Sort" at bounding box center [689, 156] width 10 height 10
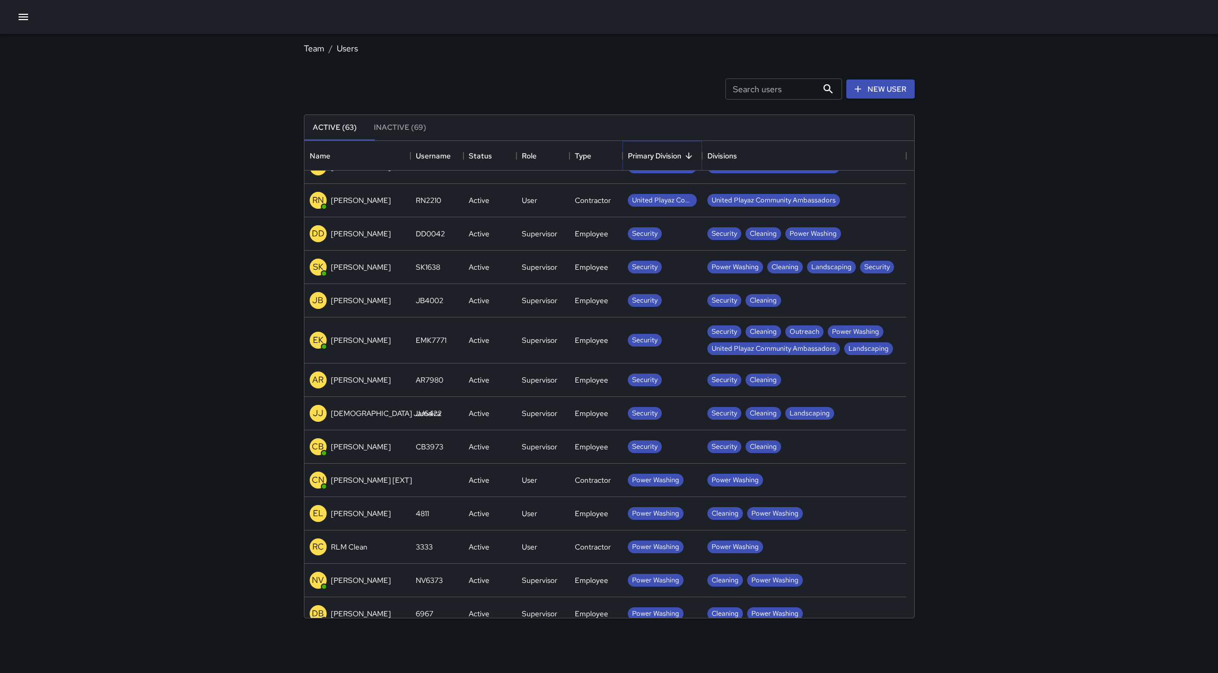
scroll to position [265, 0]
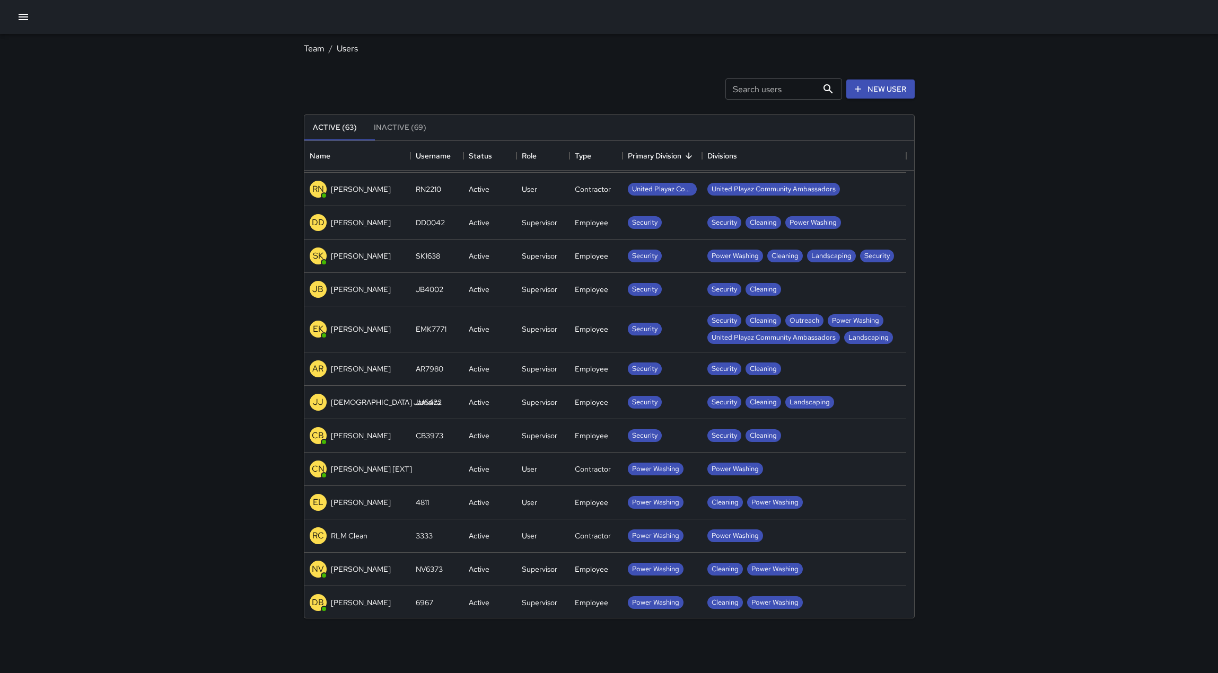
click at [343, 441] on p "Chris Barnes" at bounding box center [361, 435] width 60 height 11
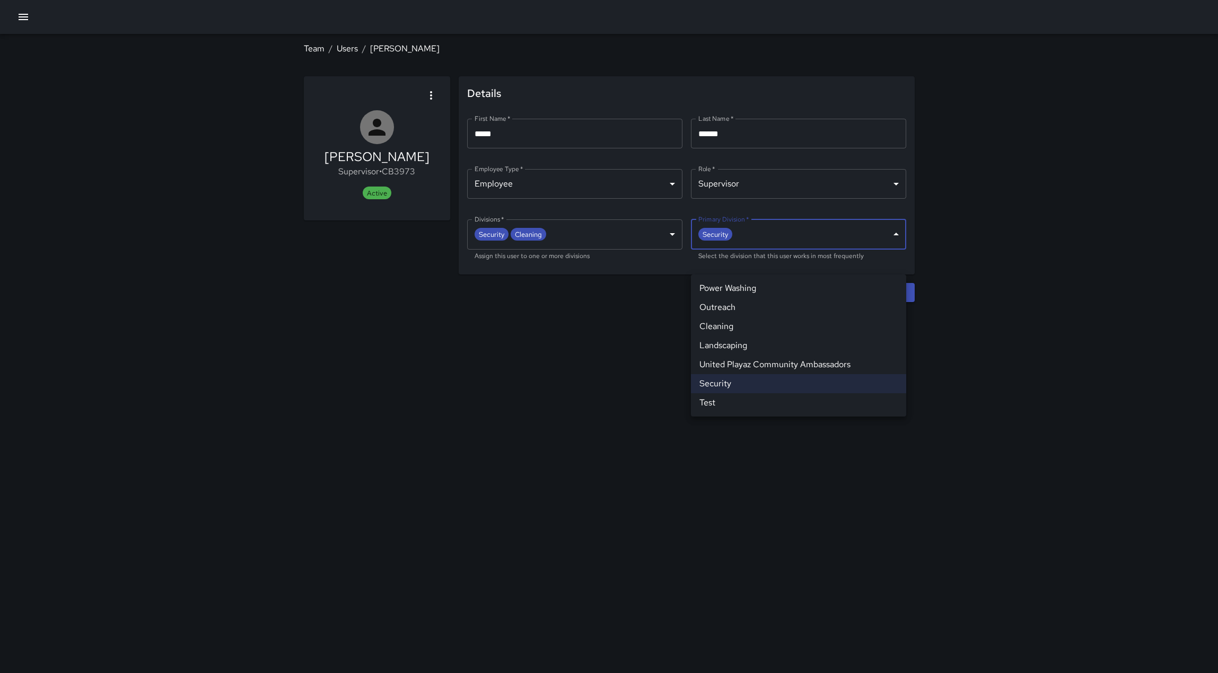
click at [893, 255] on body "**********" at bounding box center [609, 336] width 1218 height 673
click at [824, 374] on li "United Playaz Community Ambassadors" at bounding box center [798, 364] width 215 height 19
type input "**********"
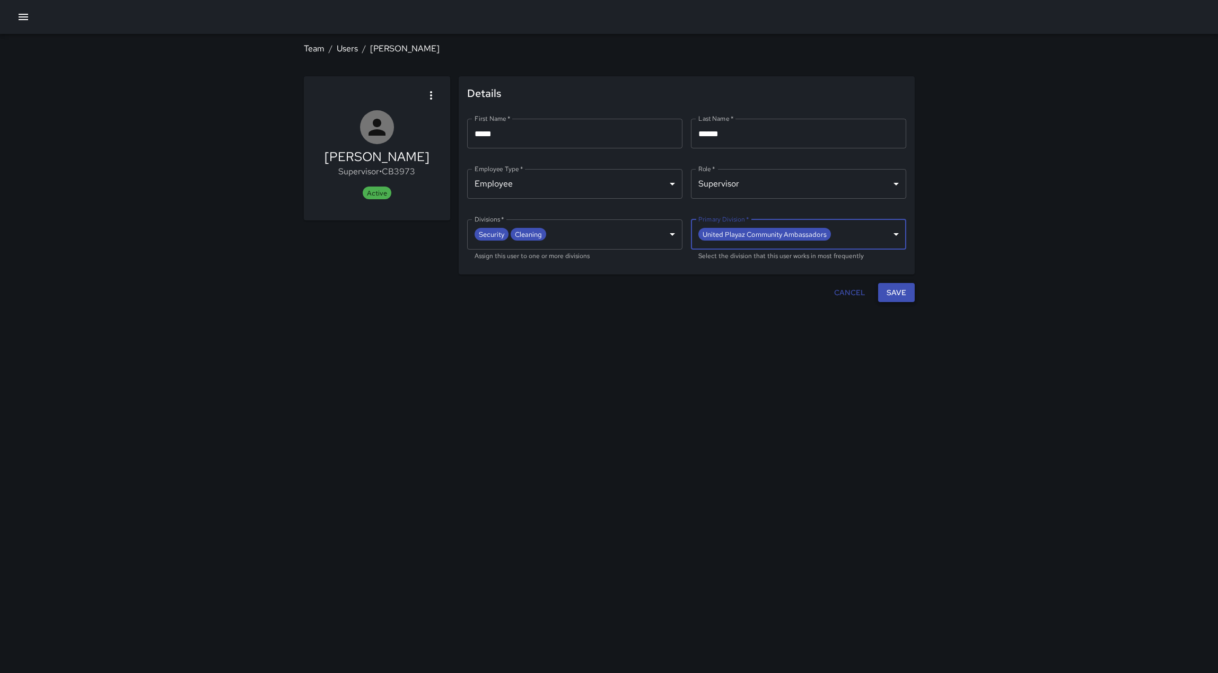
click at [888, 303] on button "Save" at bounding box center [896, 293] width 37 height 20
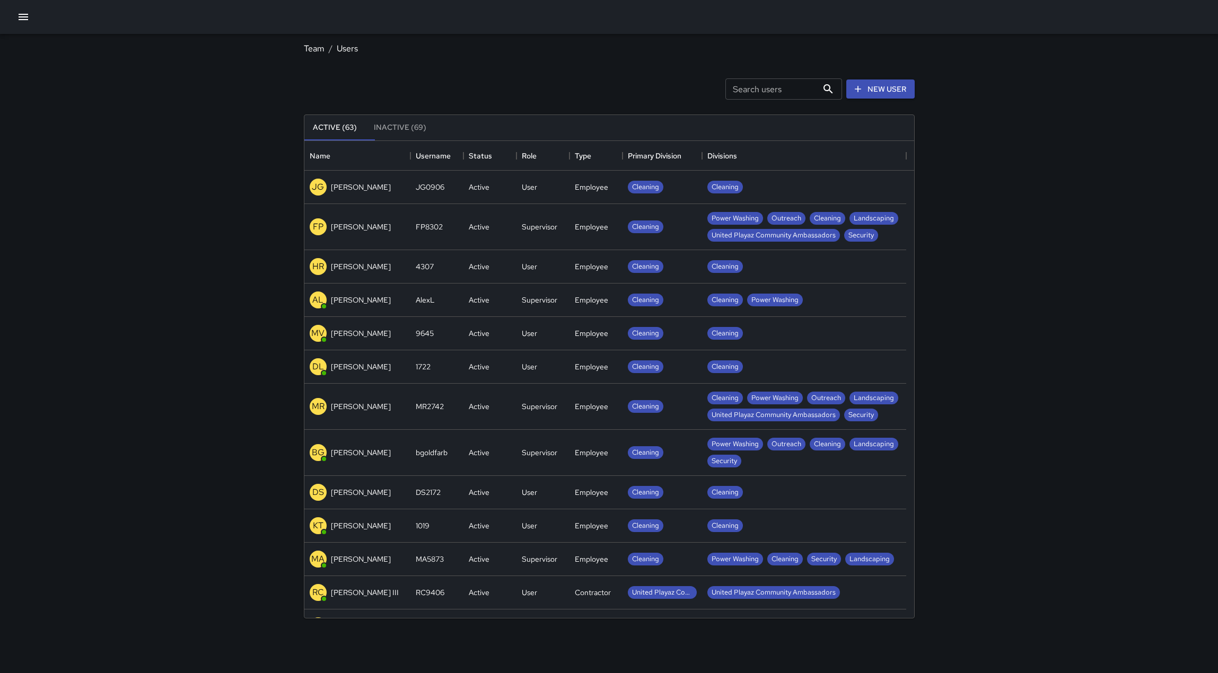
scroll to position [469, 602]
